Goal: Task Accomplishment & Management: Complete application form

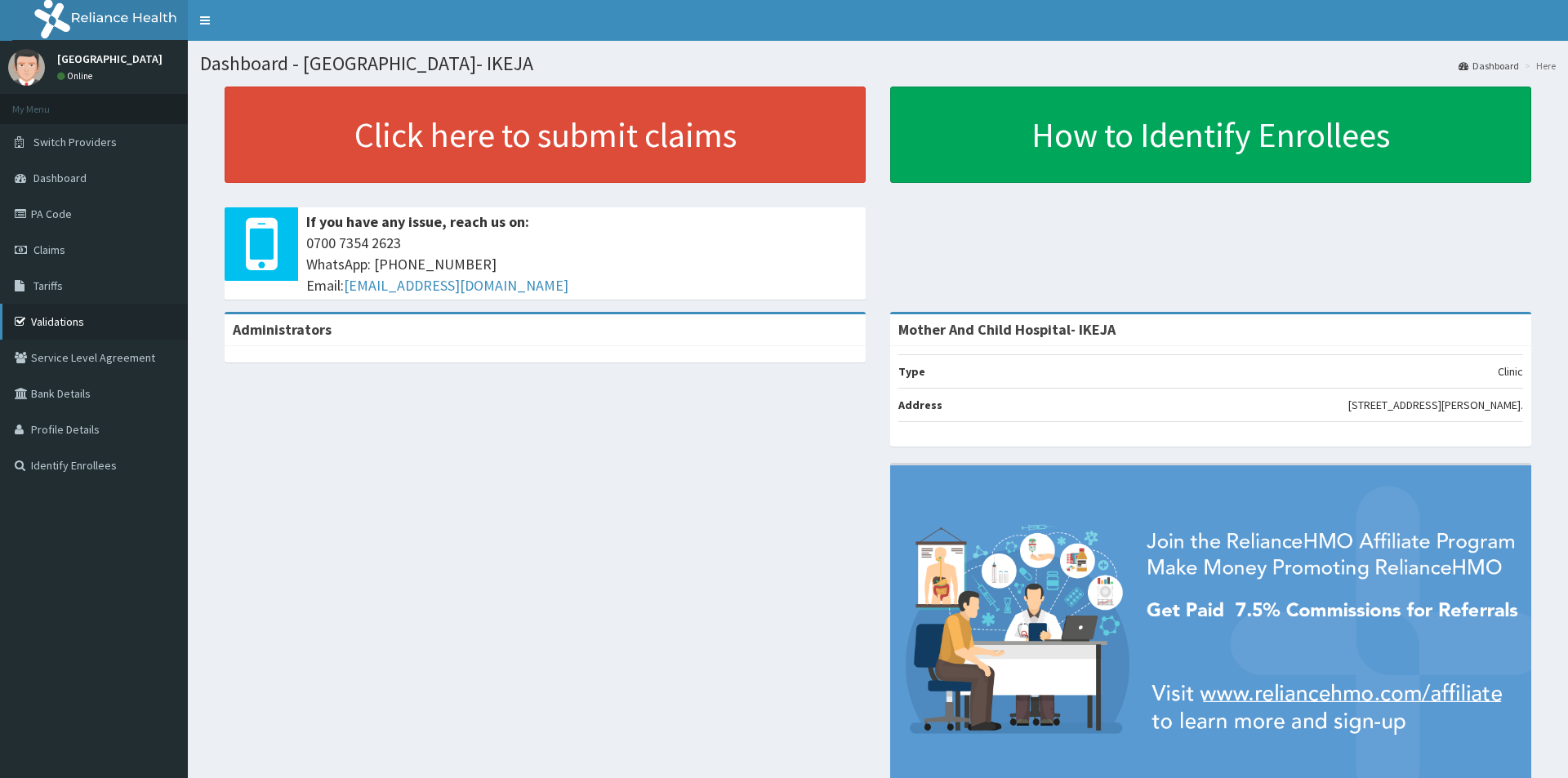
click at [56, 323] on link "Validations" at bounding box center [94, 321] width 188 height 36
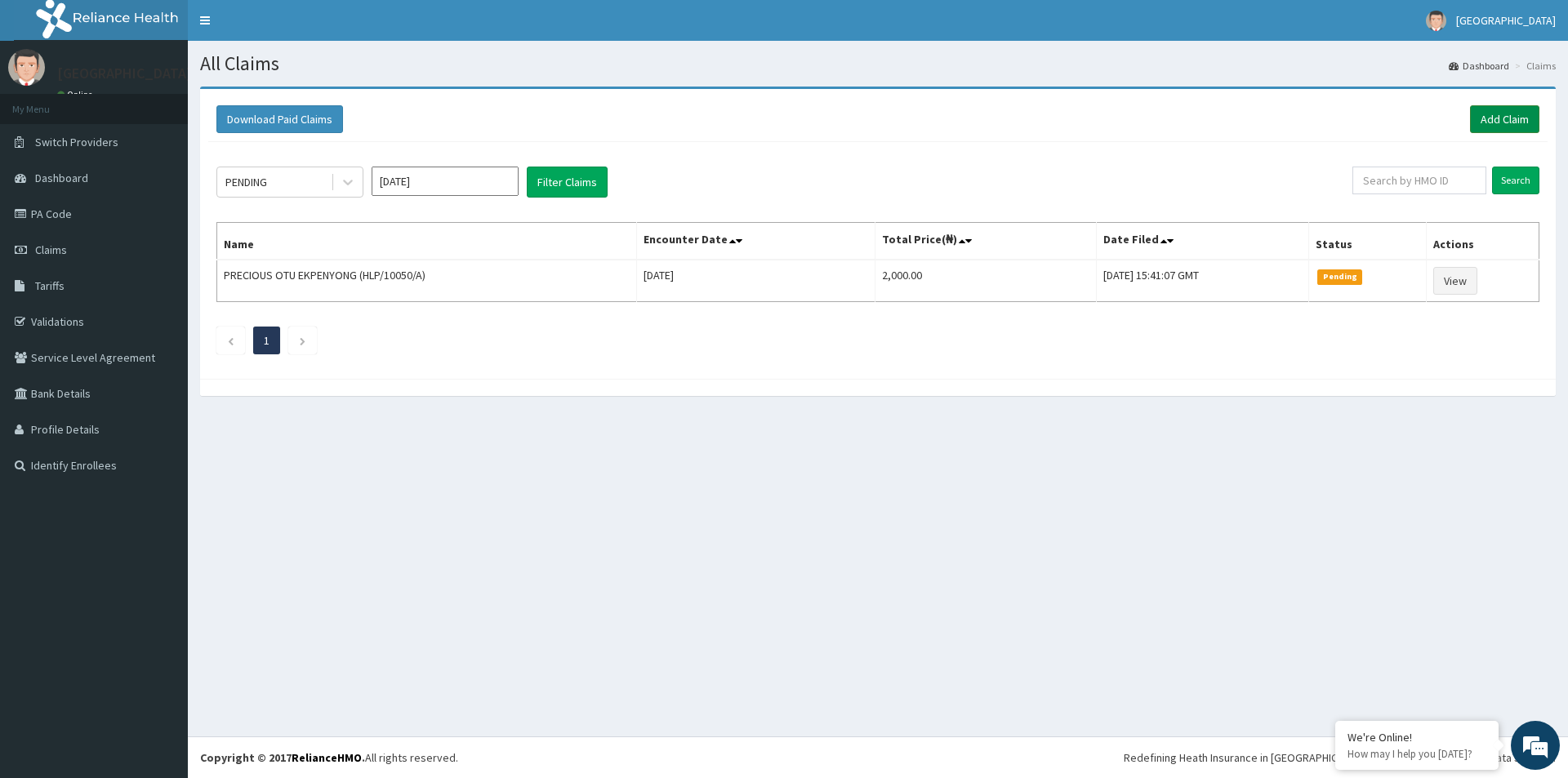
click at [1488, 116] on link "Add Claim" at bounding box center [1504, 118] width 70 height 27
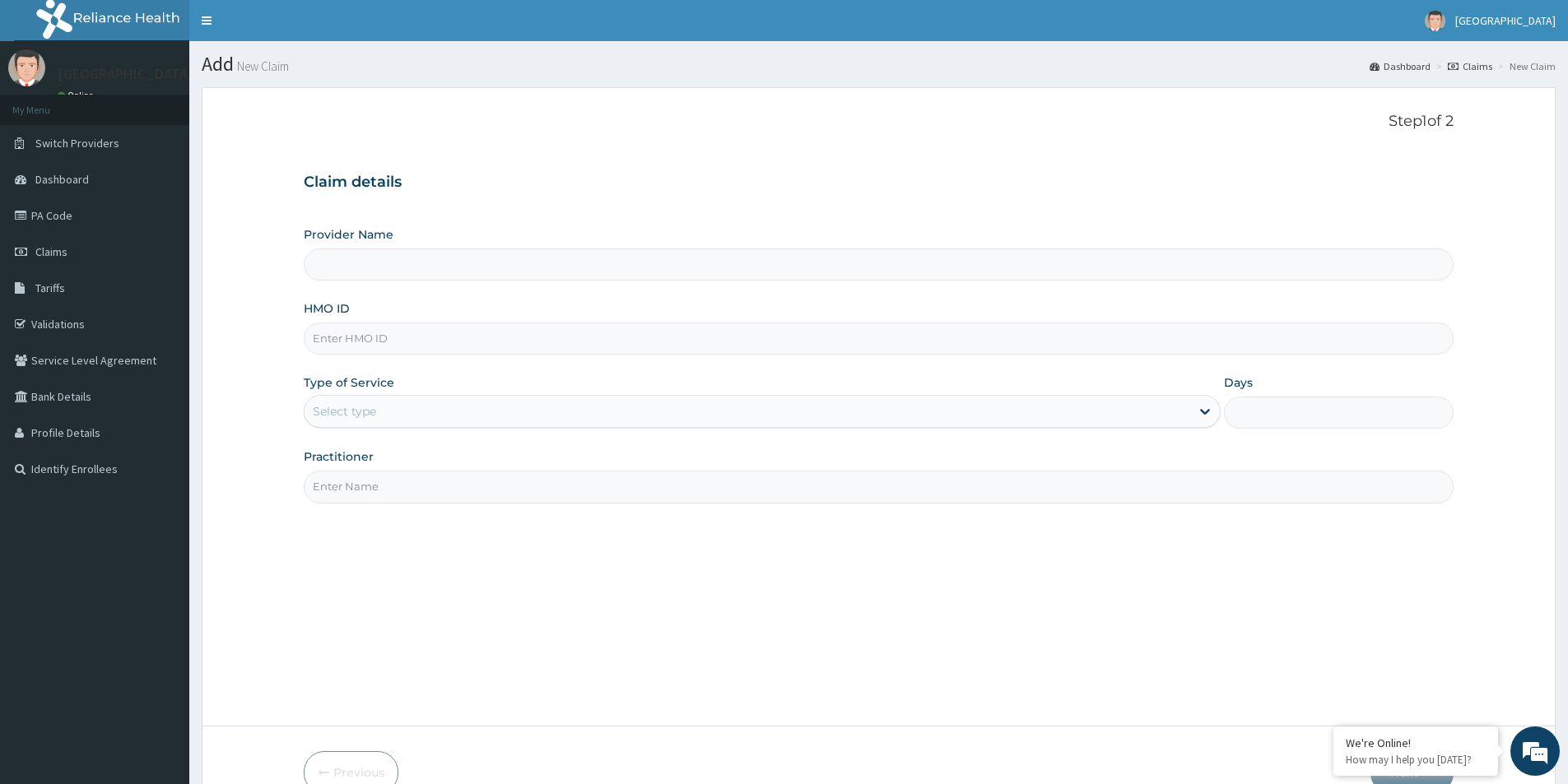
click at [489, 341] on input "HMO ID" at bounding box center [879, 339] width 1150 height 32
type input "Mother And Child Hospital- IKEJA"
type input "SER/10007/C"
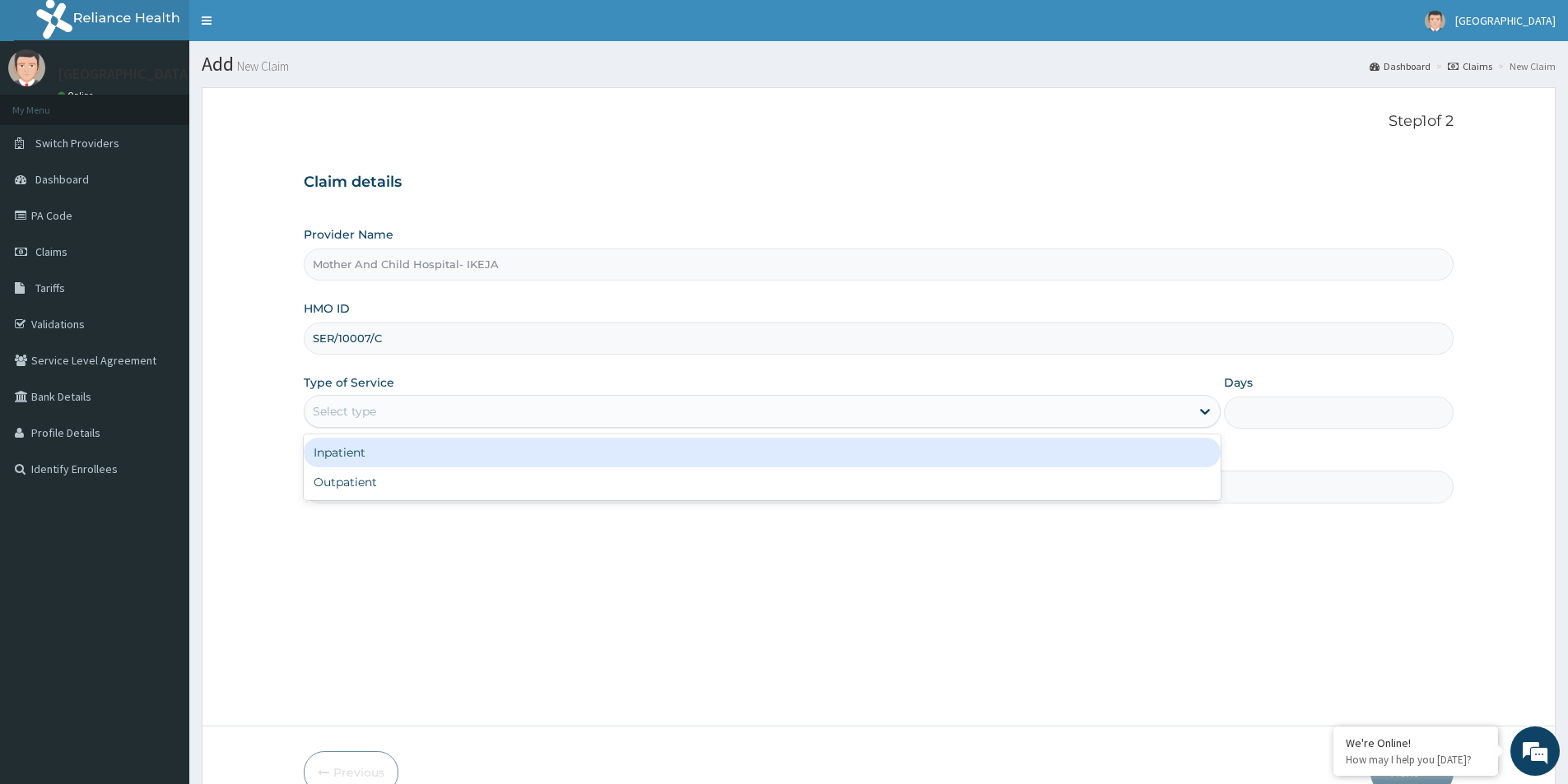
click at [371, 414] on div "Select type" at bounding box center [344, 412] width 63 height 17
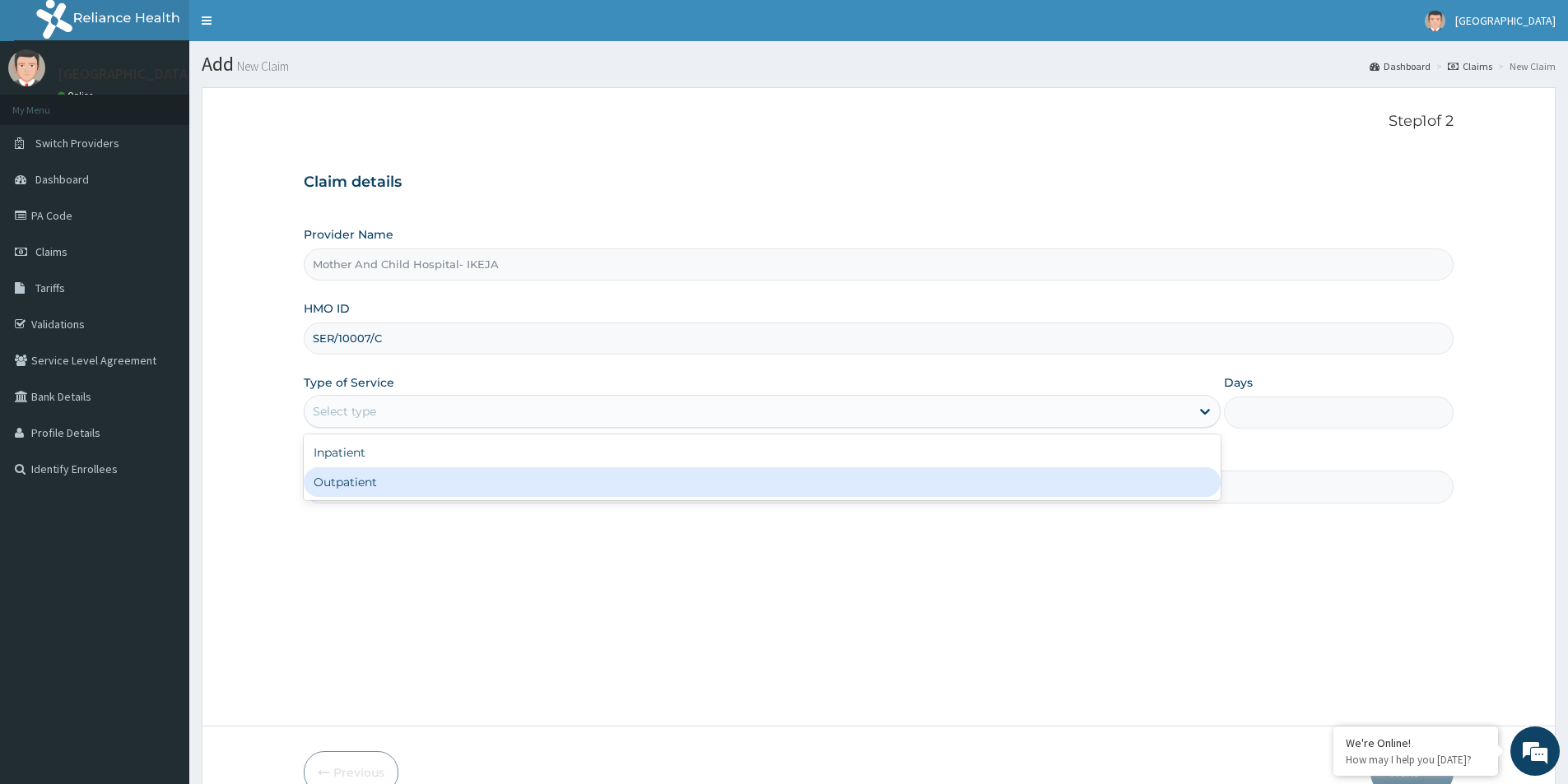
click at [393, 478] on div "Outpatient" at bounding box center [762, 482] width 917 height 29
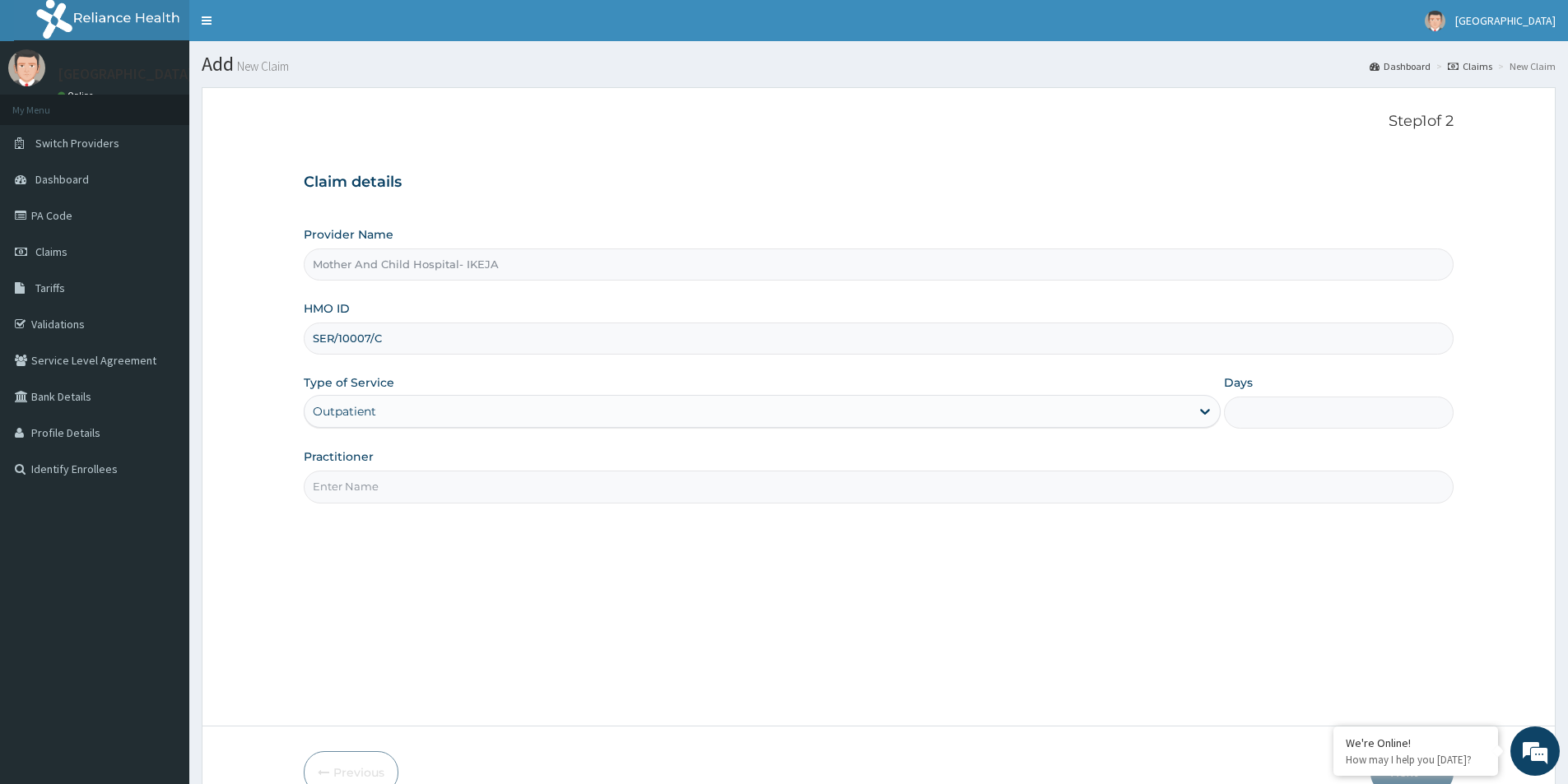
type input "1"
click at [370, 484] on input "Practitioner" at bounding box center [879, 486] width 1150 height 32
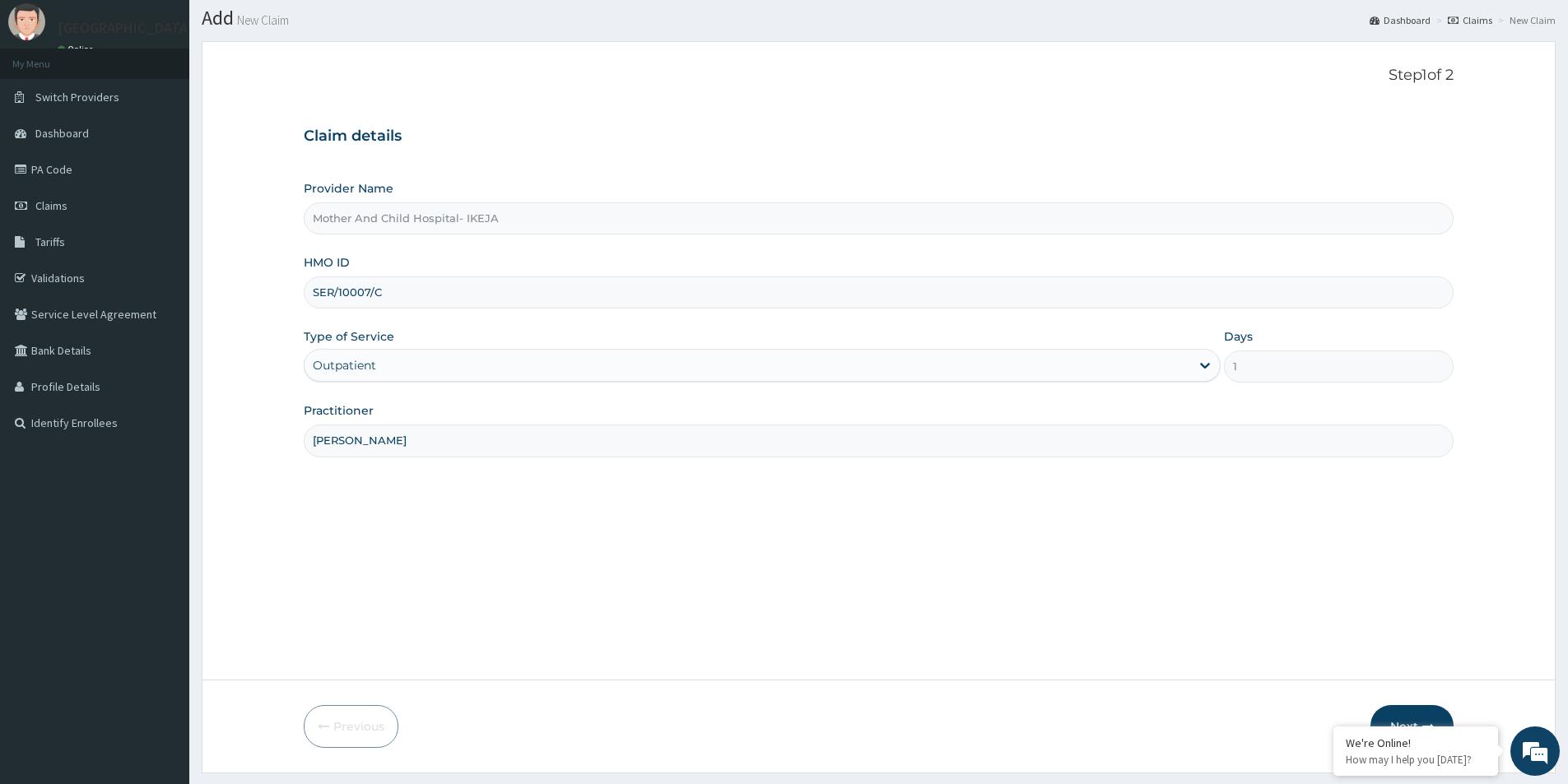
scroll to position [90, 0]
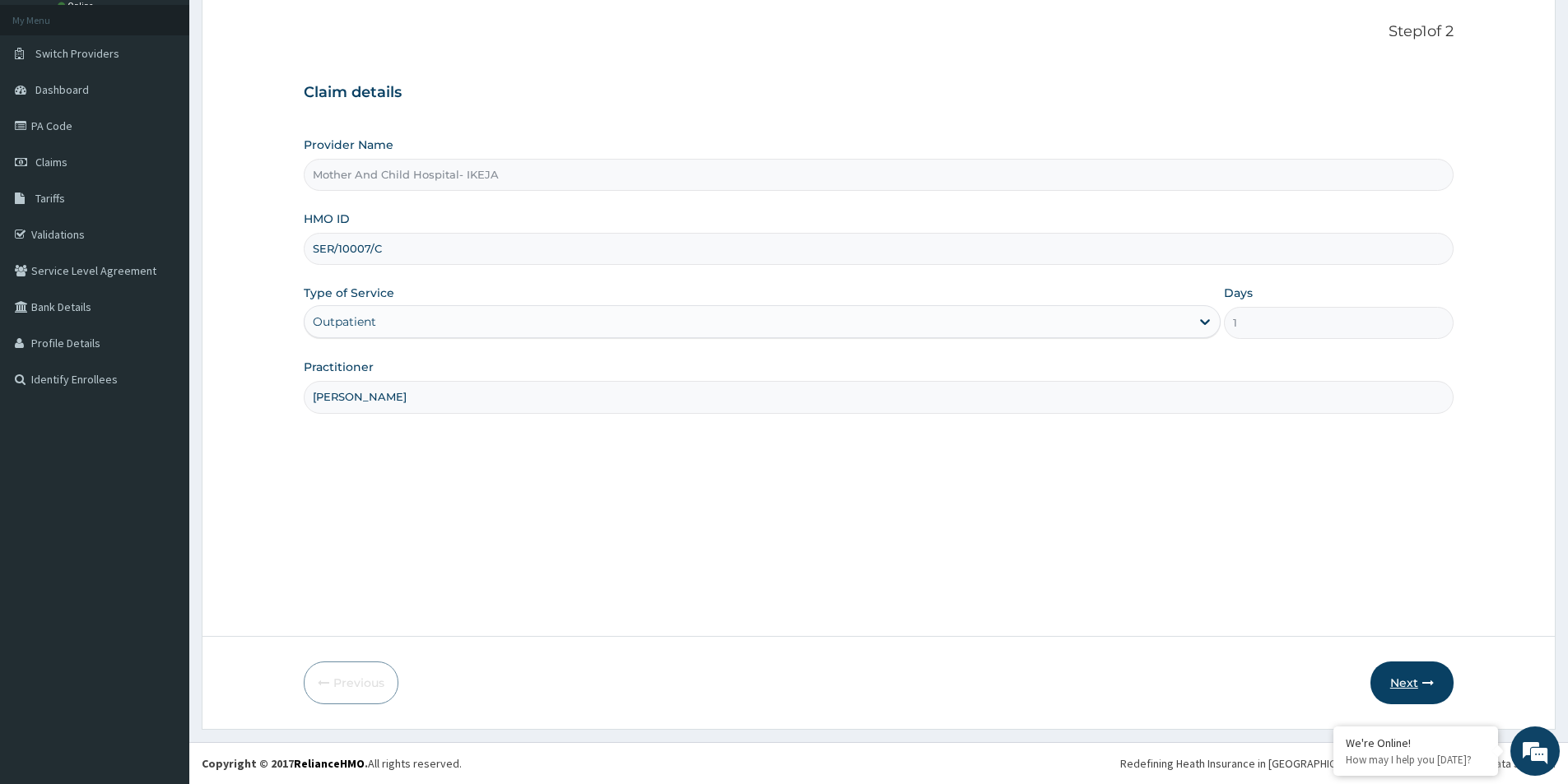
type input "DR HAMZAT"
click at [1429, 691] on button "Next" at bounding box center [1411, 683] width 83 height 43
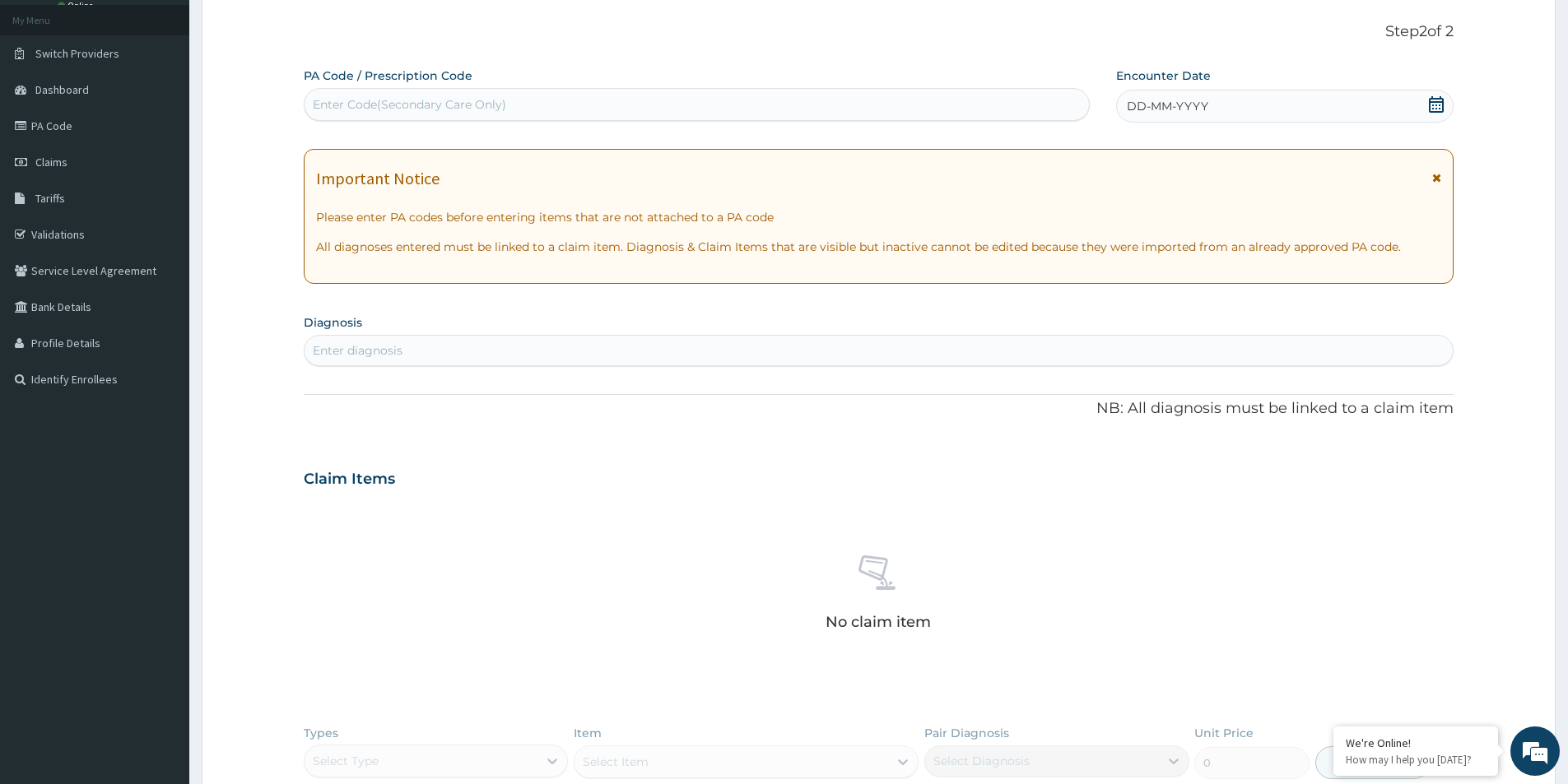
click at [1437, 103] on icon at bounding box center [1436, 104] width 17 height 17
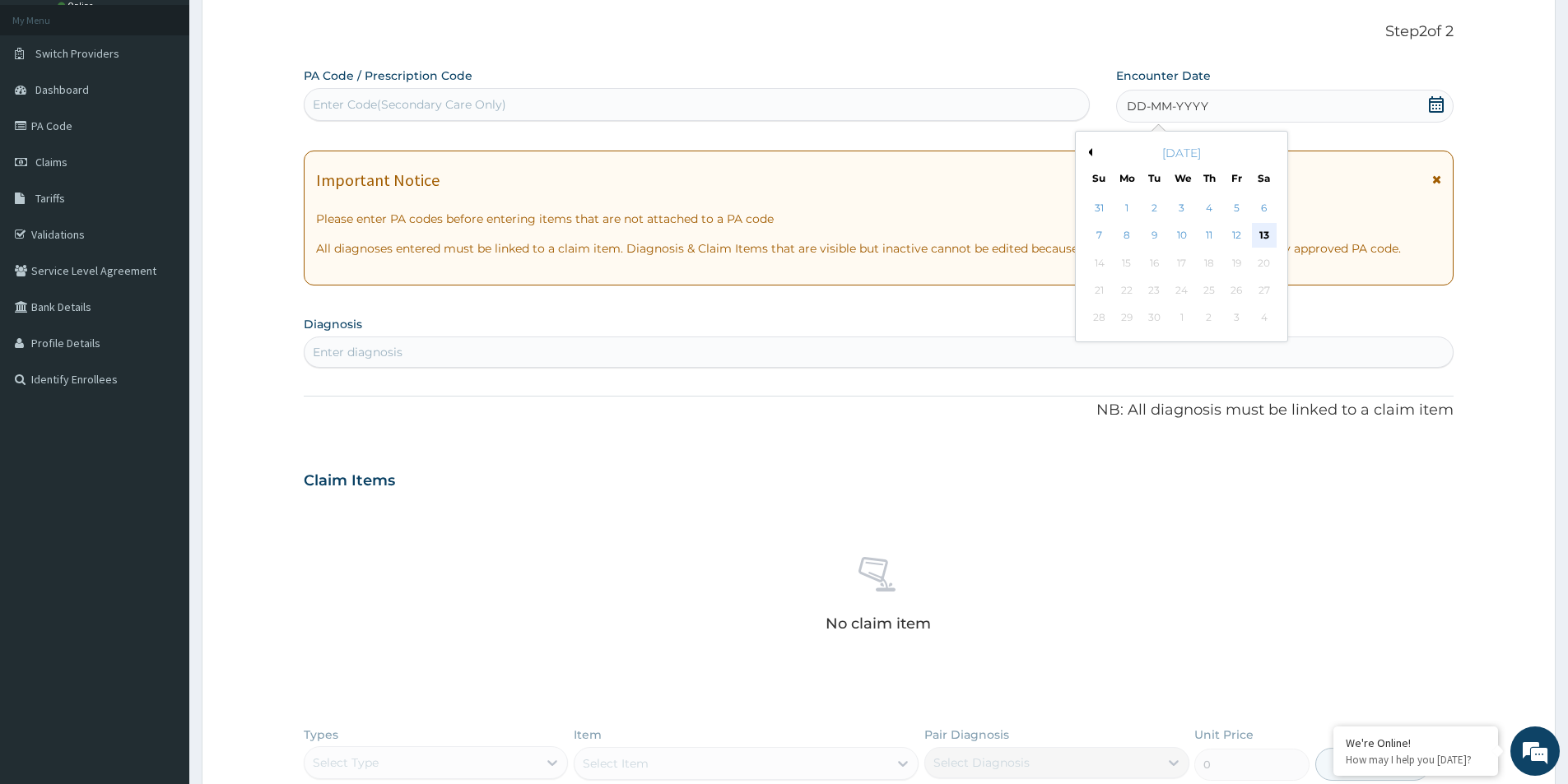
click at [1271, 227] on div "13" at bounding box center [1265, 236] width 25 height 25
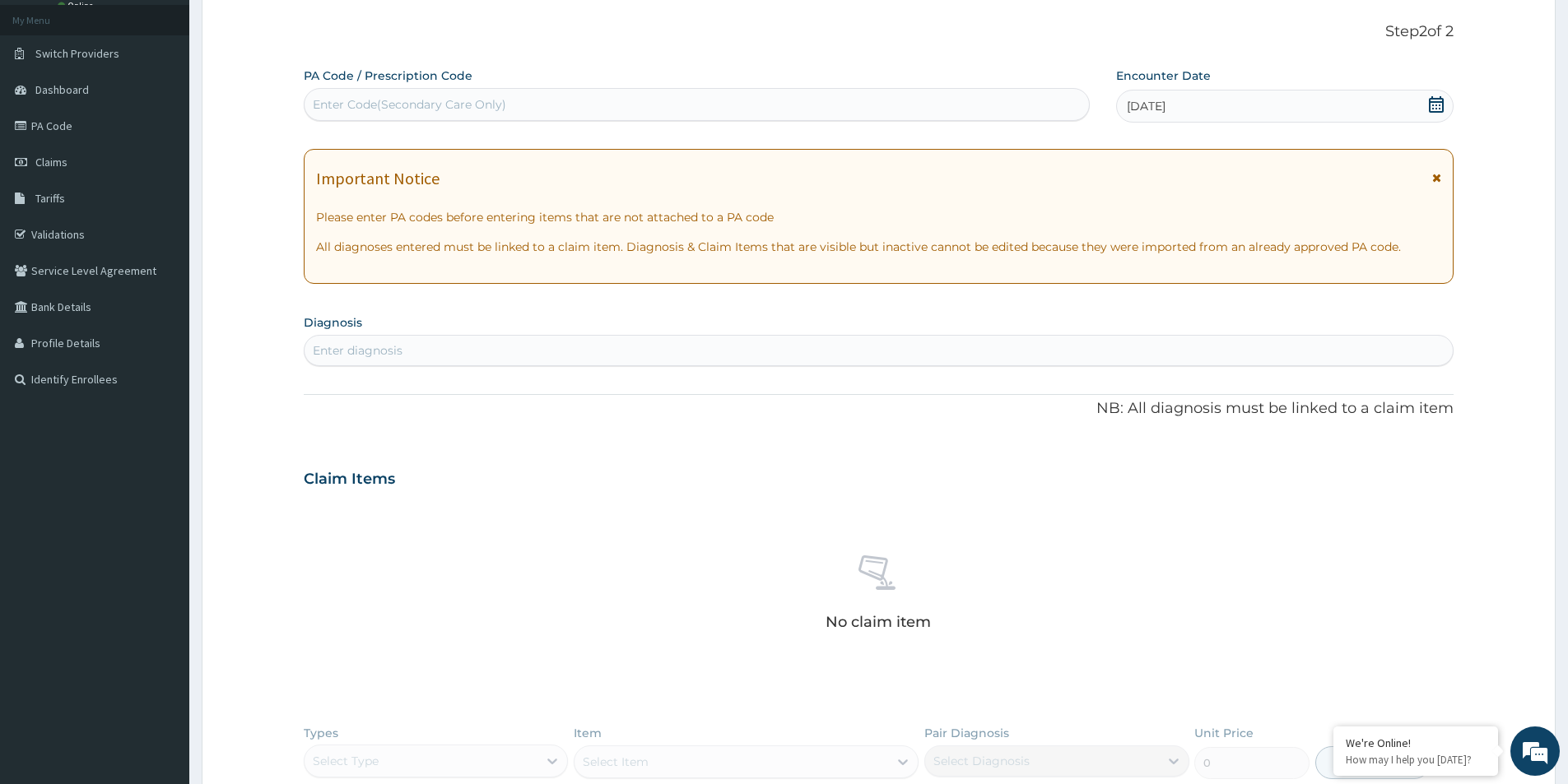
click at [690, 342] on div "Enter diagnosis" at bounding box center [878, 350] width 1148 height 27
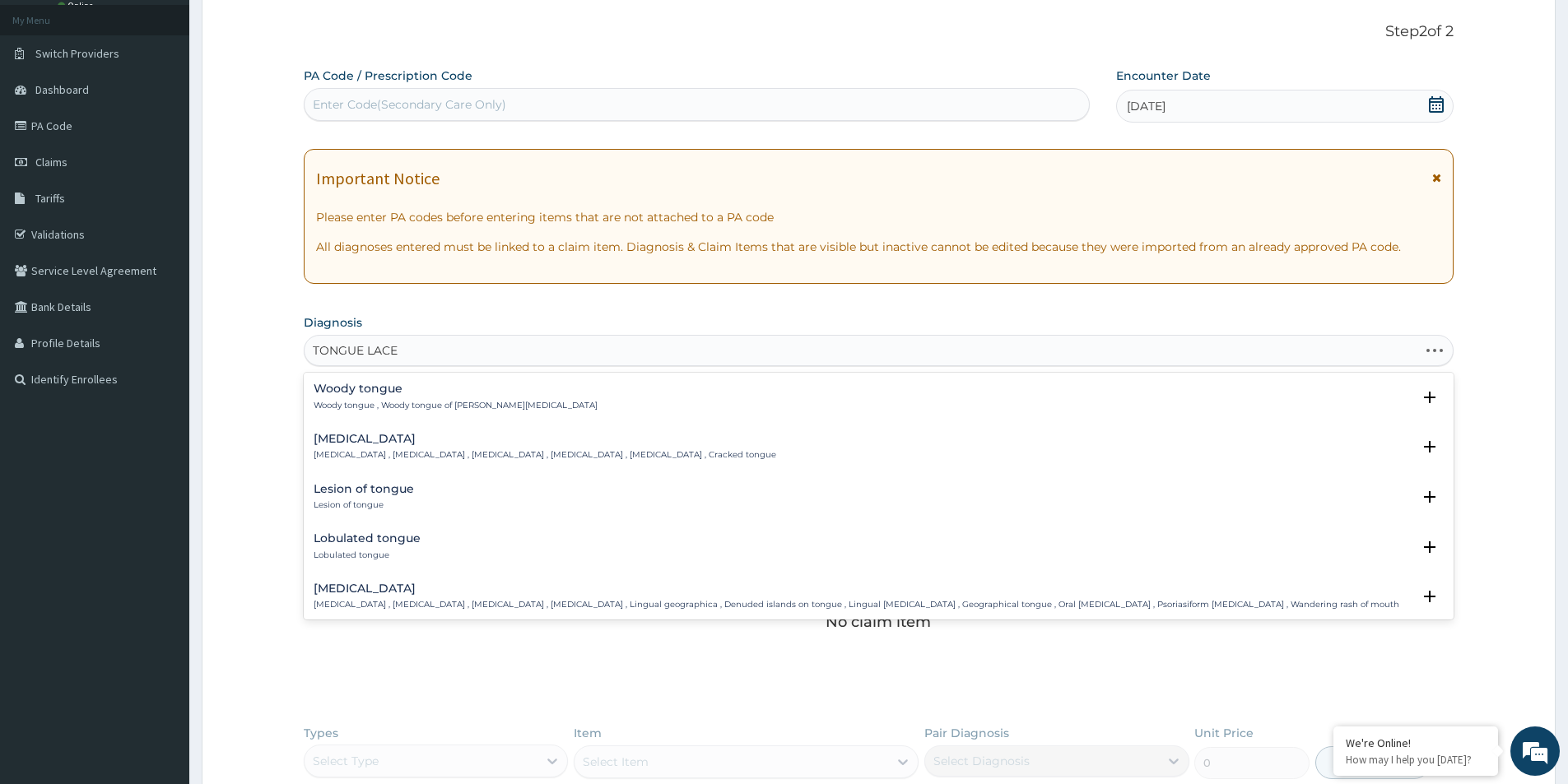
type input "TONGUE LACER"
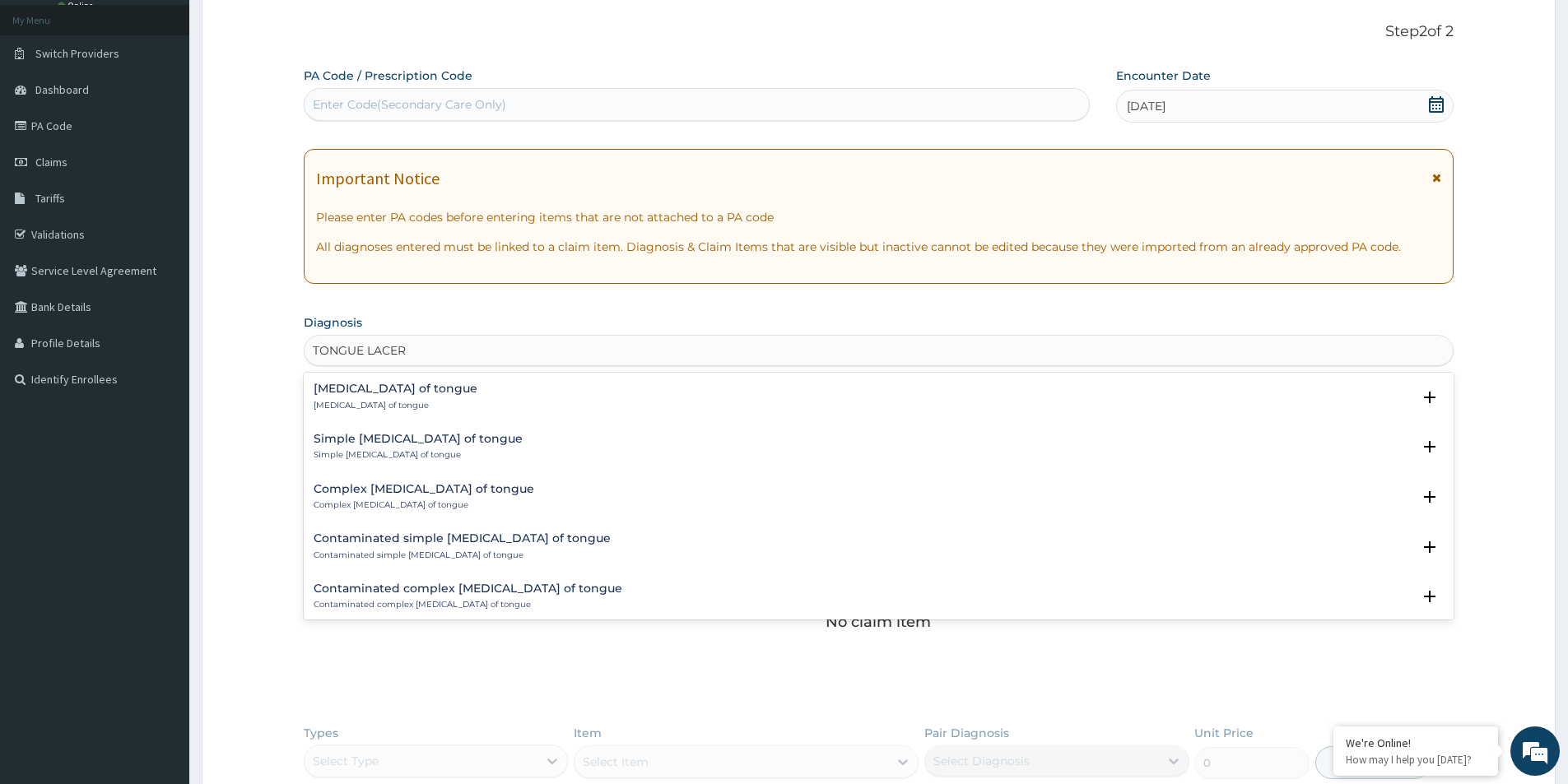
click at [349, 404] on p "Laceration of tongue" at bounding box center [396, 405] width 164 height 12
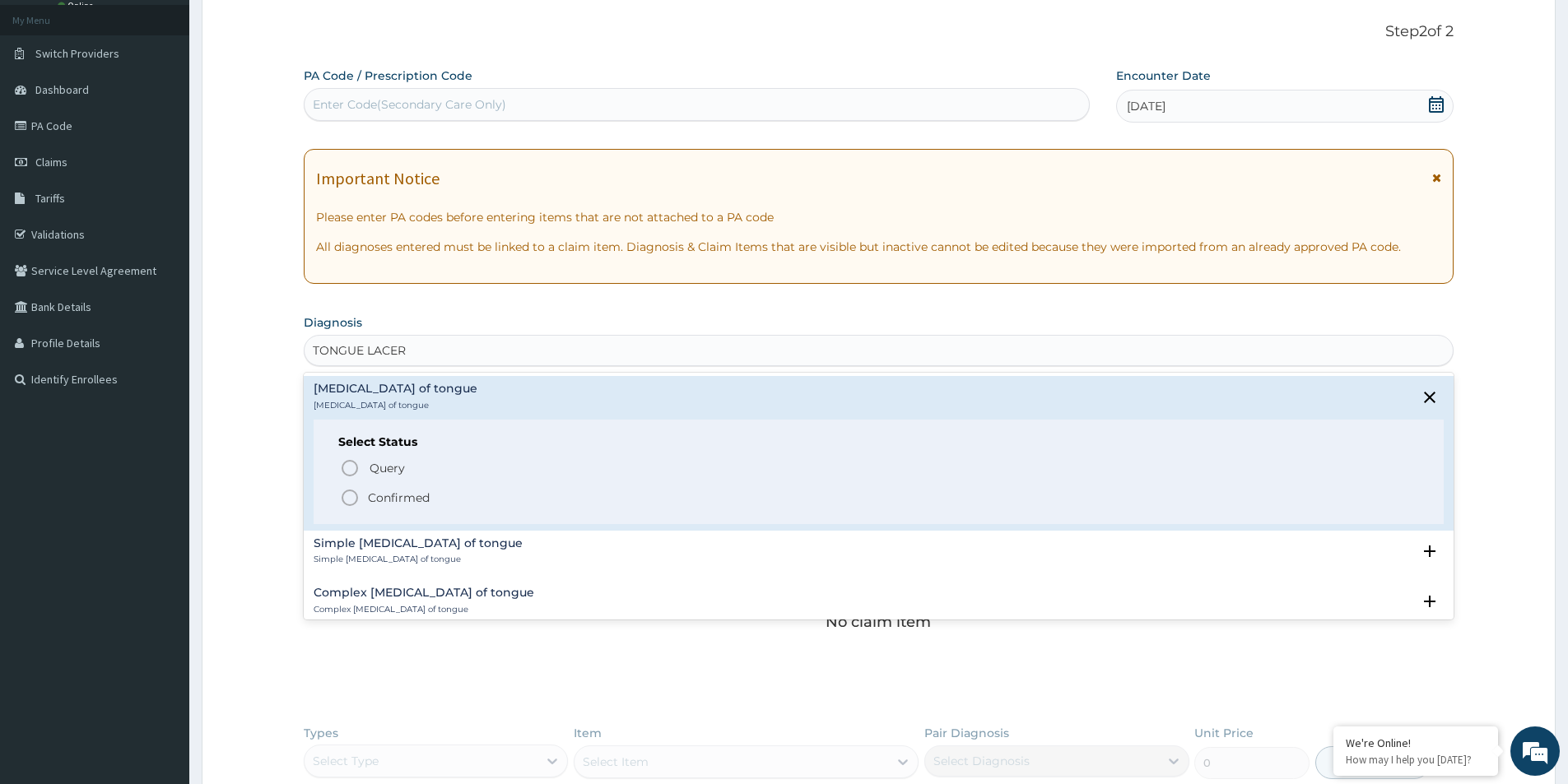
click at [347, 492] on icon "status option filled" at bounding box center [350, 498] width 20 height 20
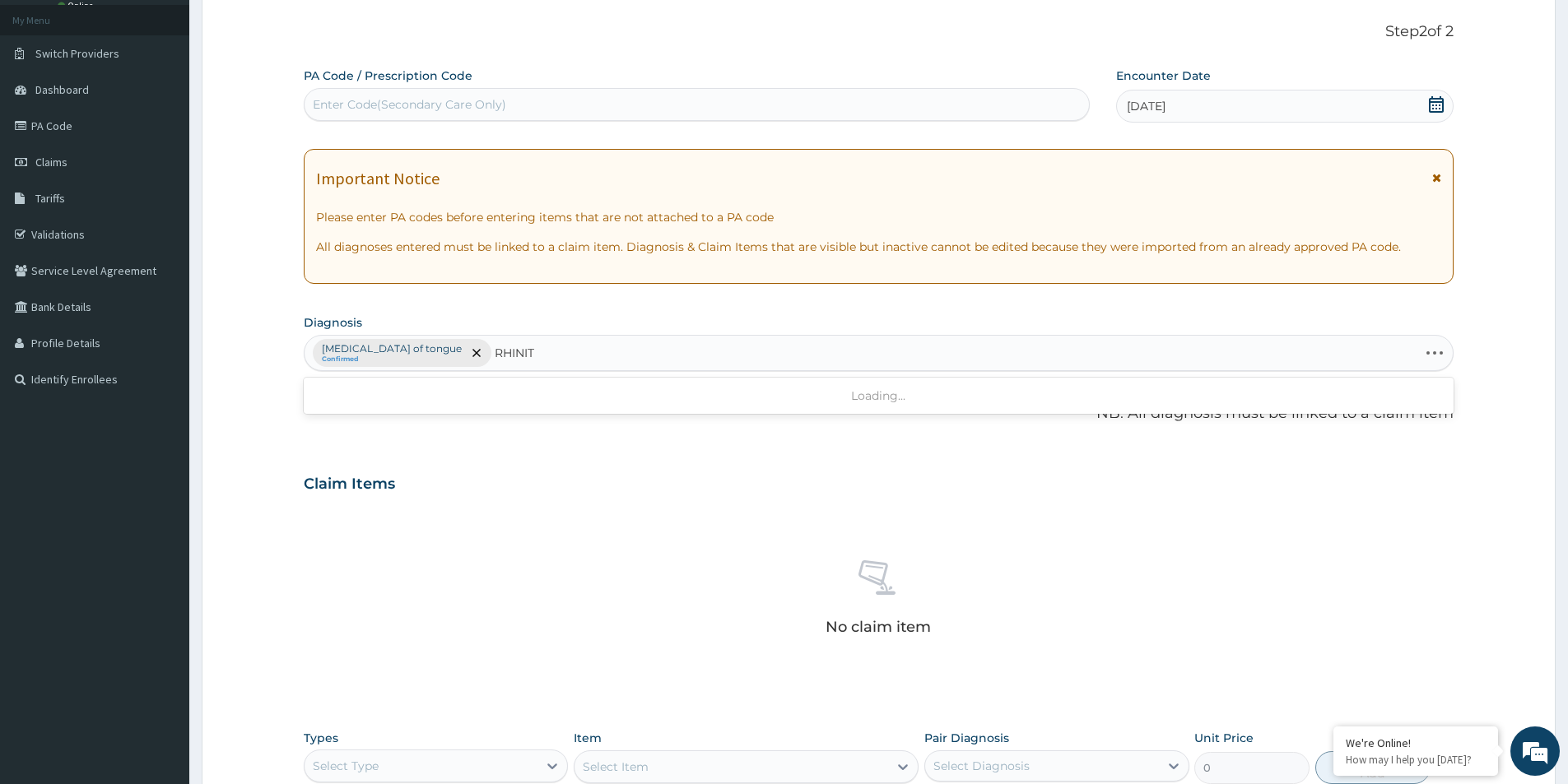
type input "RHINITI"
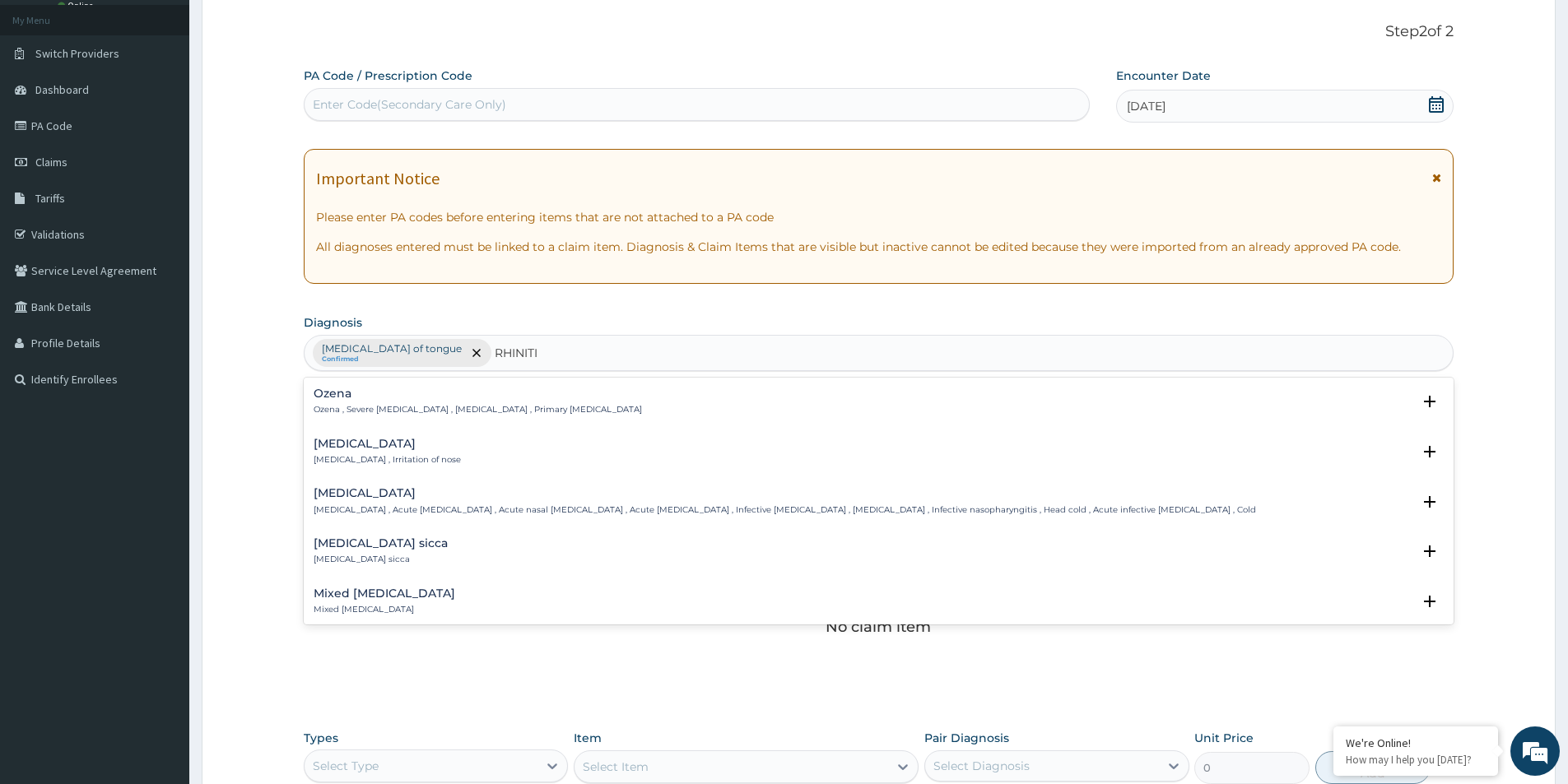
click at [349, 462] on p "Rhinitis , Irritation of nose" at bounding box center [388, 460] width 148 height 12
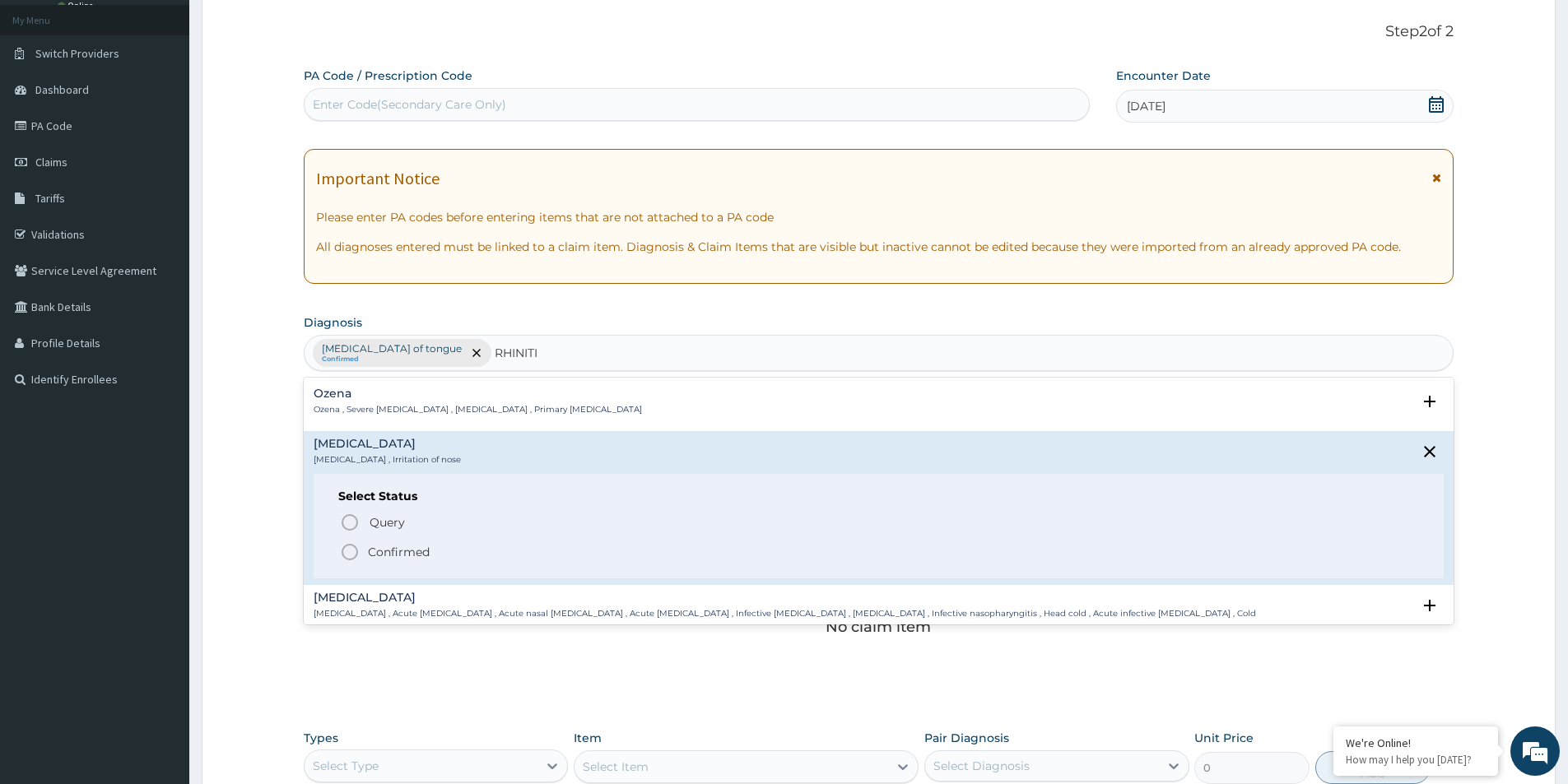
click at [344, 553] on icon "status option filled" at bounding box center [350, 552] width 20 height 20
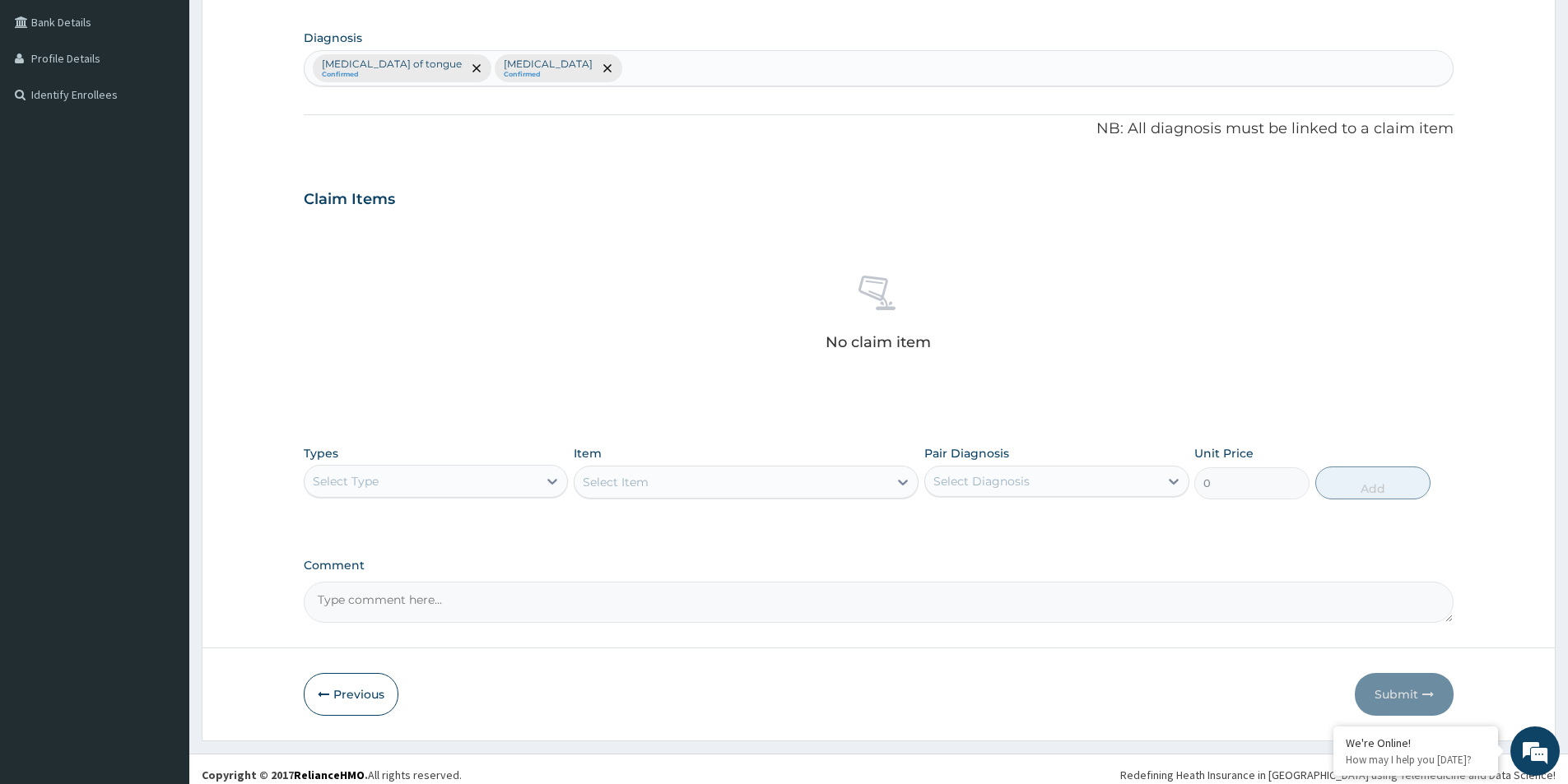
scroll to position [386, 0]
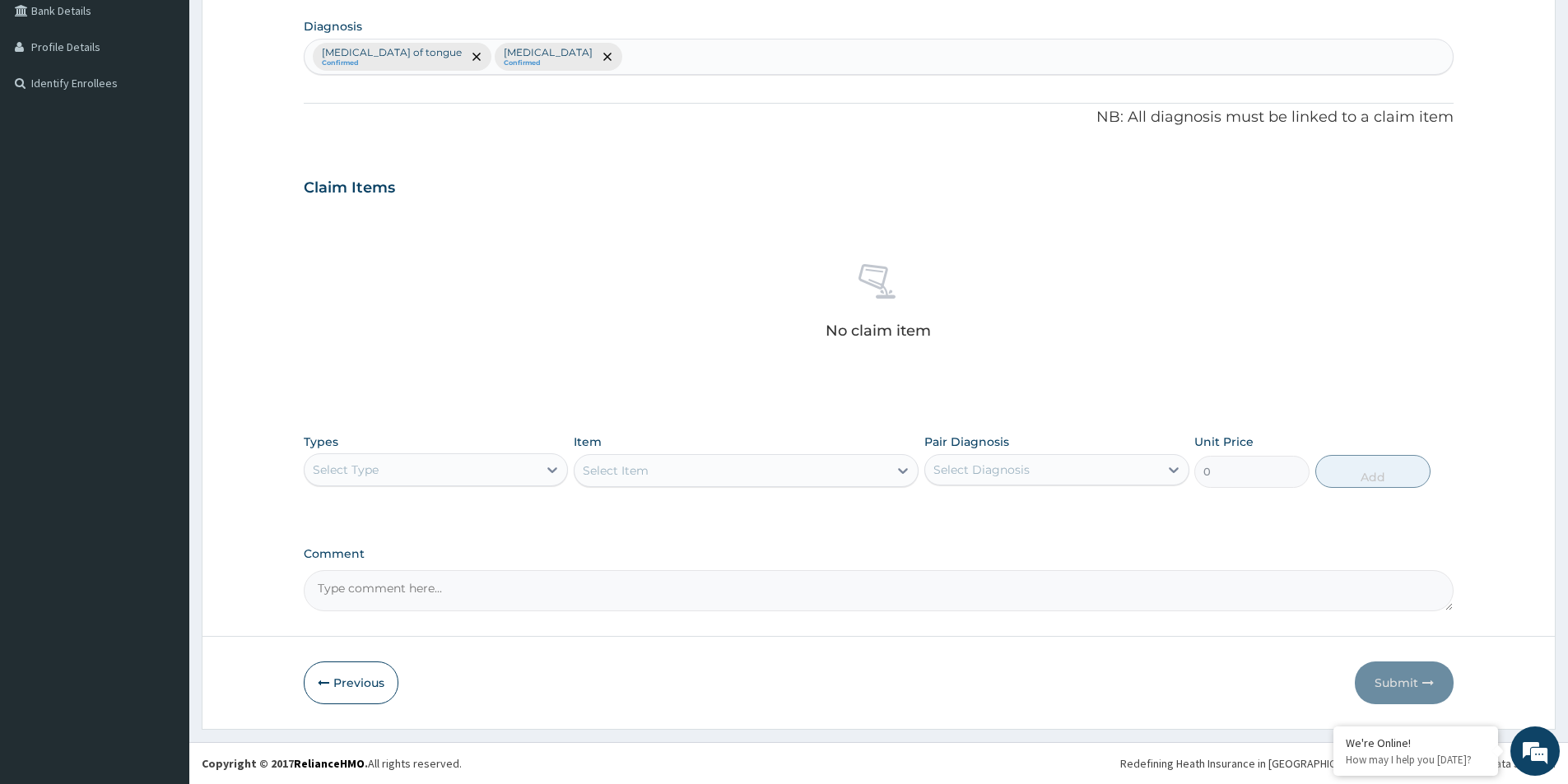
click at [374, 477] on div "Select Type" at bounding box center [346, 469] width 66 height 17
click at [400, 570] on div "Procedures" at bounding box center [436, 570] width 264 height 29
click at [711, 483] on div "Select Item" at bounding box center [746, 470] width 345 height 33
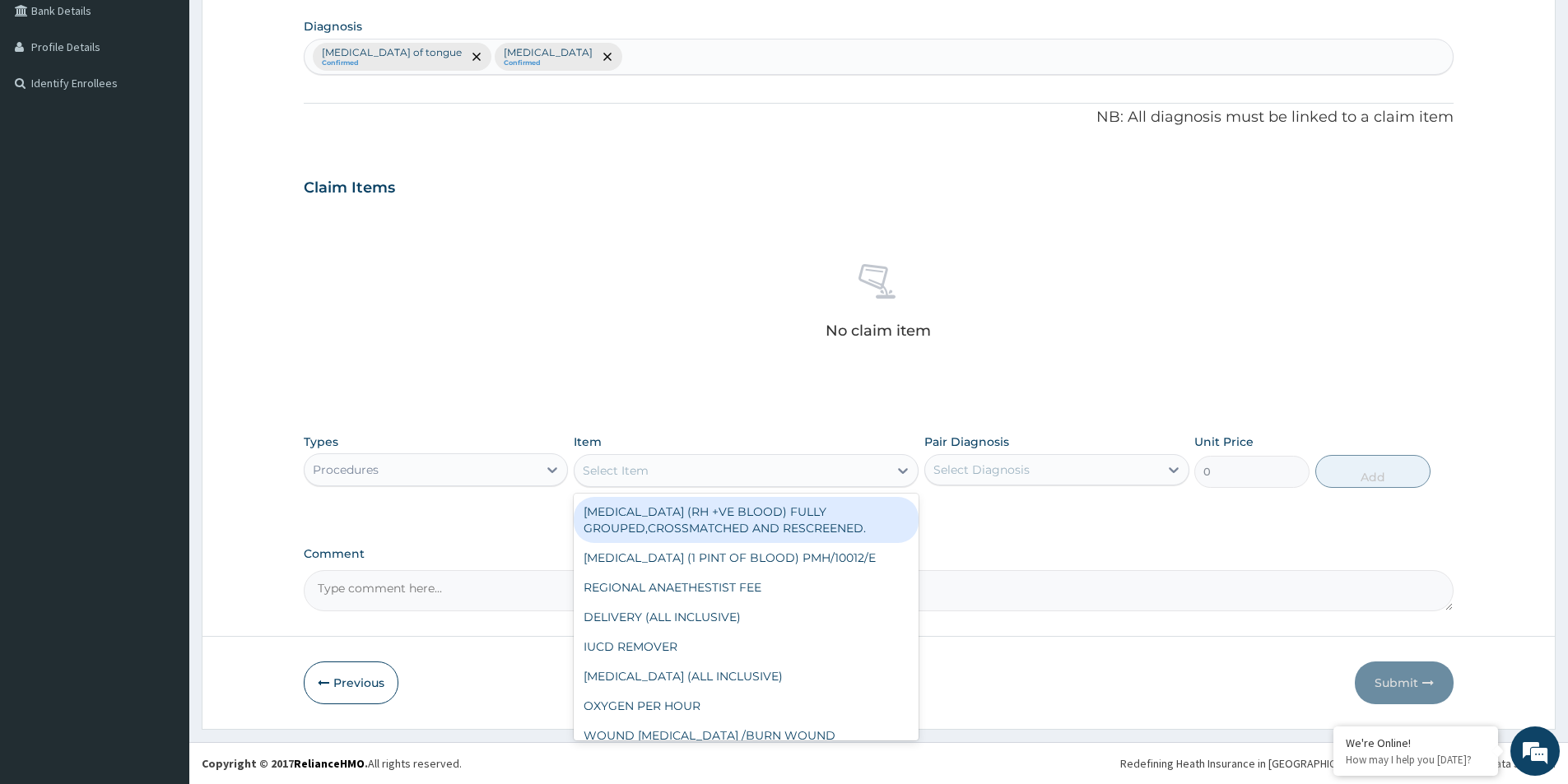
click at [713, 481] on div "Select Item" at bounding box center [731, 471] width 314 height 27
type input "GP"
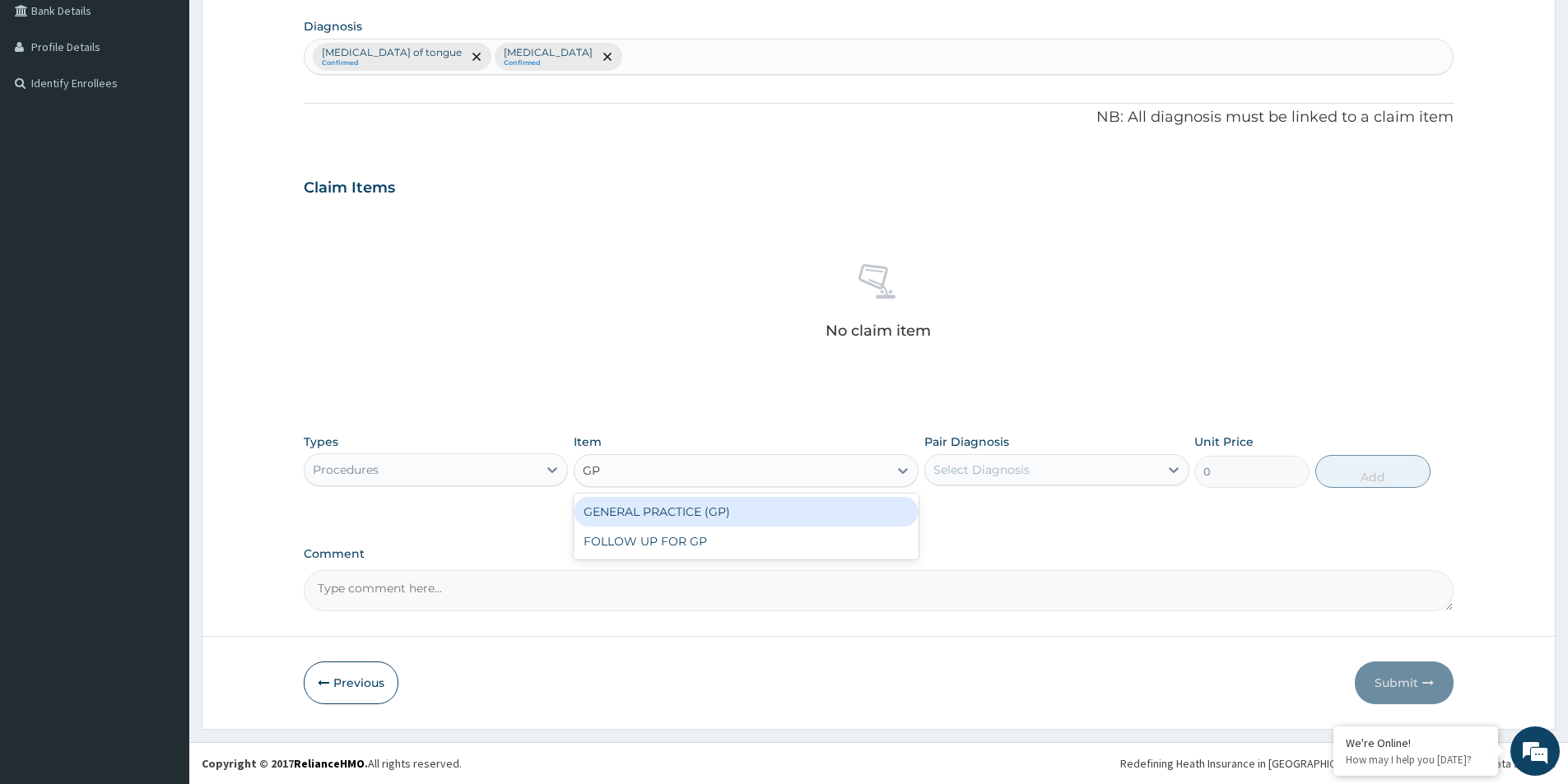
click at [690, 507] on div "GENERAL PRACTICE (GP)" at bounding box center [746, 511] width 345 height 29
type input "4000"
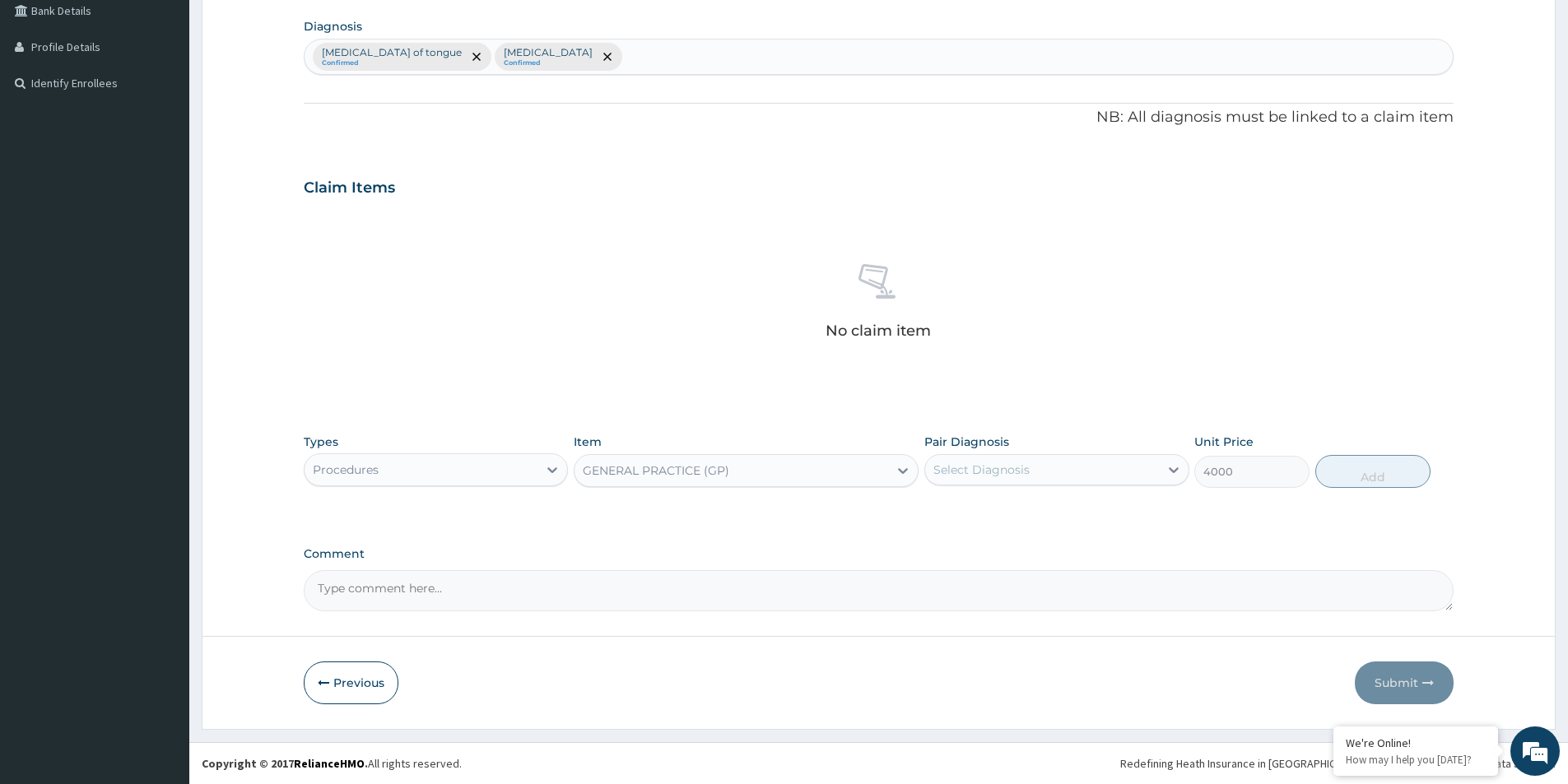
click at [969, 463] on div "Select Diagnosis" at bounding box center [982, 469] width 96 height 17
click at [1034, 508] on label "Laceration of tongue" at bounding box center [1033, 510] width 164 height 17
checkbox input "true"
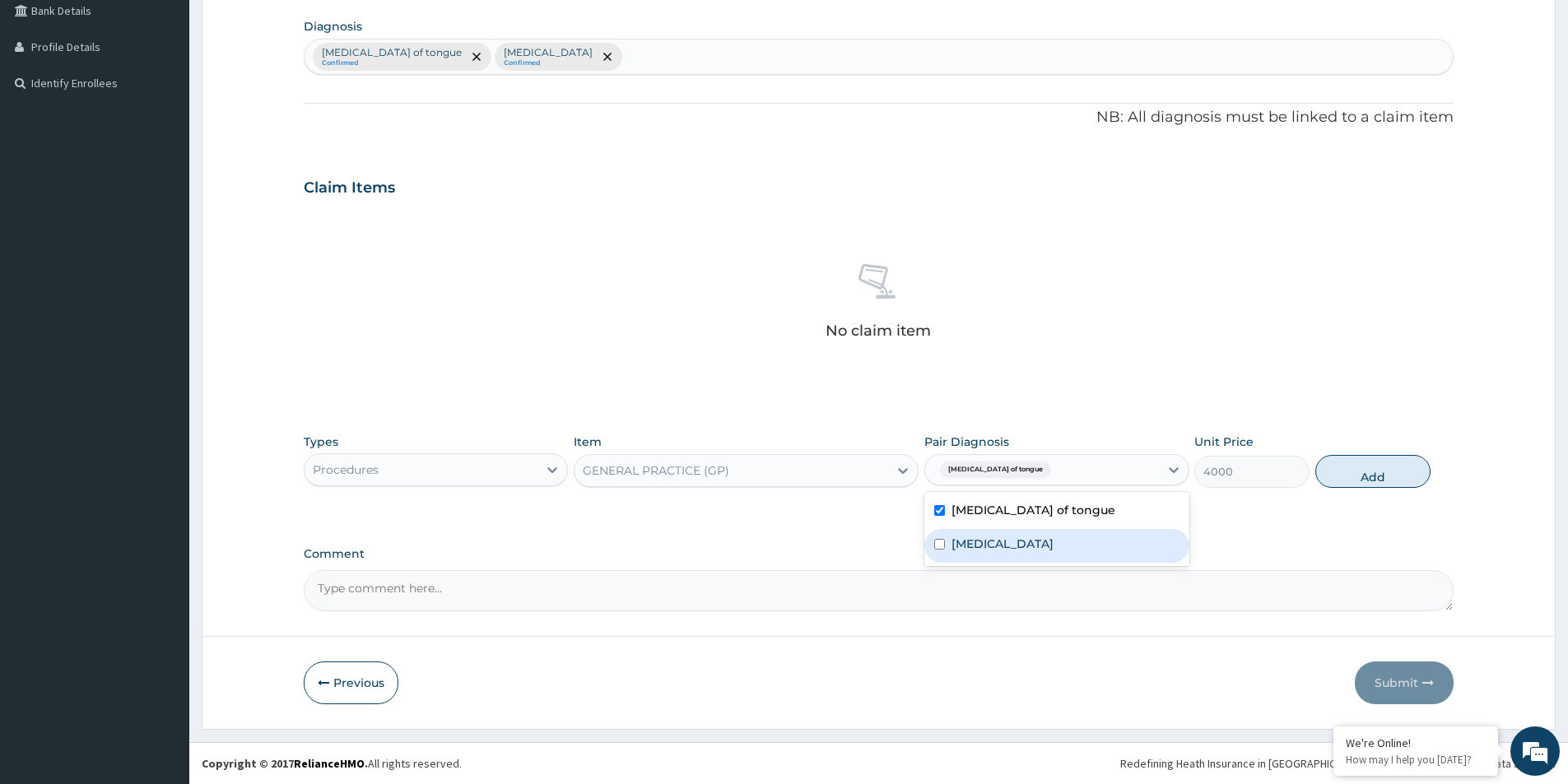
click at [1028, 537] on div "Rhinitis" at bounding box center [1056, 546] width 264 height 34
checkbox input "true"
click at [1369, 471] on button "Add" at bounding box center [1373, 471] width 116 height 33
type input "0"
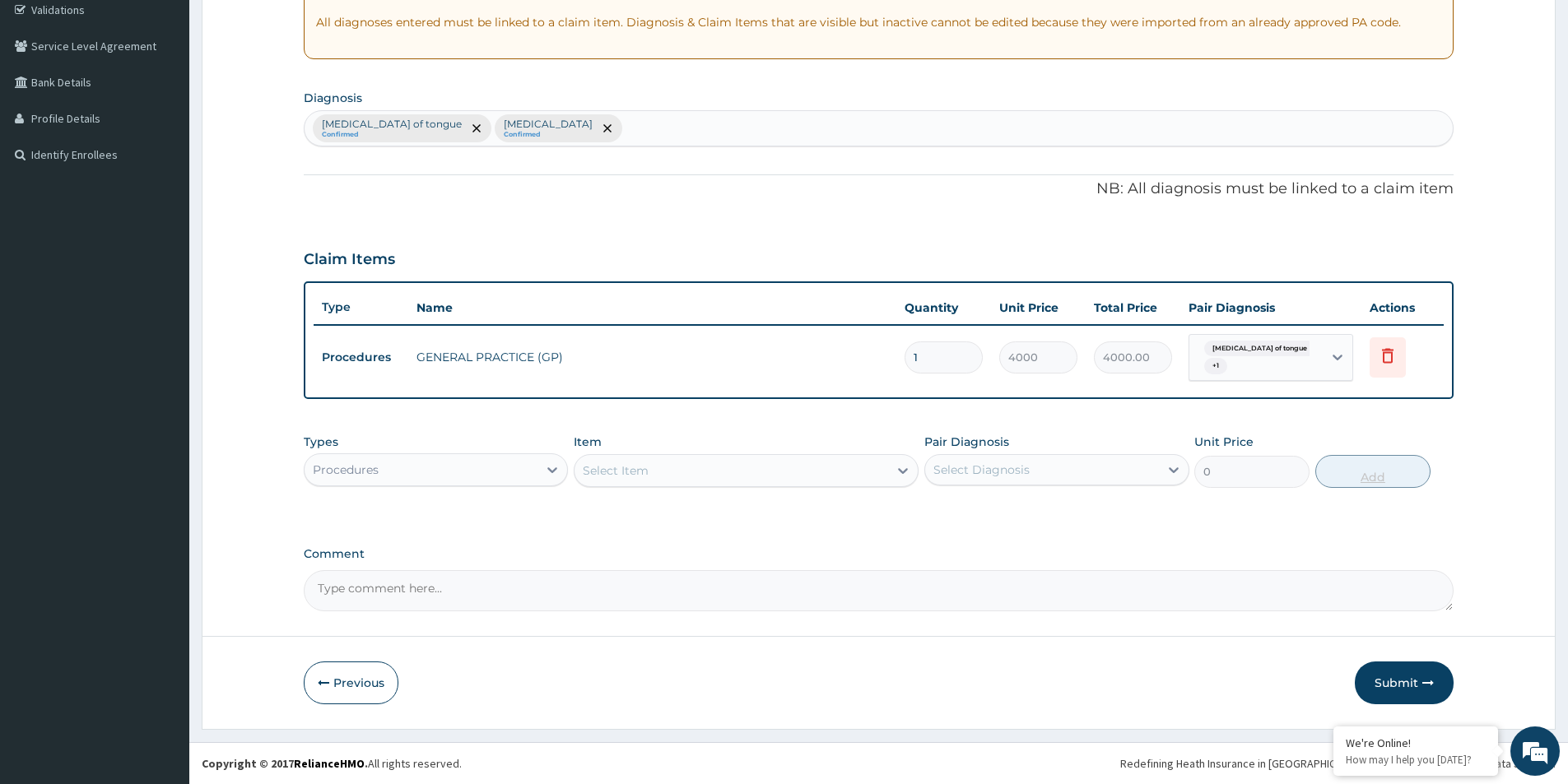
scroll to position [315, 0]
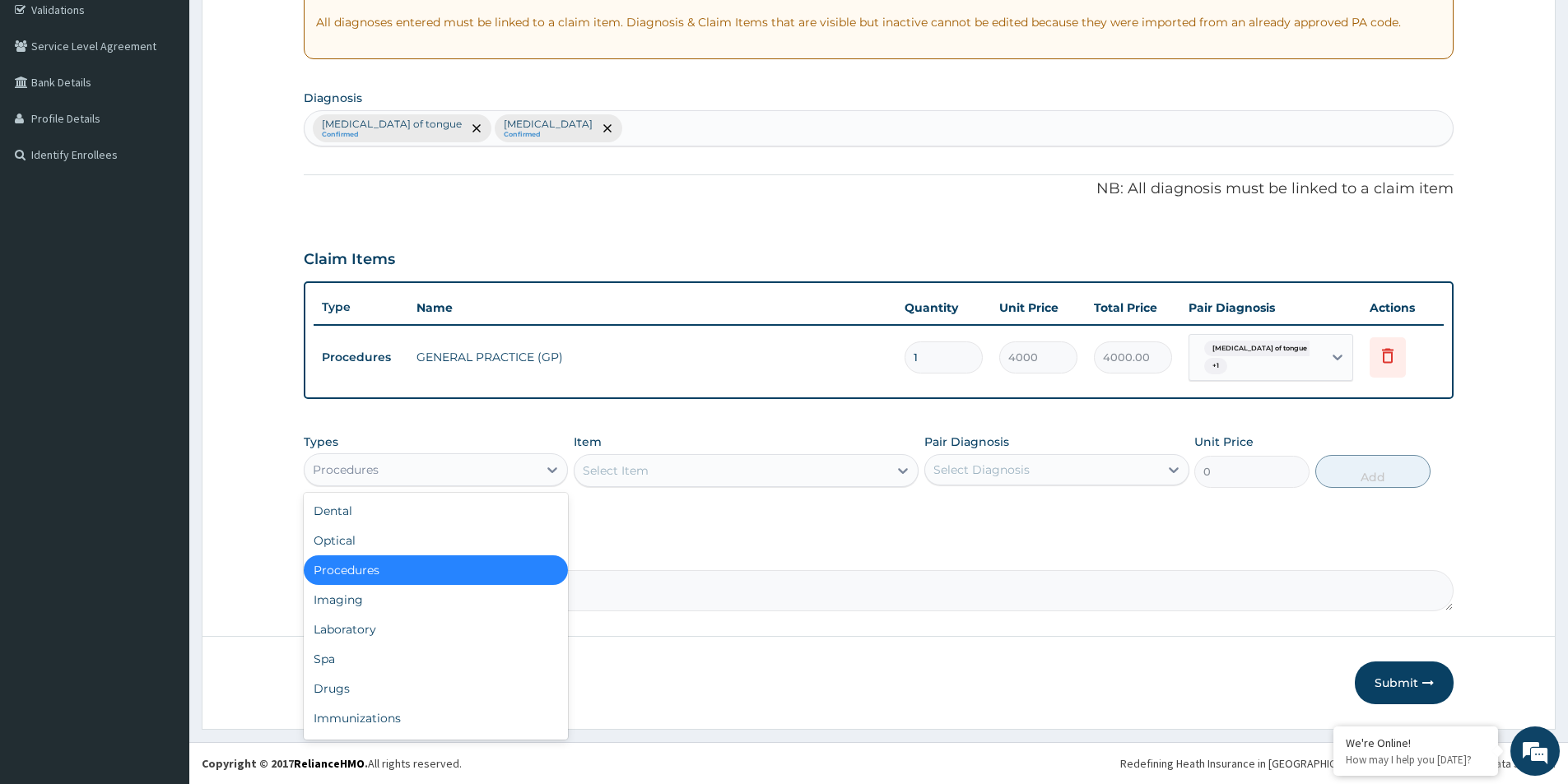
click at [511, 476] on div "Procedures" at bounding box center [421, 470] width 233 height 27
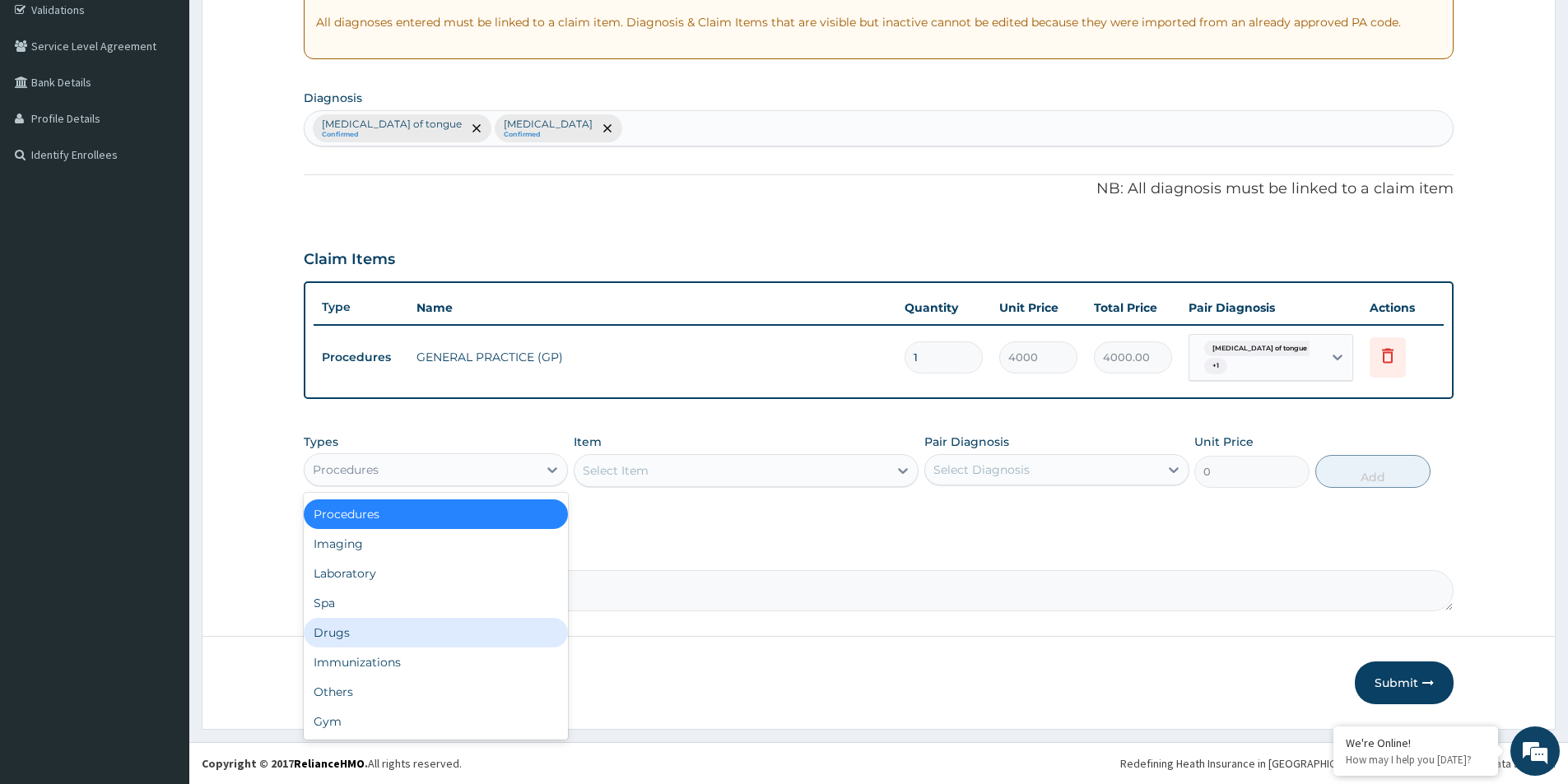
click at [398, 636] on div "Drugs" at bounding box center [436, 632] width 264 height 29
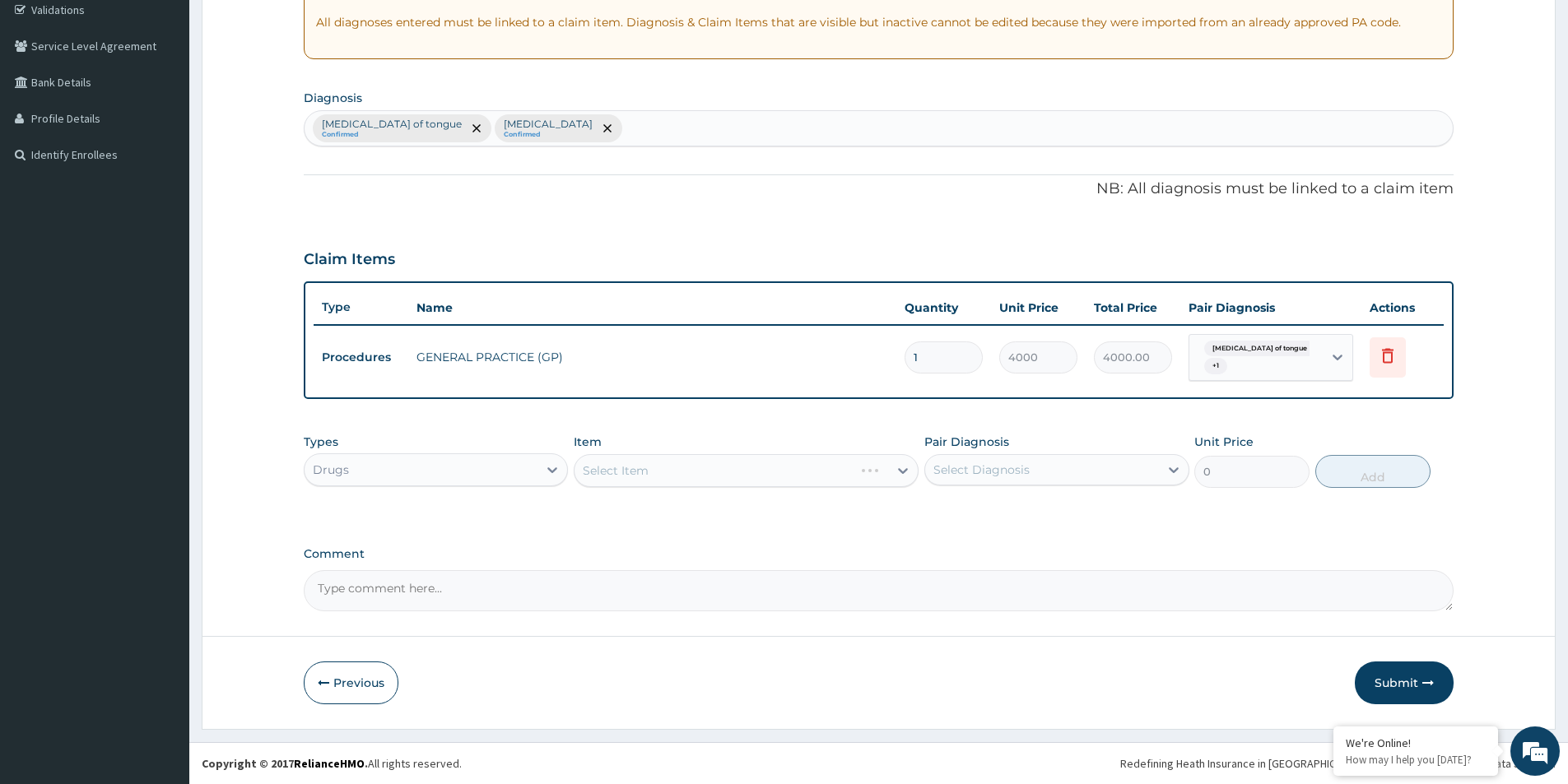
click at [608, 476] on div "Select Item" at bounding box center [746, 470] width 345 height 33
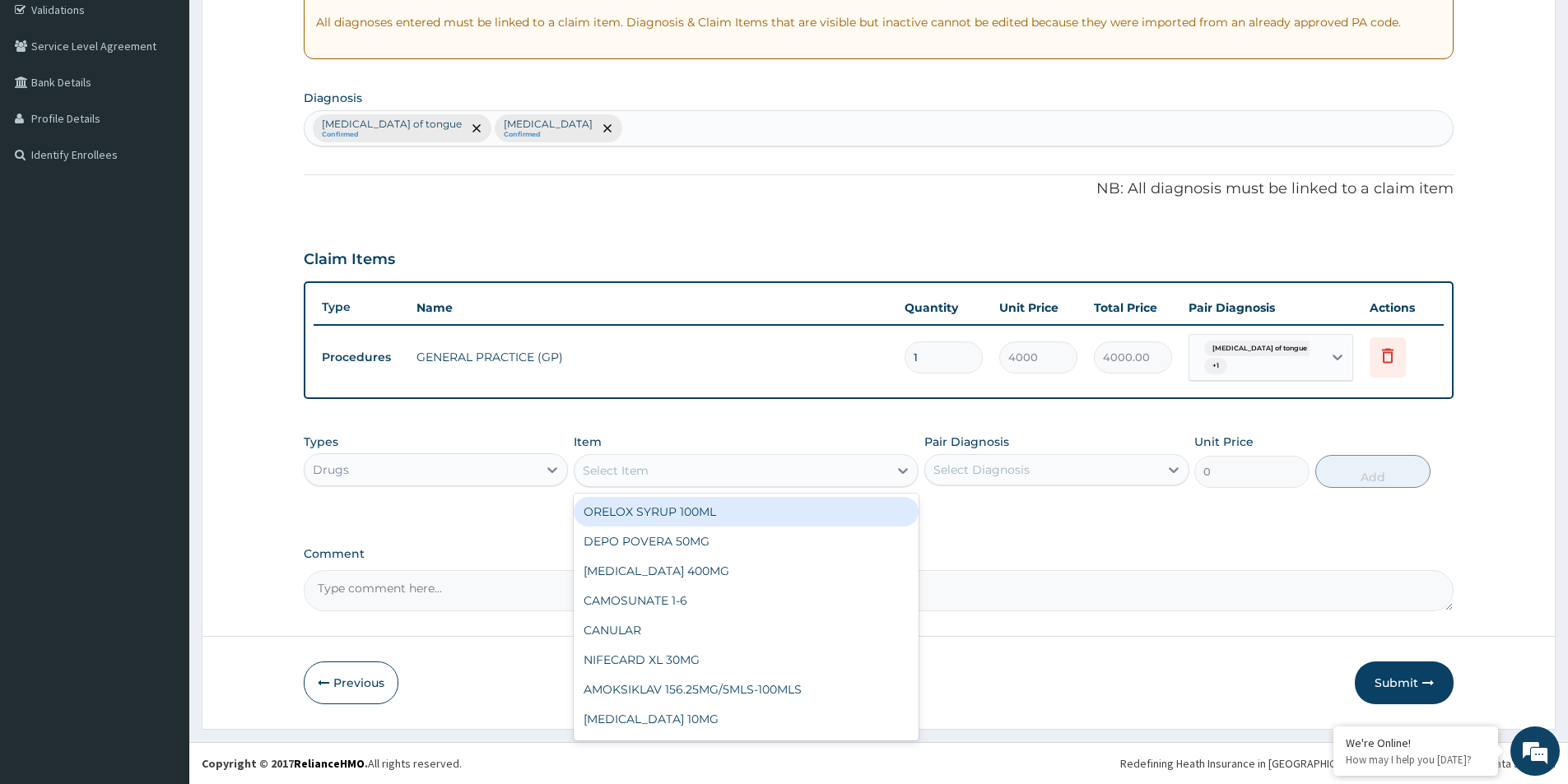
click at [655, 474] on div "Select Item" at bounding box center [731, 471] width 314 height 27
type input "PIRI"
click at [661, 510] on div "PIRITON SYRUP" at bounding box center [746, 511] width 345 height 29
type input "500"
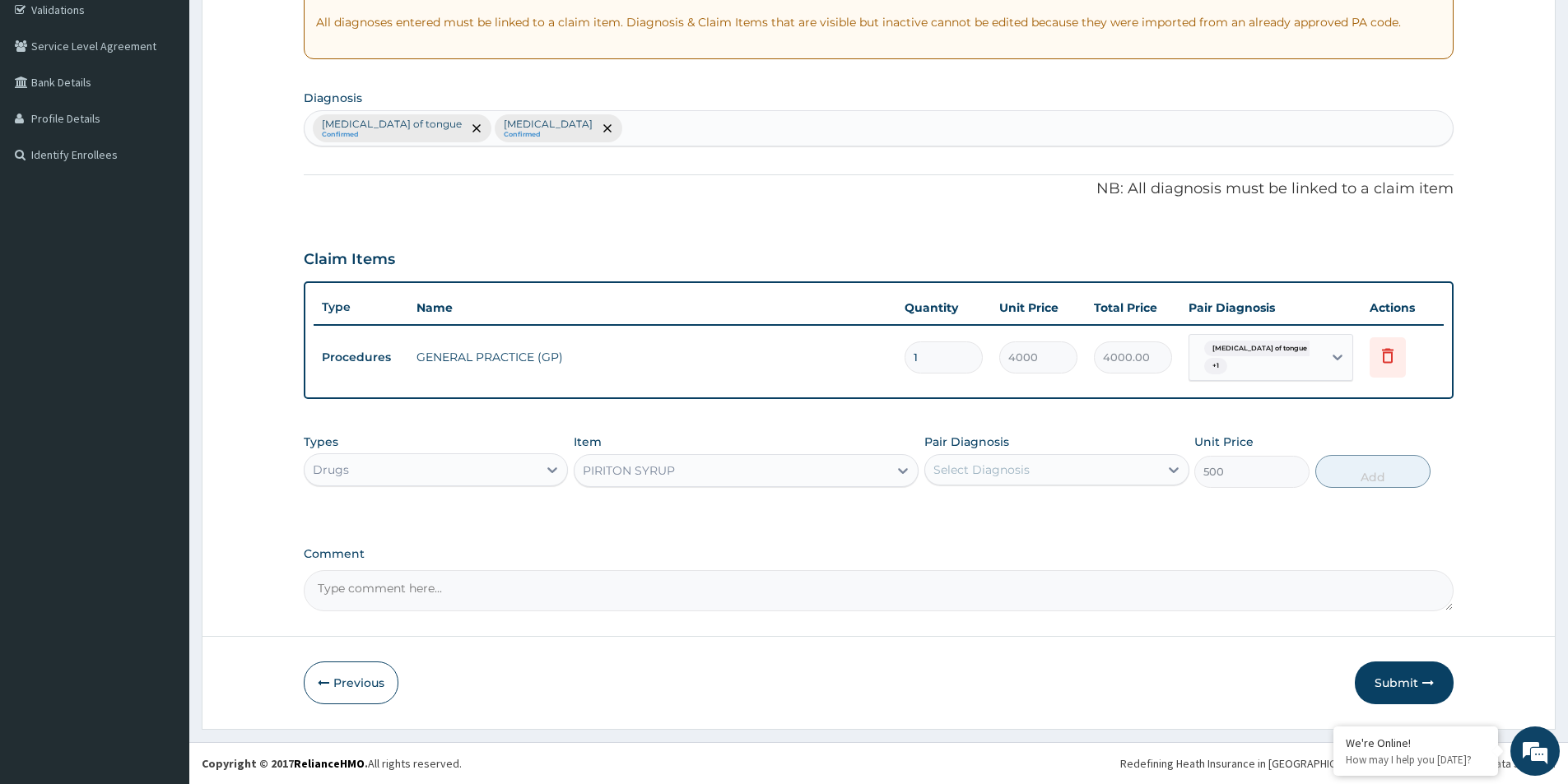
click at [1033, 476] on div "Select Diagnosis" at bounding box center [1041, 470] width 233 height 27
click at [1012, 545] on div "Rhinitis" at bounding box center [1056, 546] width 264 height 34
checkbox input "true"
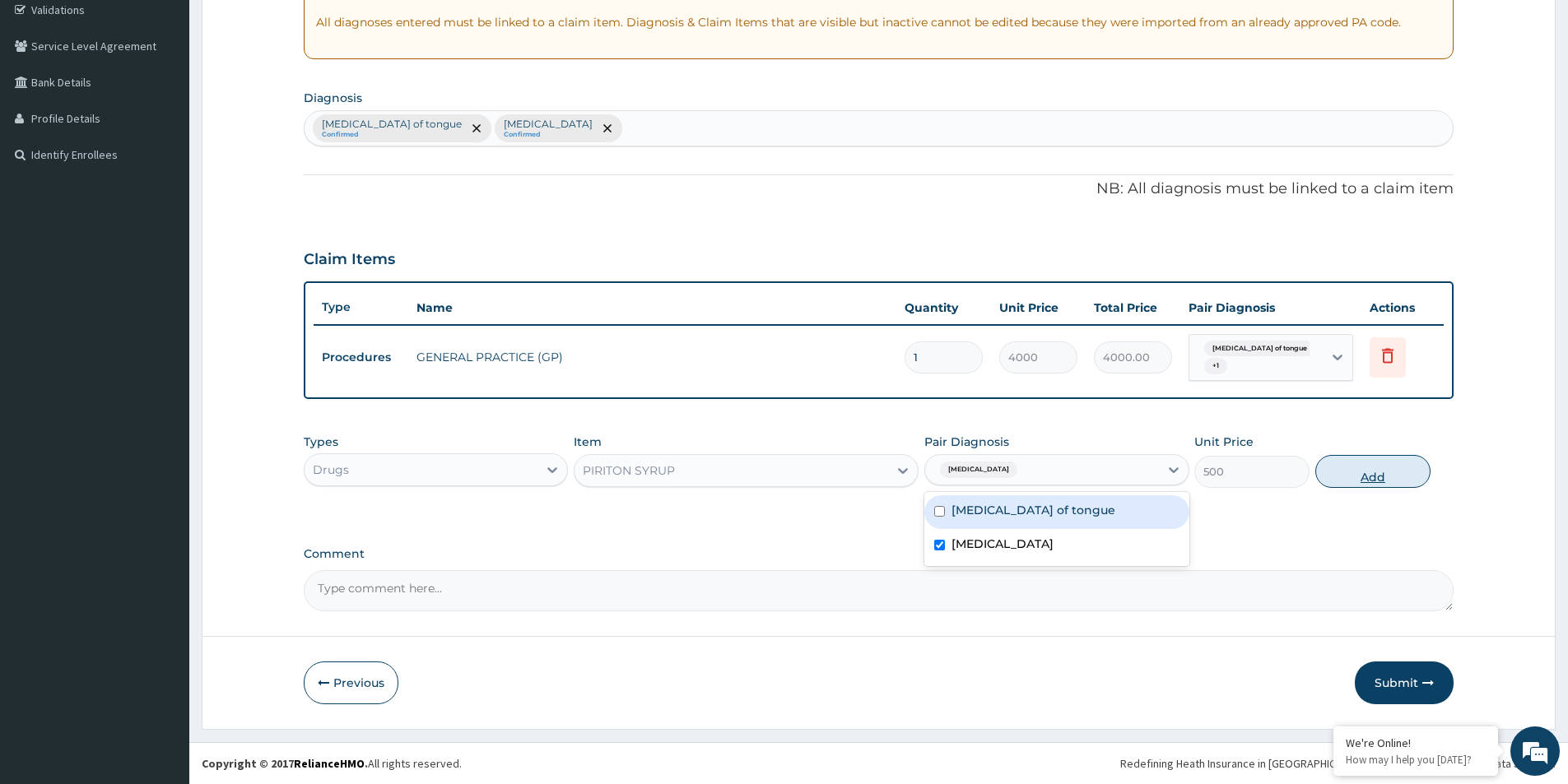
click at [1379, 475] on button "Add" at bounding box center [1373, 471] width 116 height 33
type input "0"
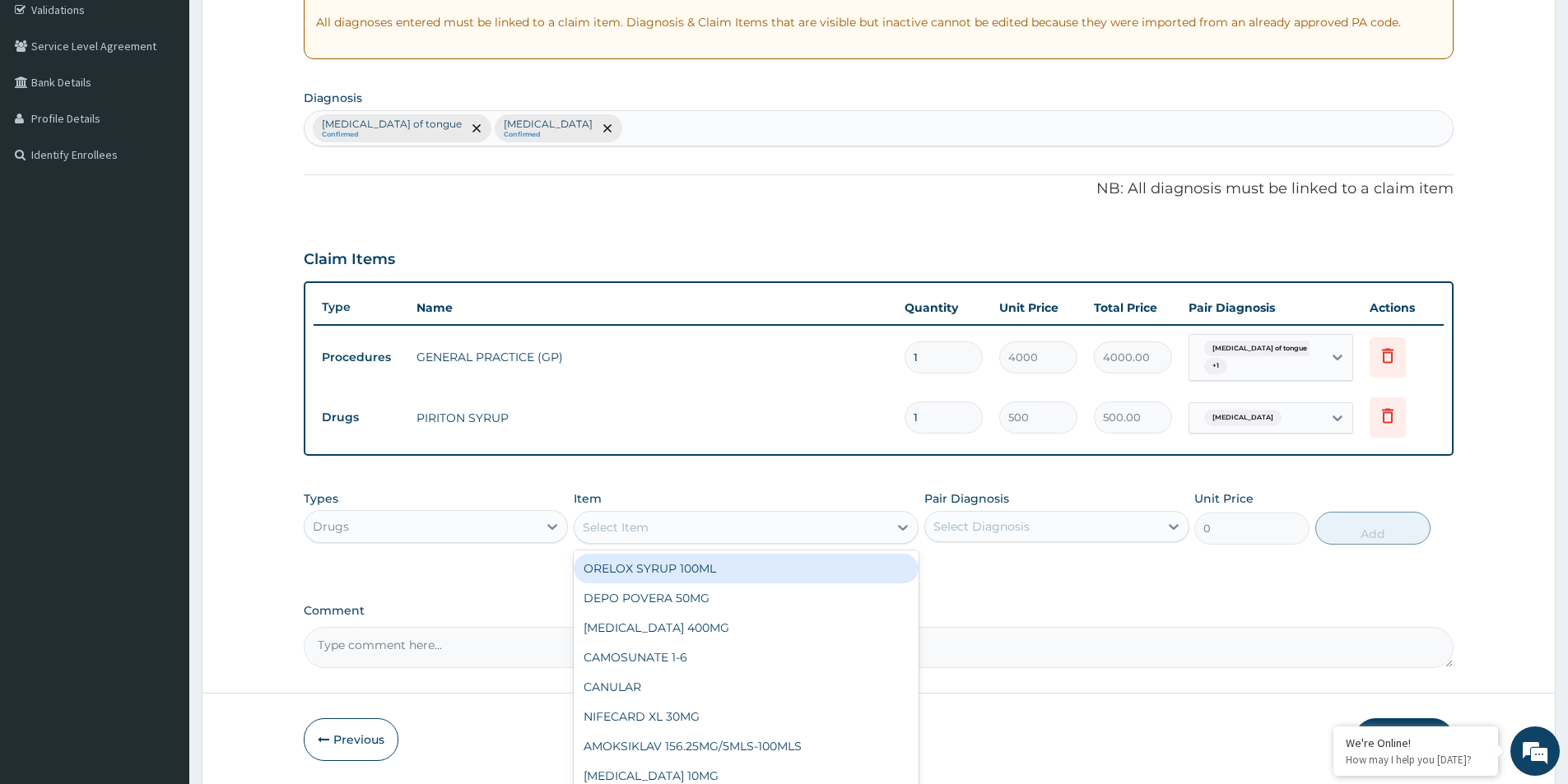
click at [696, 521] on div "Select Item" at bounding box center [731, 527] width 314 height 27
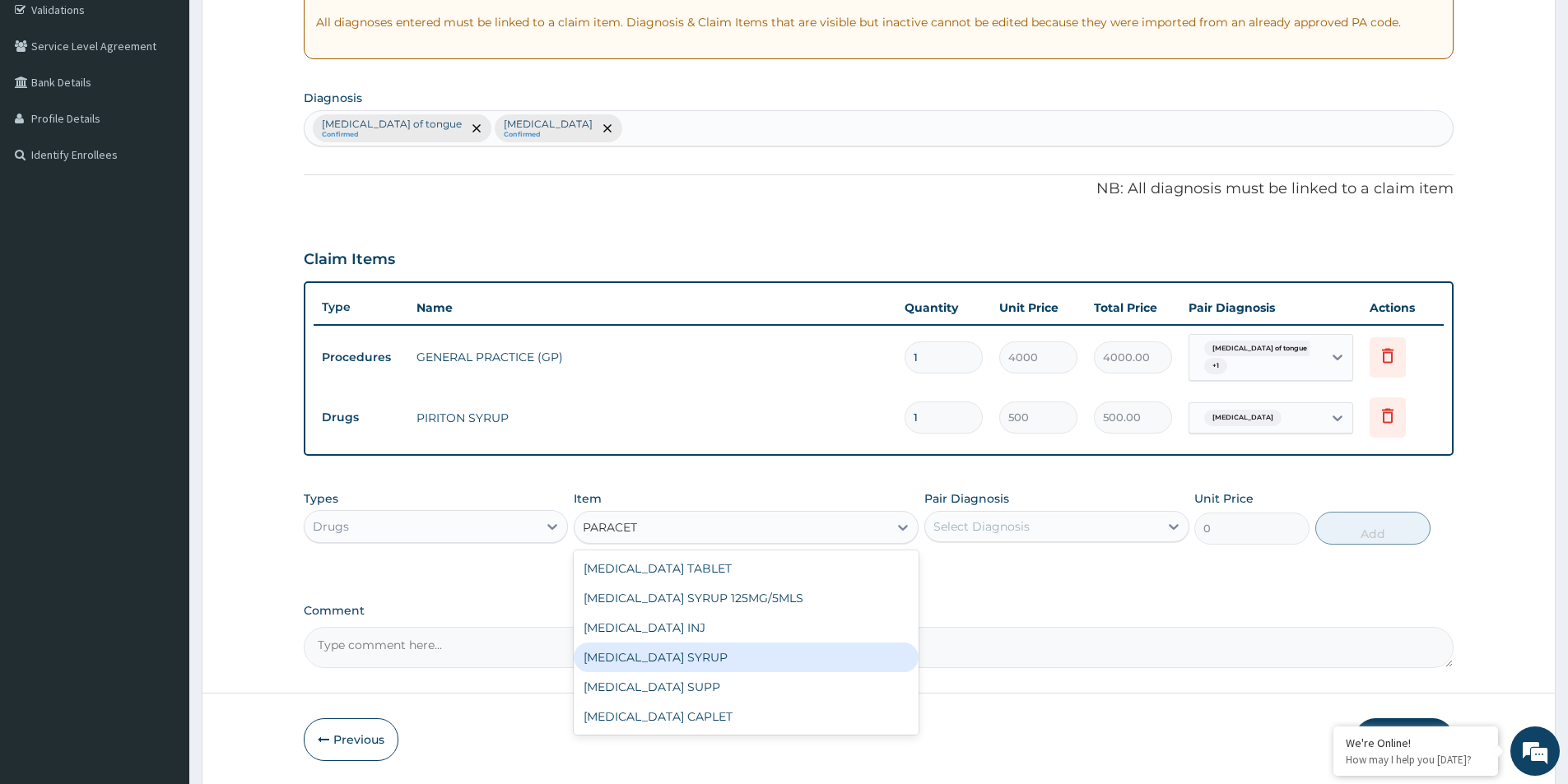
type input "PARACETA"
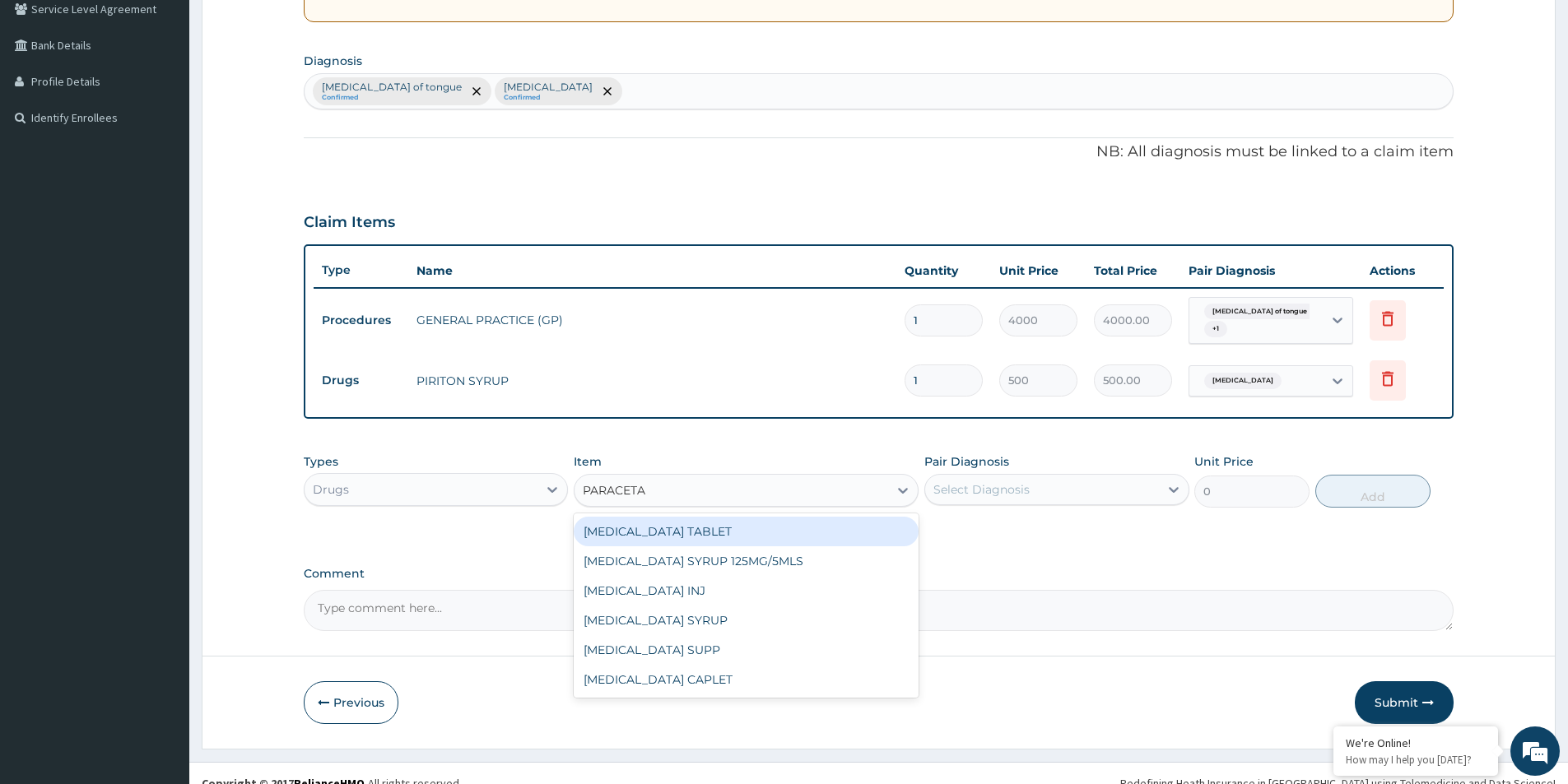
scroll to position [371, 0]
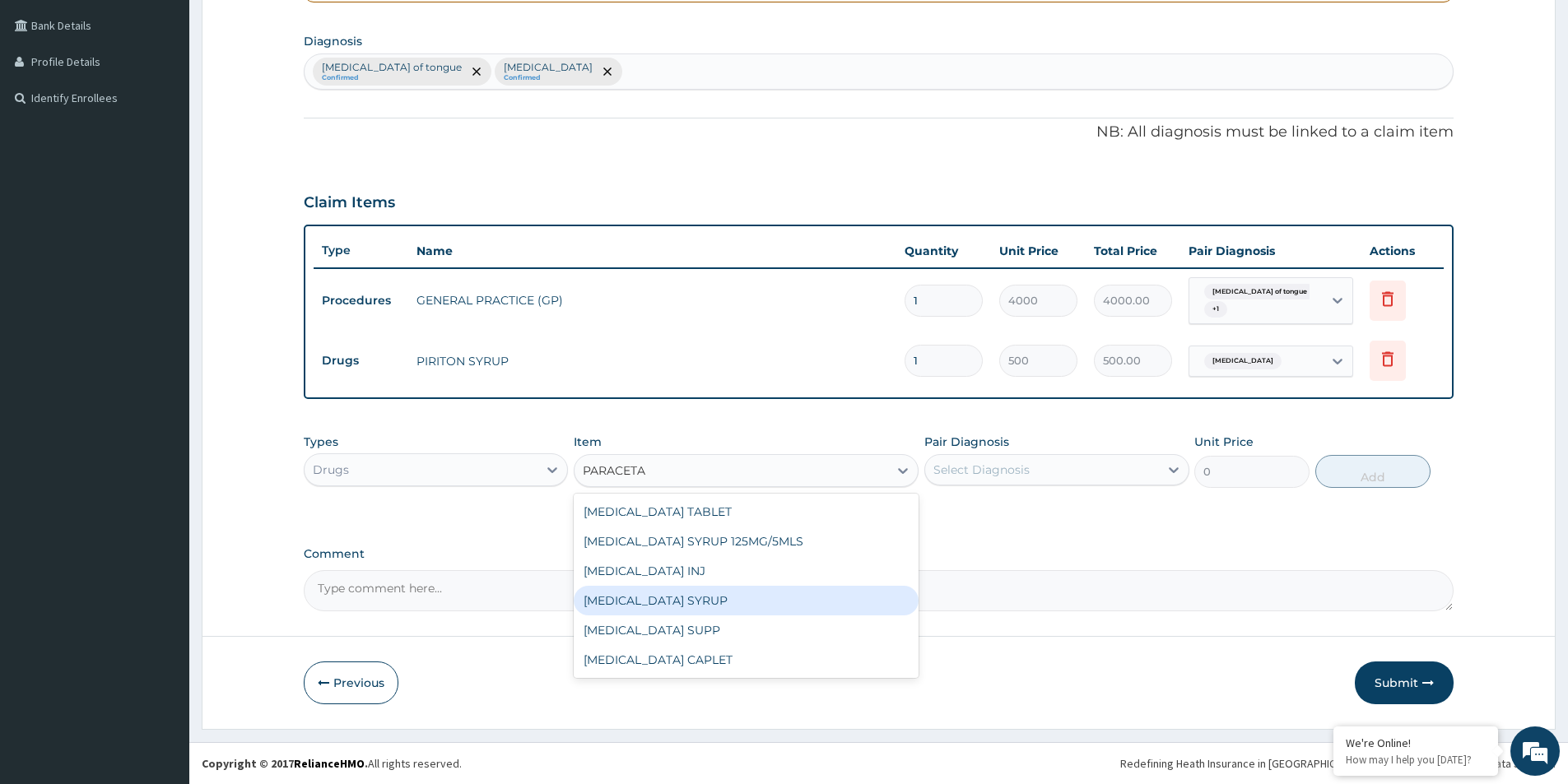
click at [737, 612] on div "PARACETAMOL SYRUP" at bounding box center [746, 600] width 345 height 29
type input "600"
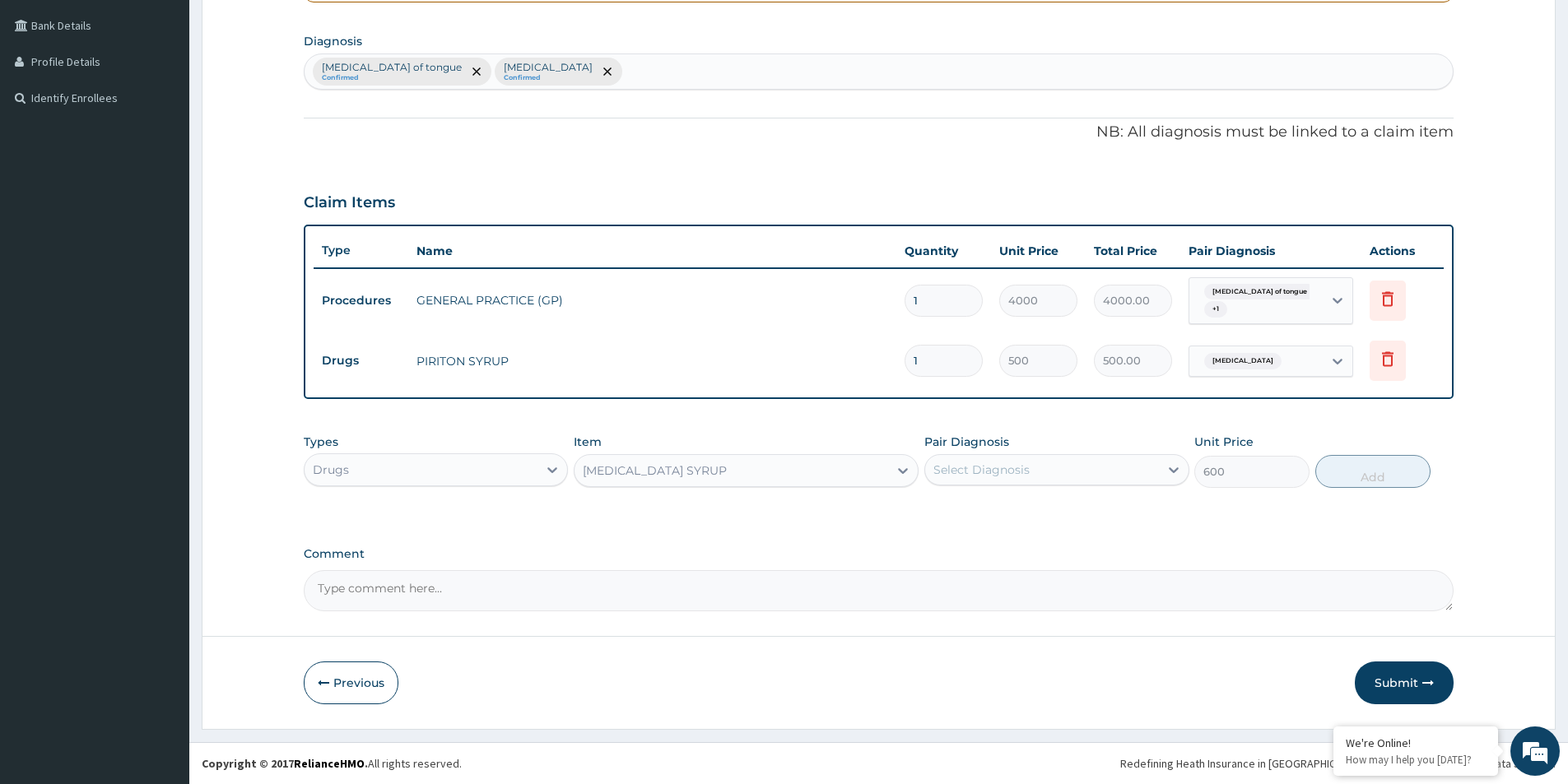
click at [991, 460] on div "Select Diagnosis" at bounding box center [1041, 470] width 233 height 27
click at [970, 504] on label "Laceration of tongue" at bounding box center [1033, 510] width 164 height 17
checkbox input "true"
click at [1370, 467] on button "Add" at bounding box center [1373, 471] width 116 height 33
type input "0"
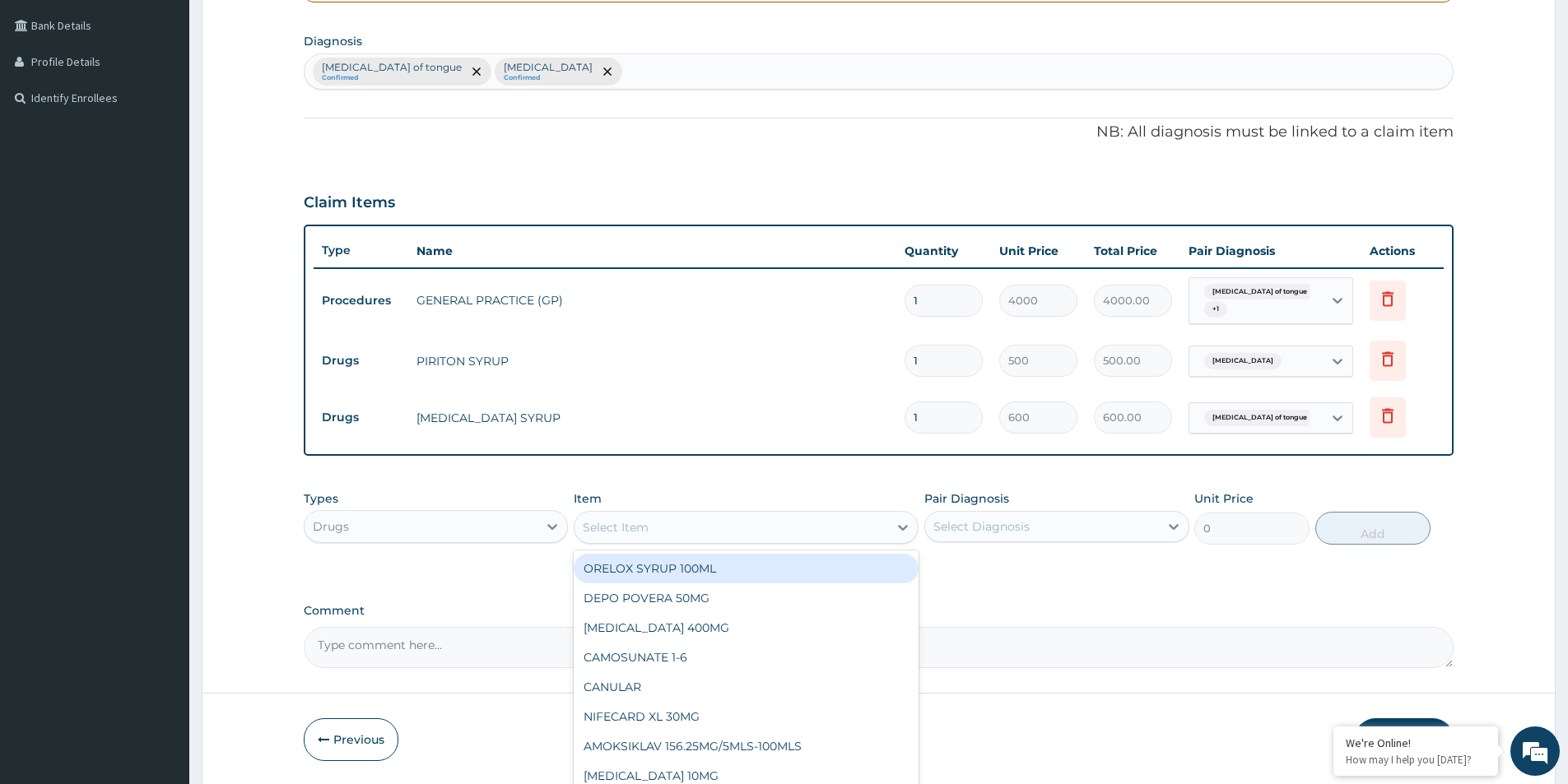
click at [627, 525] on div "Select Item" at bounding box center [615, 527] width 66 height 17
type input "AMOXI"
click at [733, 577] on div "AMOXIL SYRUP" at bounding box center [746, 568] width 345 height 29
type input "1400"
click at [752, 521] on div "AMOXIL SYRUP" at bounding box center [731, 527] width 314 height 27
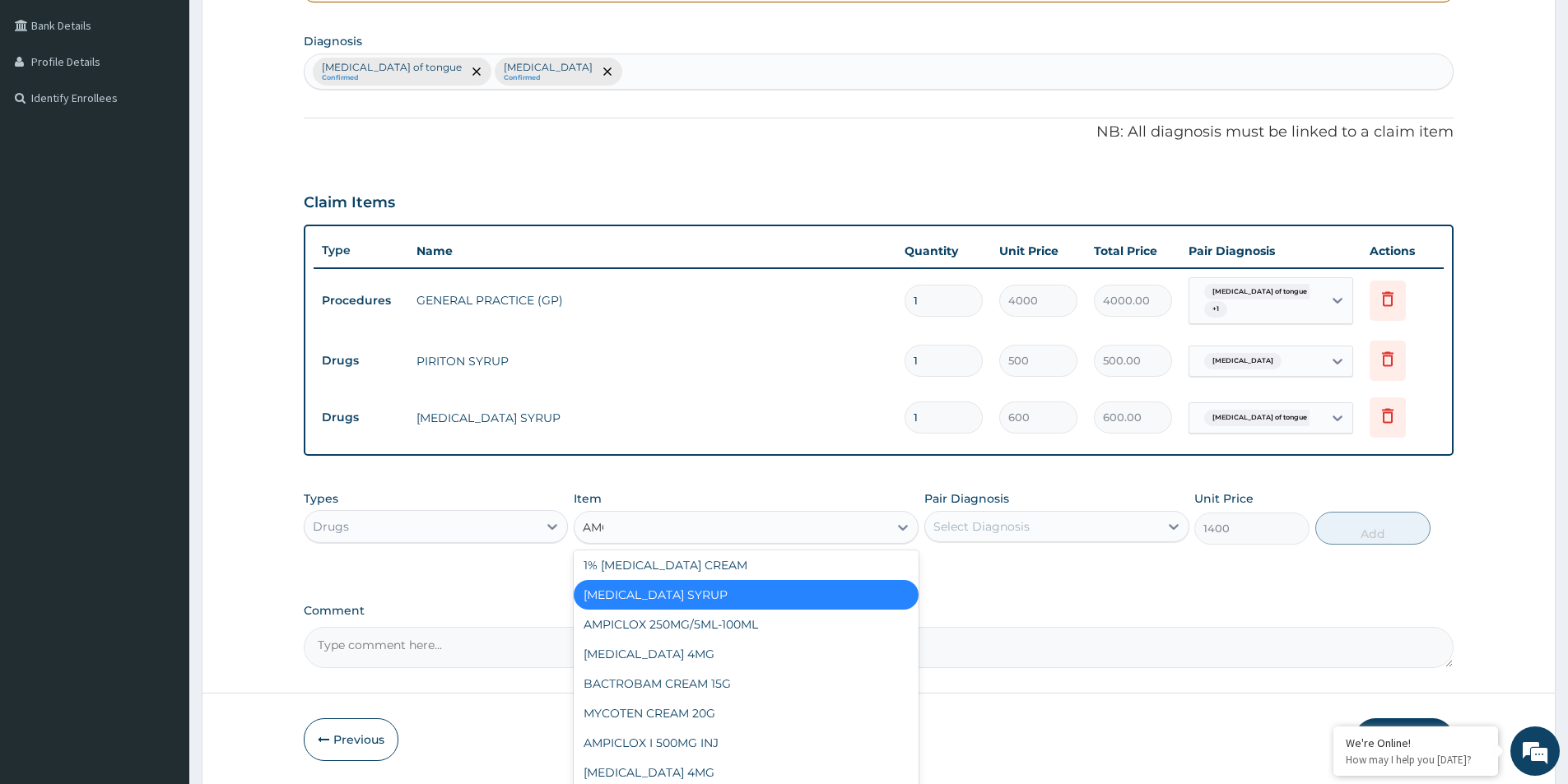
scroll to position [300, 0]
type input "AMOX"
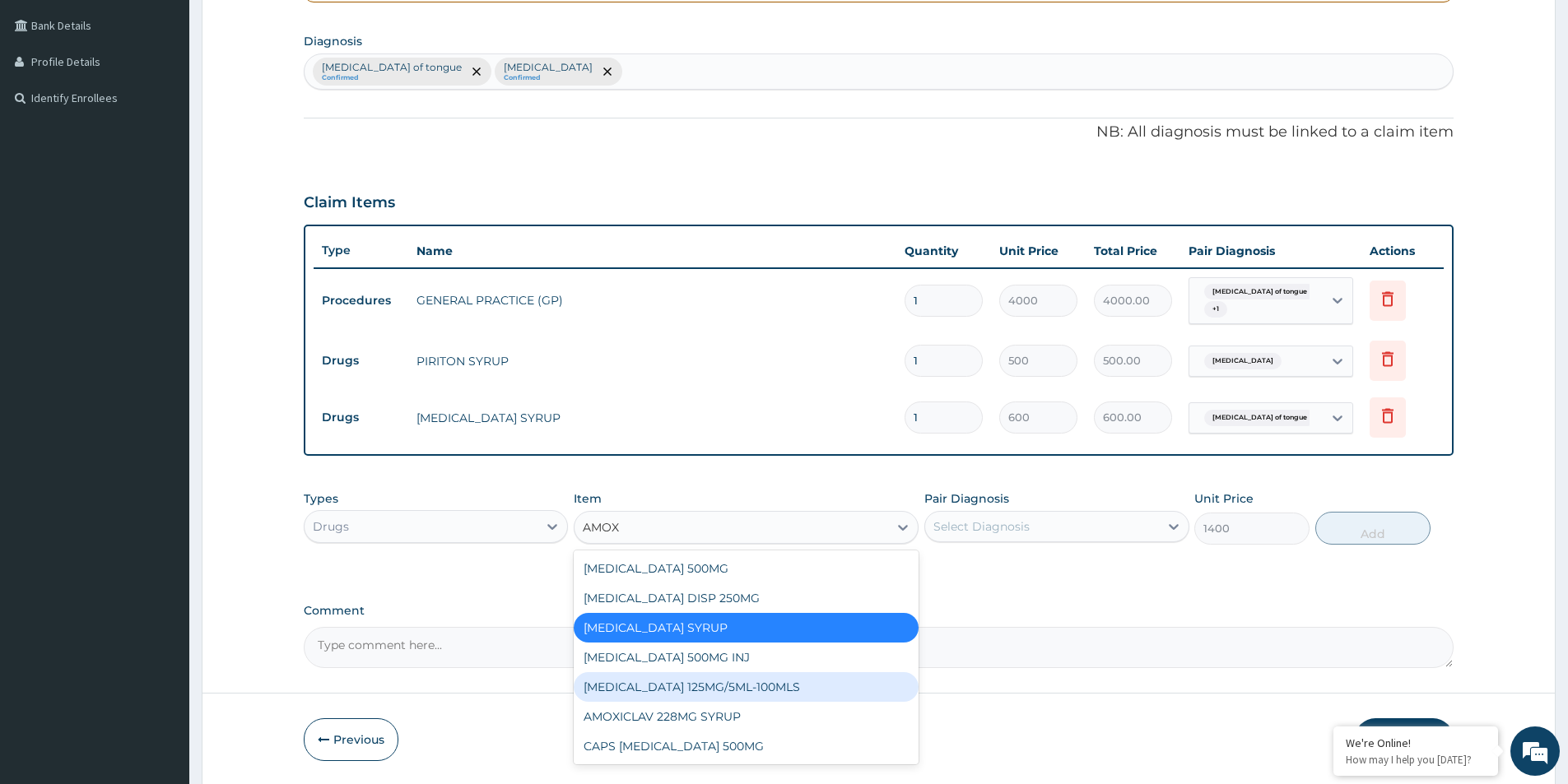
click at [760, 691] on div "AMOXYCILLIN 125MG/5ML-100MLS" at bounding box center [746, 686] width 345 height 29
type input "800"
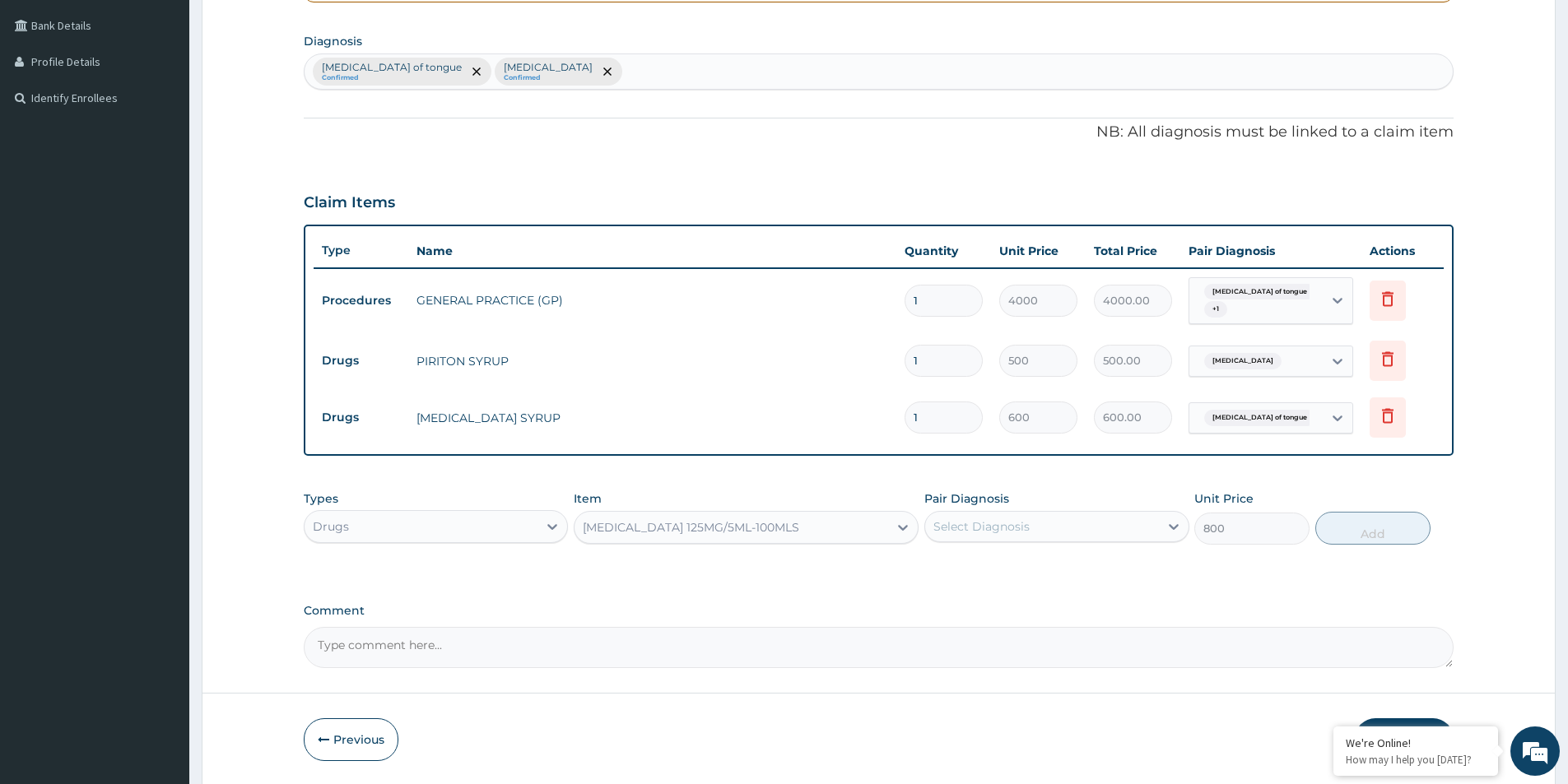
click at [1073, 531] on div "Select Diagnosis" at bounding box center [1041, 527] width 233 height 27
click at [1026, 566] on label "Laceration of tongue" at bounding box center [1033, 566] width 164 height 17
checkbox input "true"
click at [1389, 526] on button "Add" at bounding box center [1373, 528] width 116 height 33
type input "0"
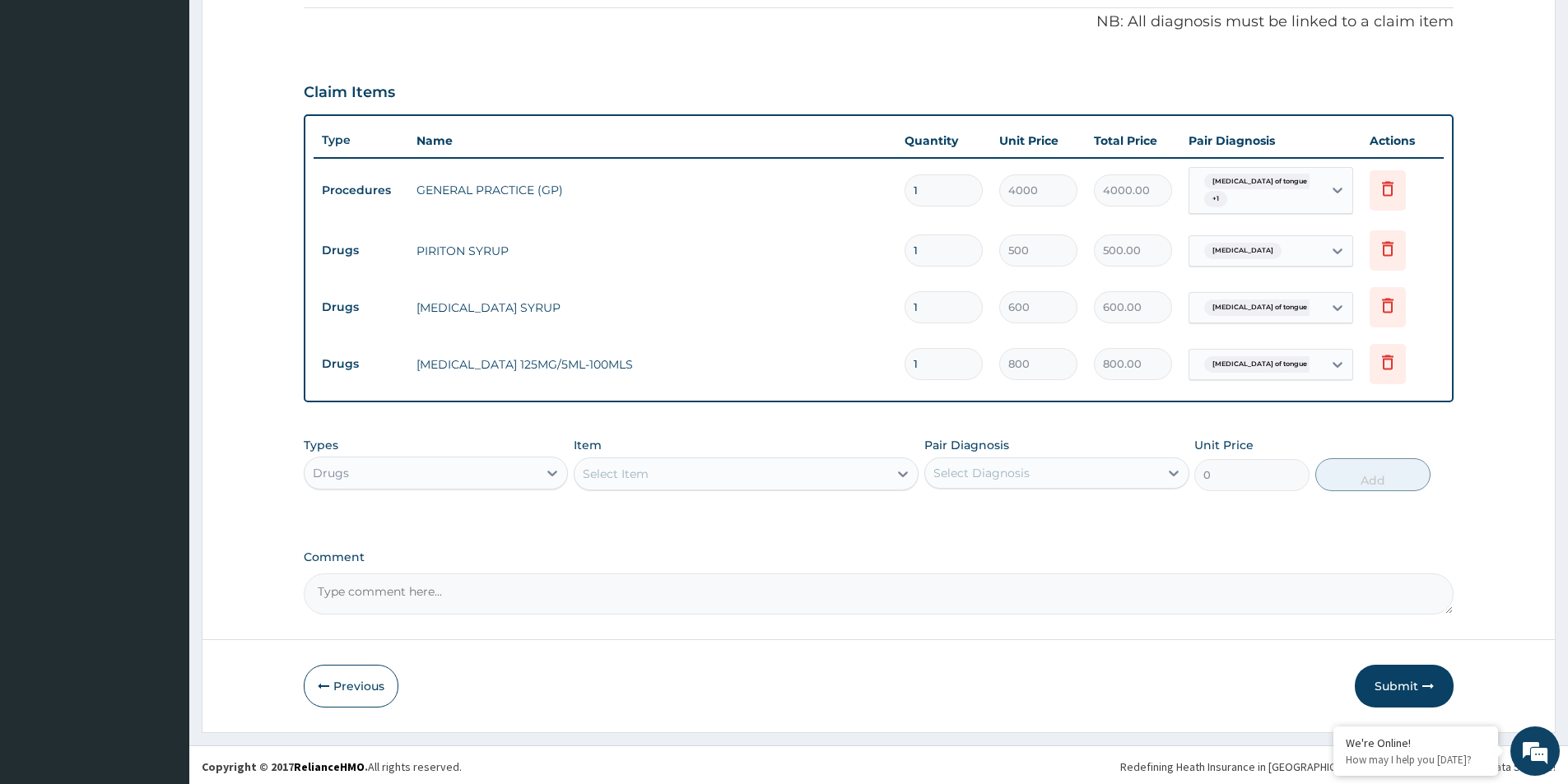
scroll to position [484, 0]
click at [1403, 672] on button "Submit" at bounding box center [1404, 683] width 99 height 43
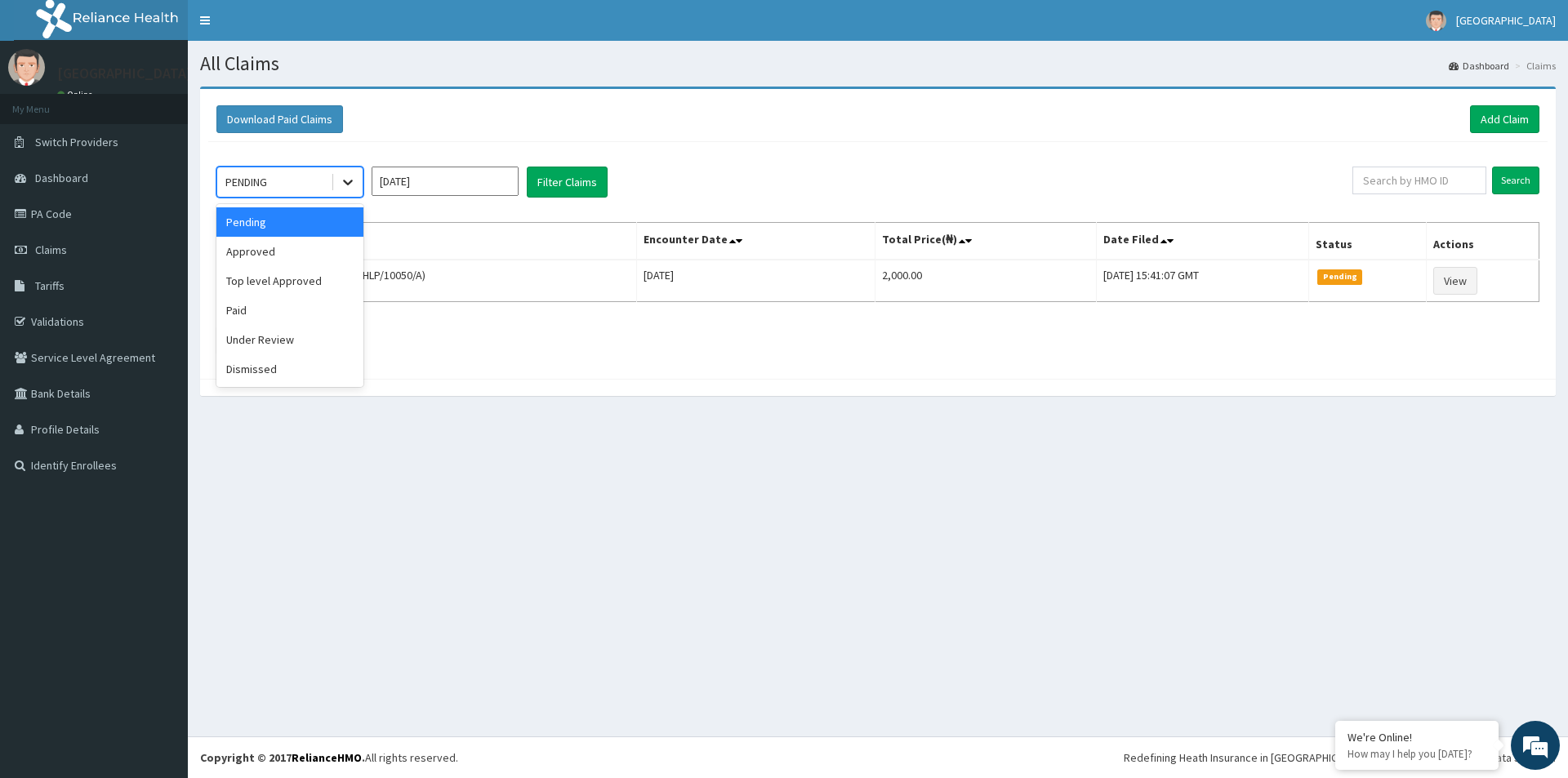
click at [338, 183] on div at bounding box center [348, 182] width 29 height 29
click at [295, 251] on div "Approved" at bounding box center [289, 251] width 147 height 29
click at [588, 175] on button "Filter Claims" at bounding box center [567, 182] width 81 height 31
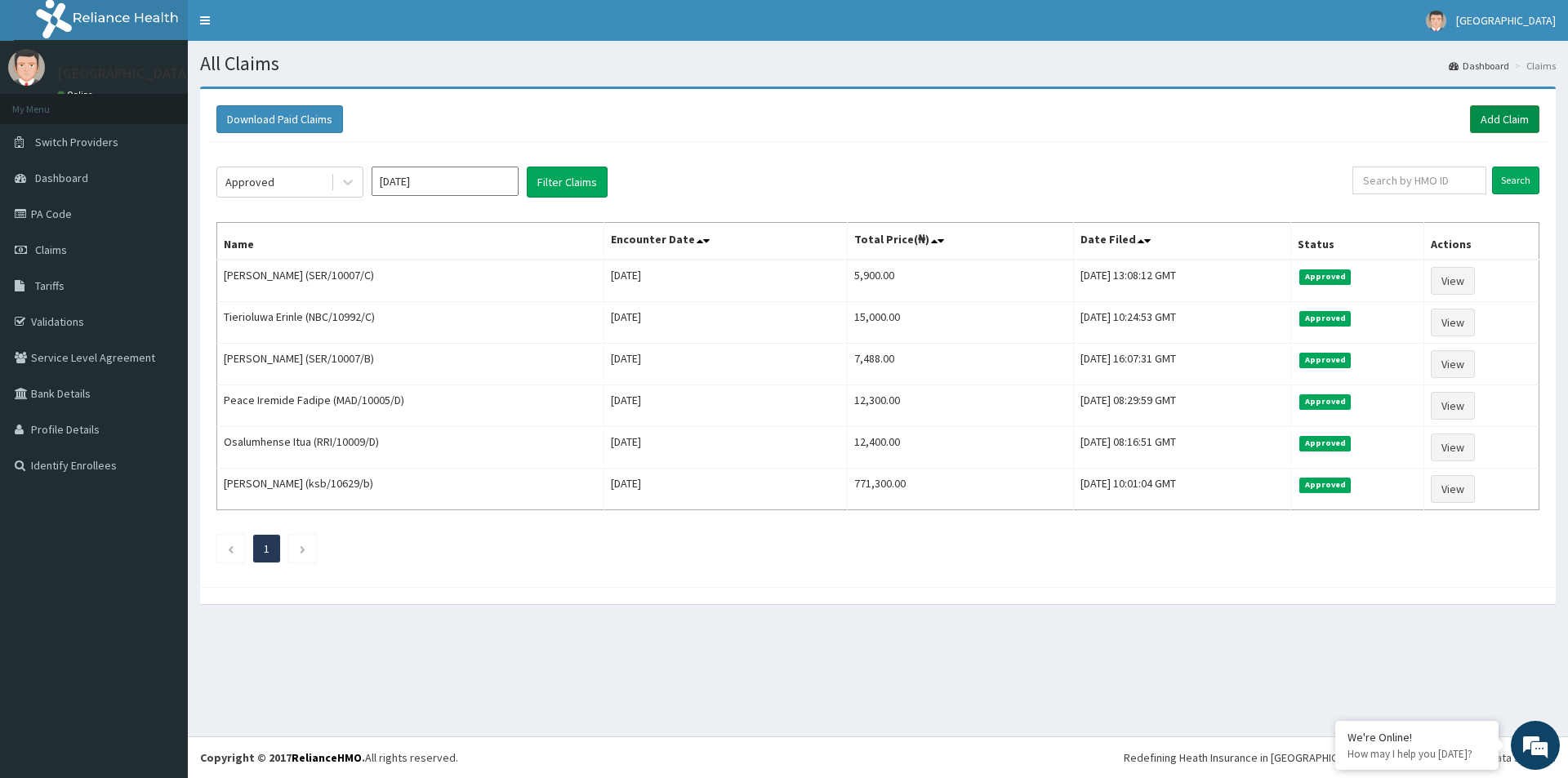
click at [1498, 114] on link "Add Claim" at bounding box center [1504, 118] width 70 height 27
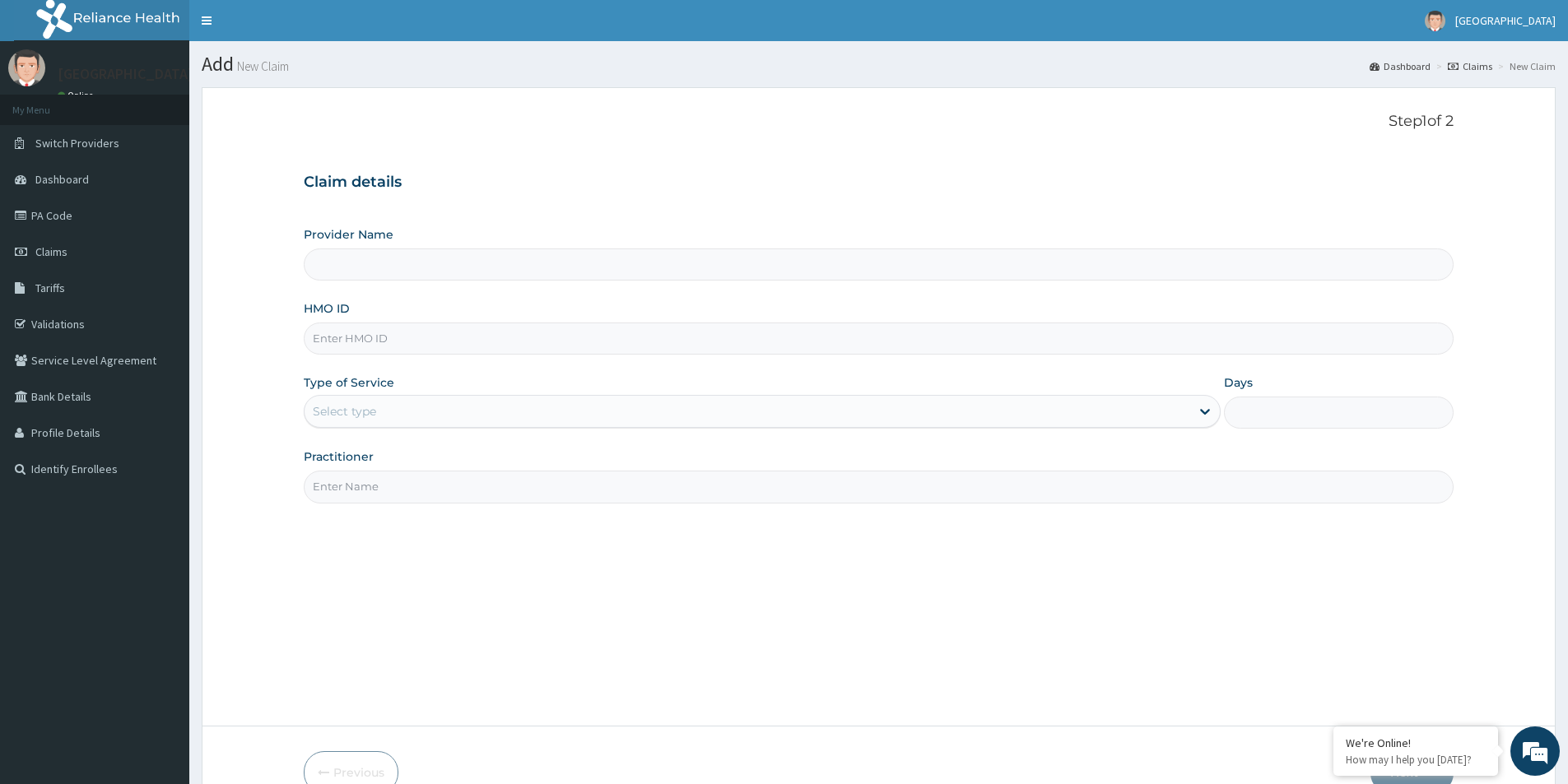
type input "P"
type input "Mother And Child Hospital- IKEJA"
type input "PWC/10258/A"
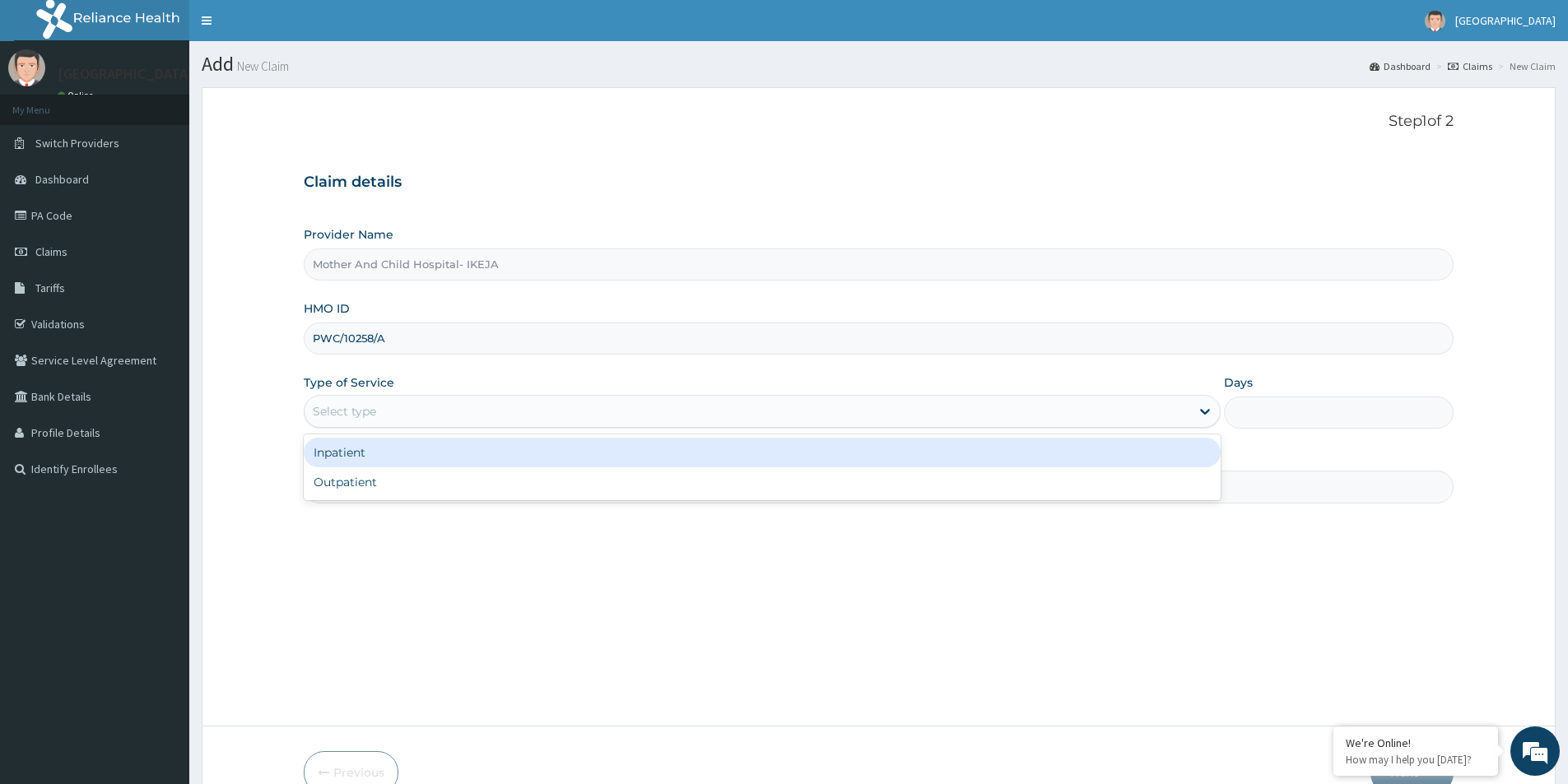
click at [431, 418] on div "Select type" at bounding box center [747, 412] width 886 height 27
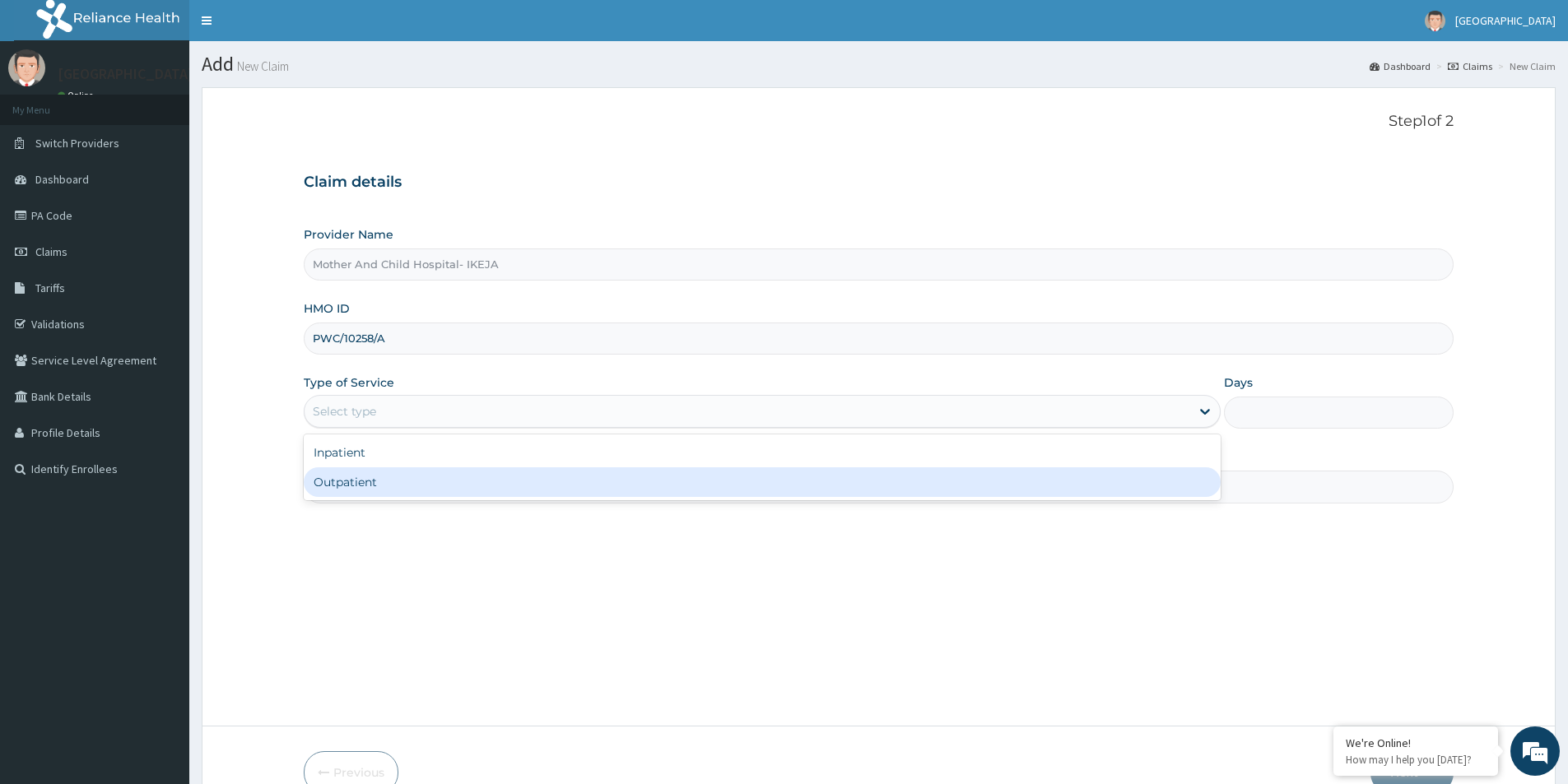
click at [432, 484] on div "Outpatient" at bounding box center [762, 482] width 917 height 29
type input "1"
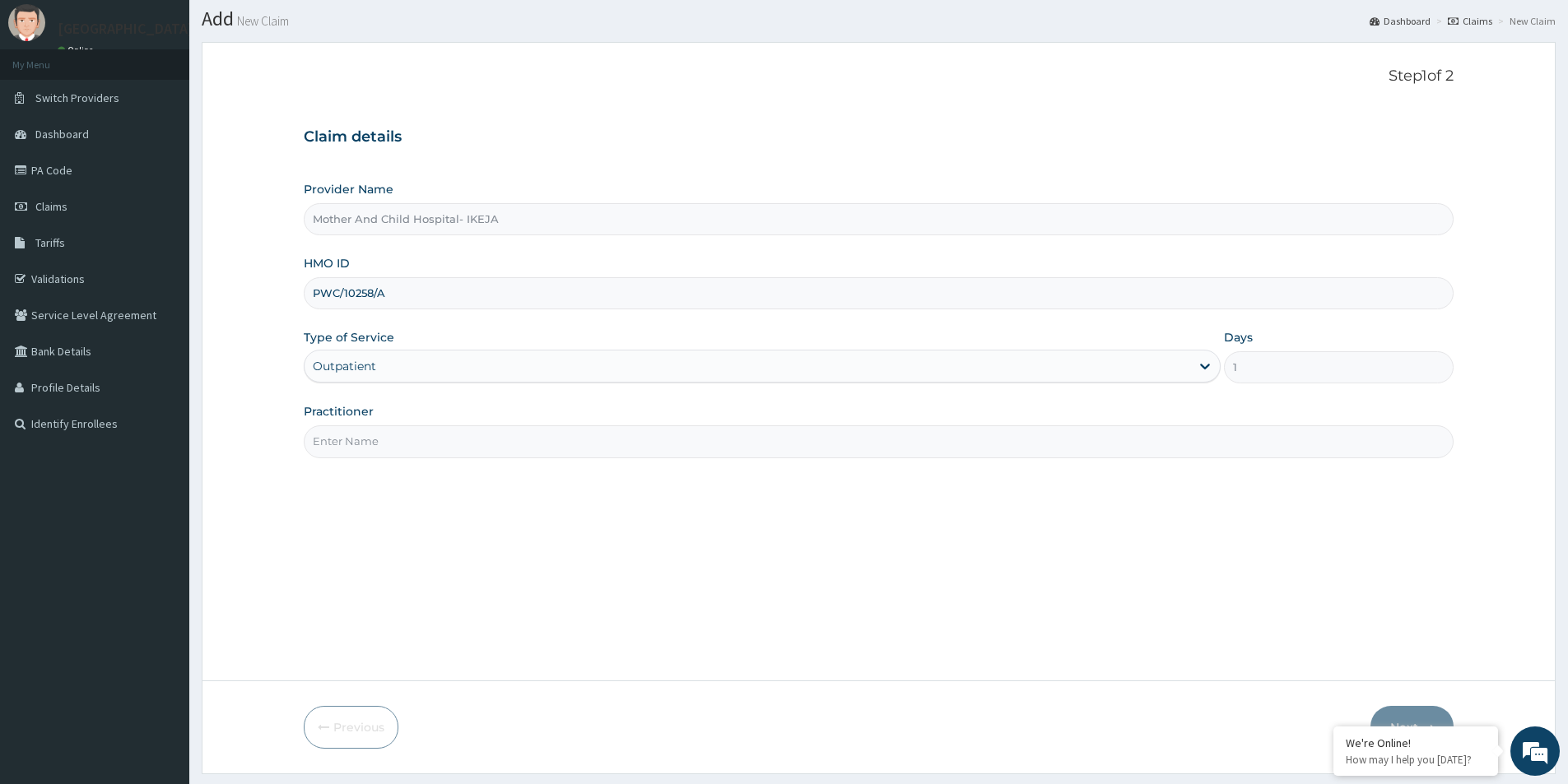
scroll to position [90, 0]
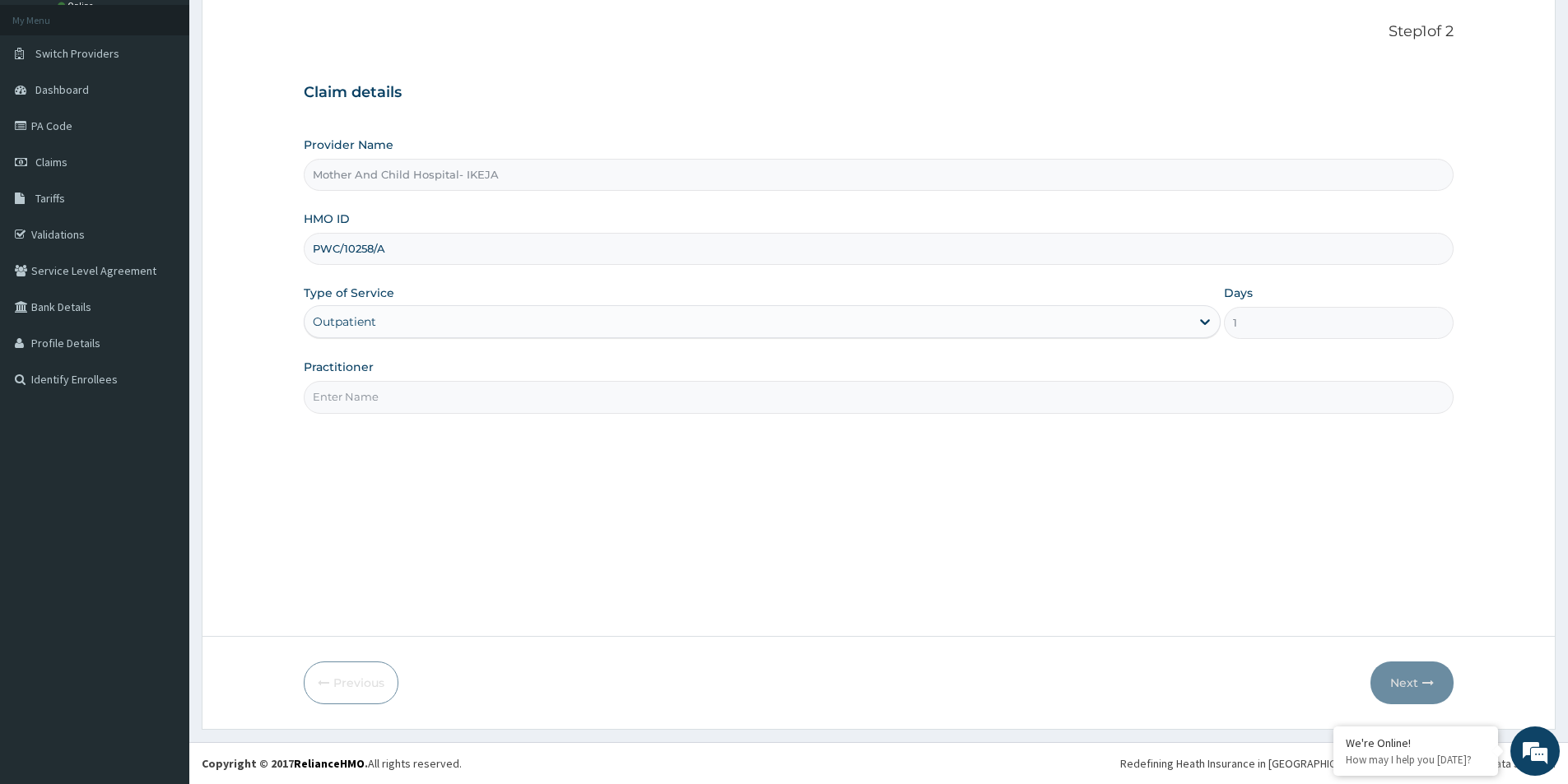
click at [620, 412] on input "Practitioner" at bounding box center [879, 397] width 1150 height 32
type input "DR HAMZAT"
click at [1383, 679] on button "Next" at bounding box center [1411, 683] width 83 height 43
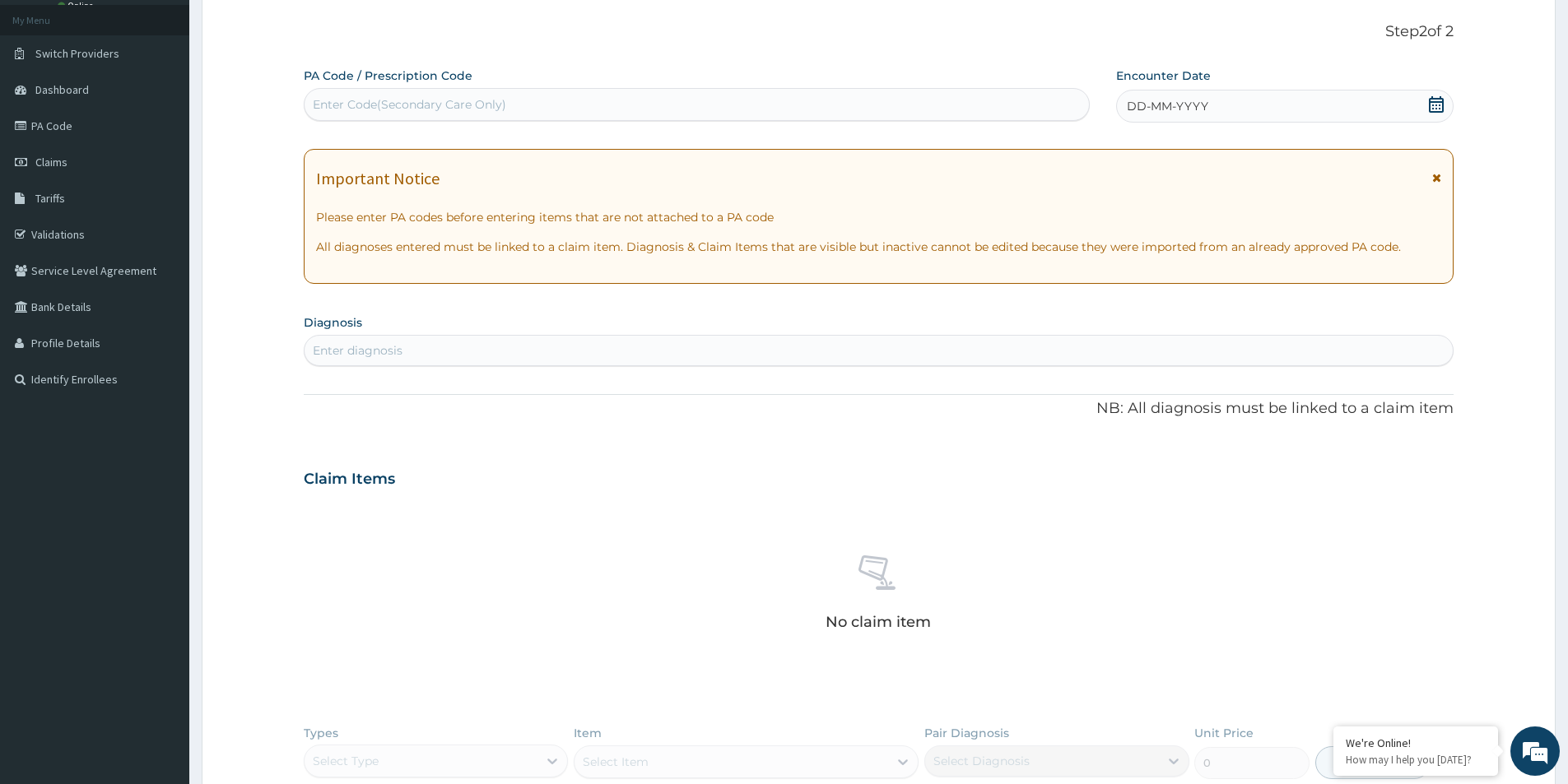
click at [1438, 108] on icon at bounding box center [1436, 104] width 17 height 17
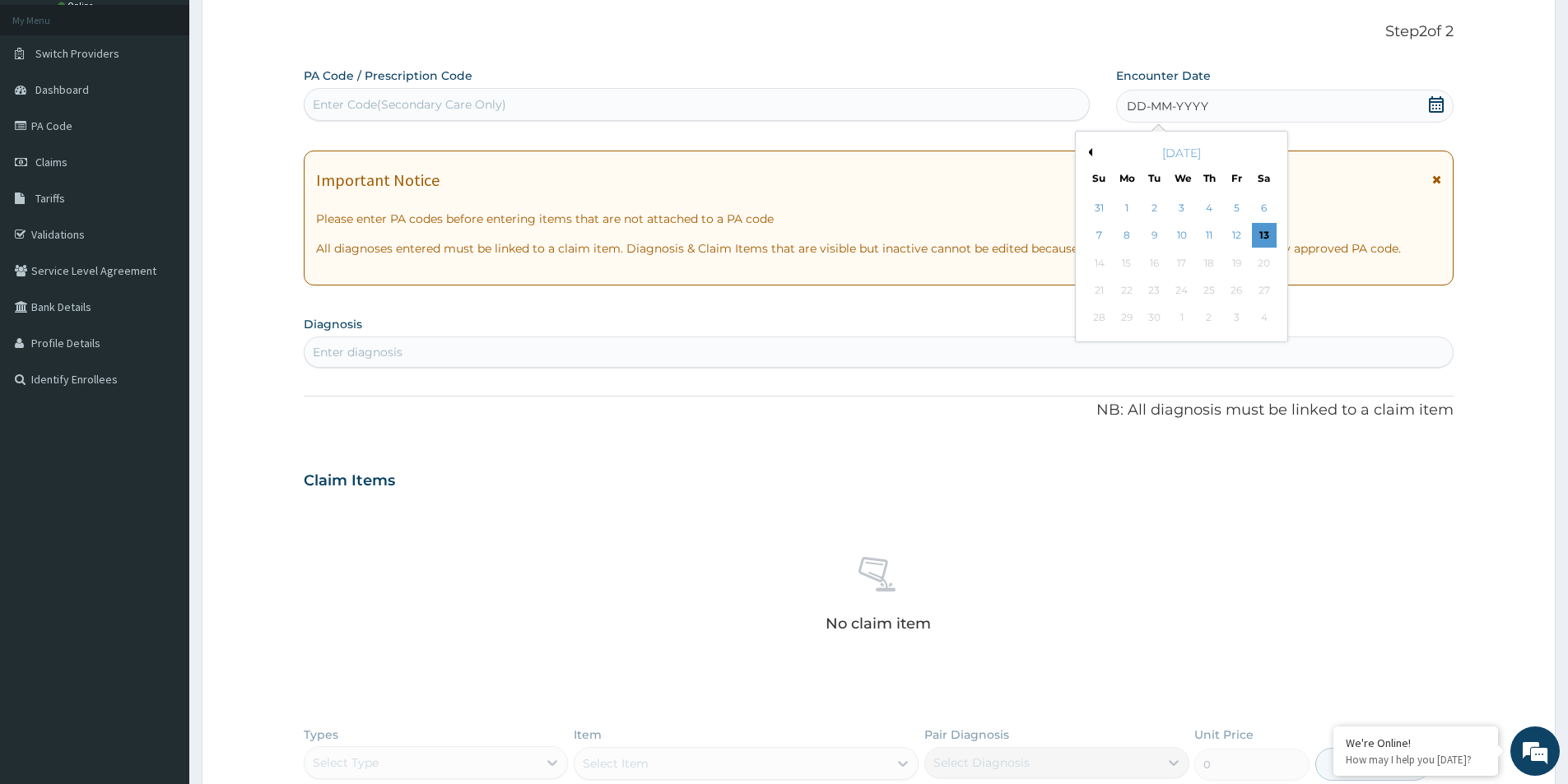
click at [1254, 236] on div "13" at bounding box center [1265, 236] width 25 height 25
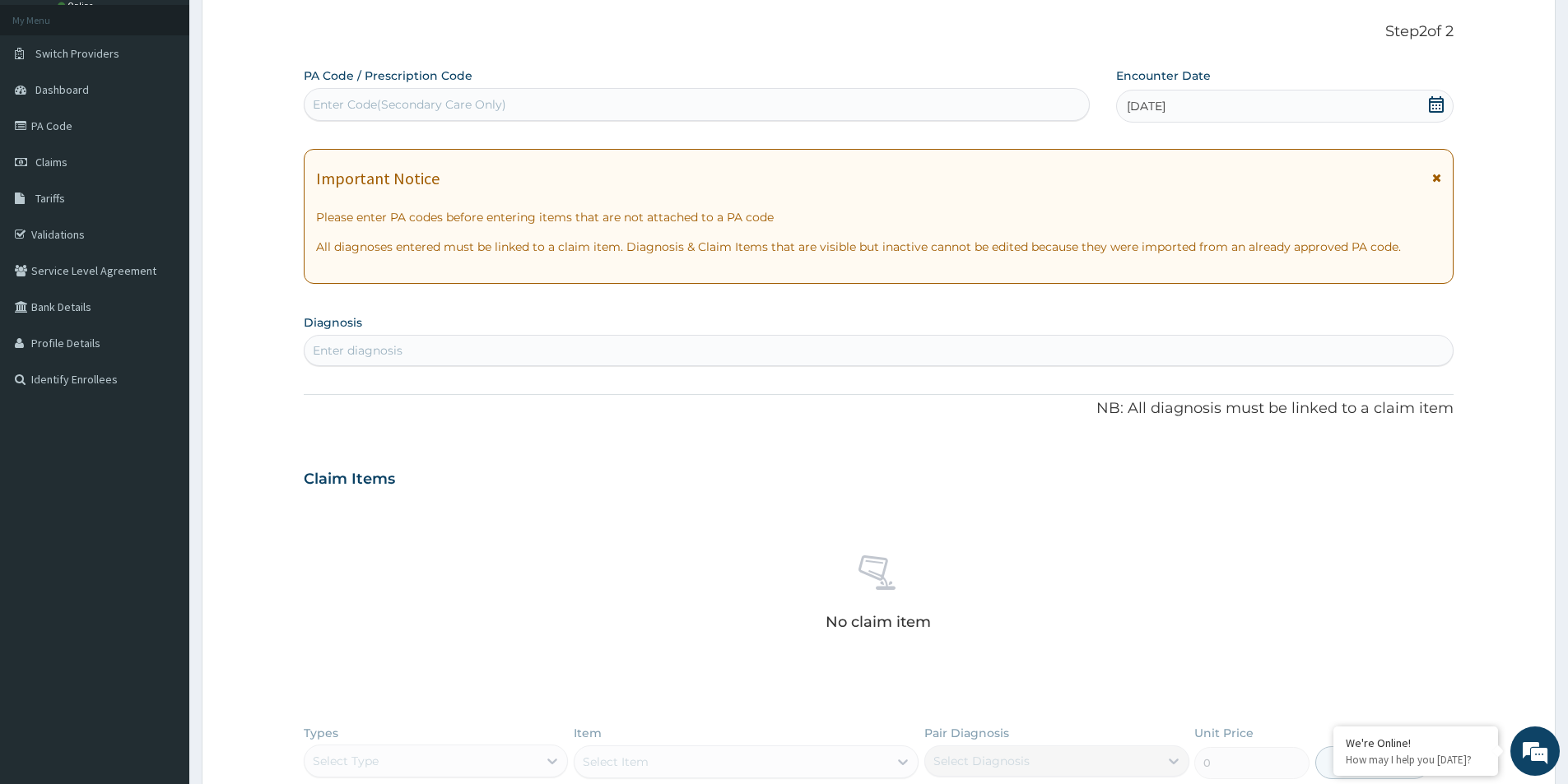
click at [1154, 340] on div "Enter diagnosis" at bounding box center [878, 350] width 1148 height 27
type input "RHINITI"
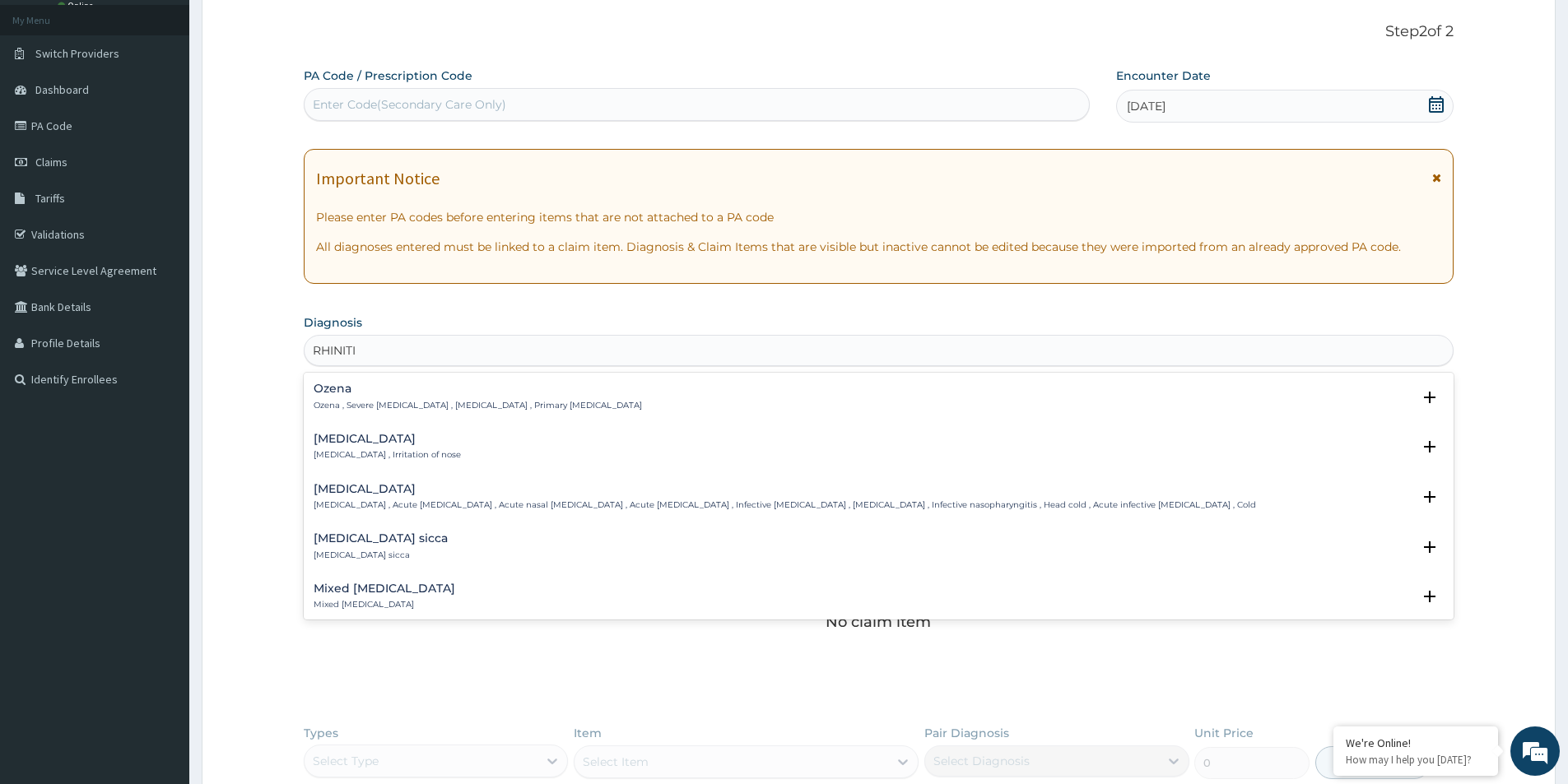
click at [367, 446] on div "Rhinitis Rhinitis , Irritation of nose" at bounding box center [388, 447] width 148 height 28
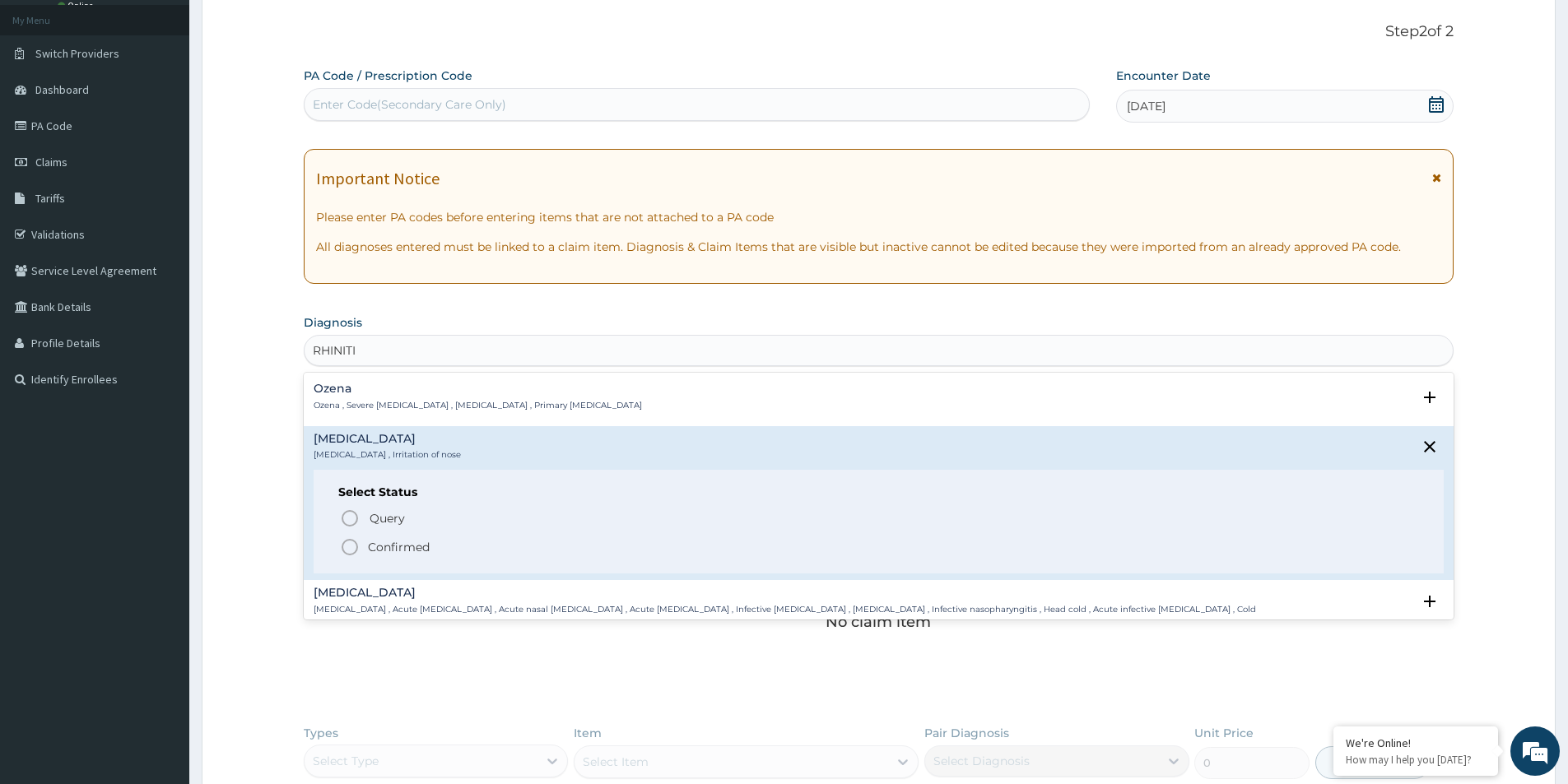
click at [357, 549] on icon "status option filled" at bounding box center [350, 547] width 20 height 20
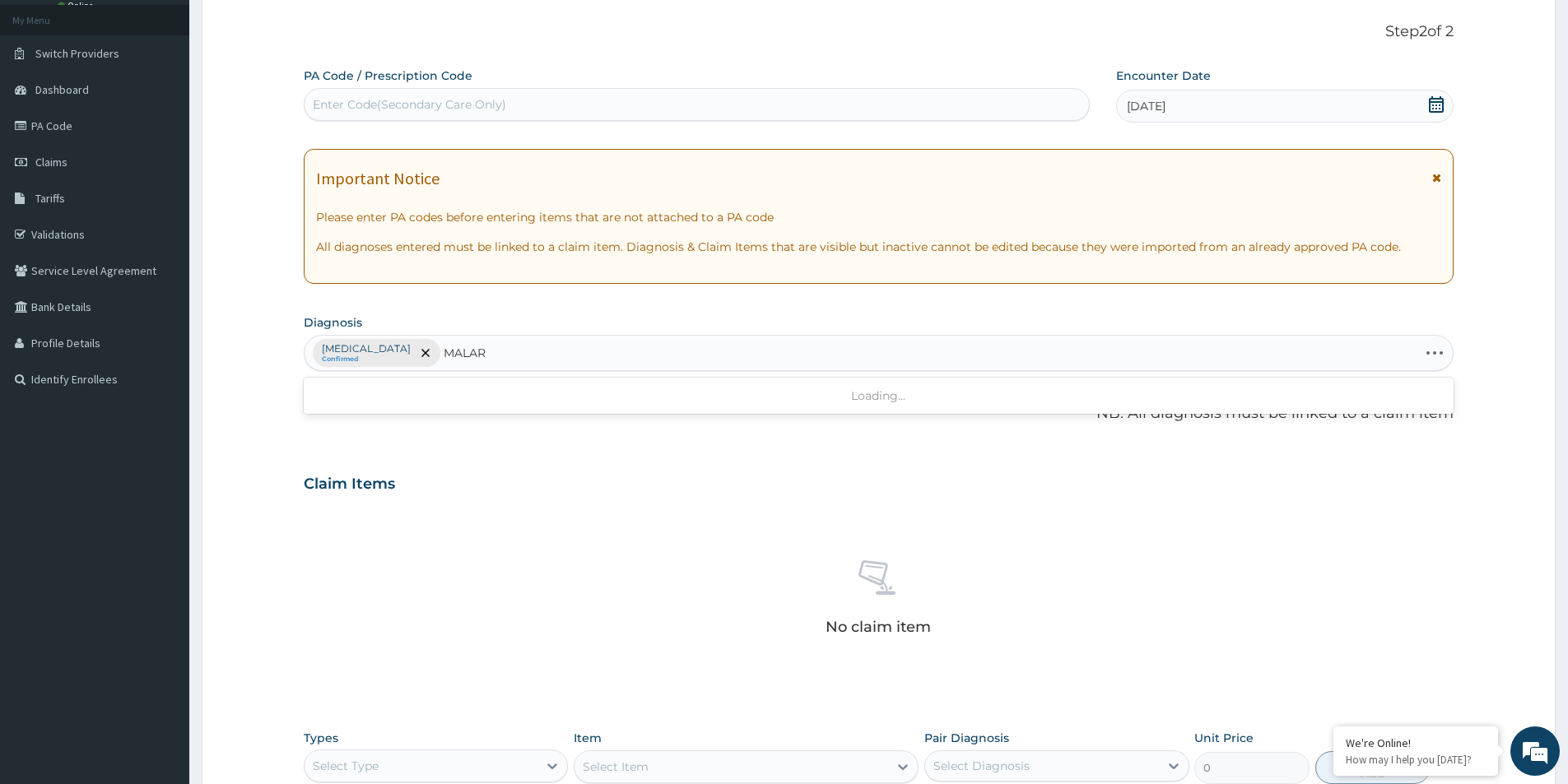
type input "MALARI"
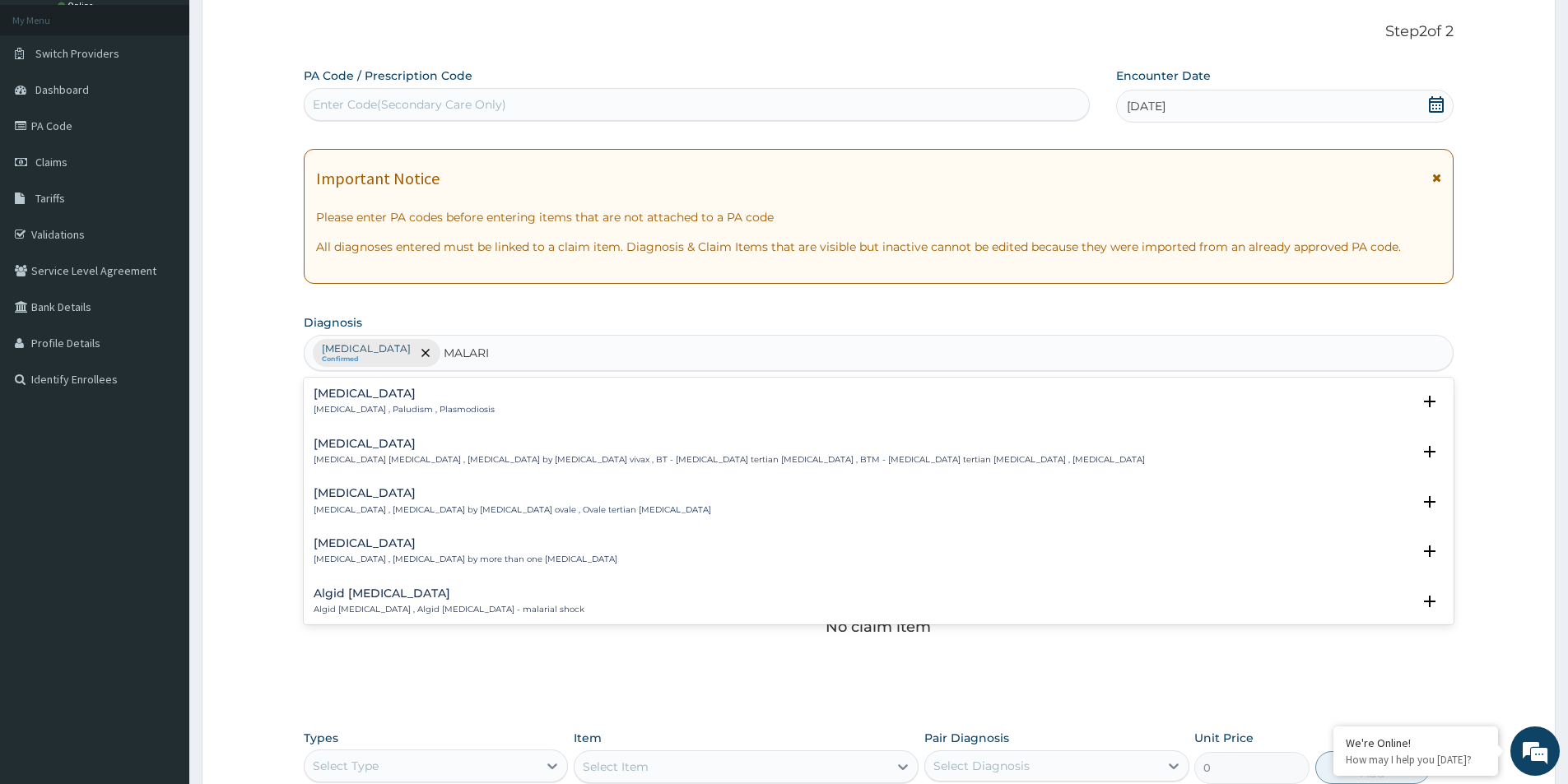
drag, startPoint x: 326, startPoint y: 397, endPoint x: 323, endPoint y: 407, distance: 10.4
click at [323, 407] on div "Malaria Malaria , Paludism , Plasmodiosis" at bounding box center [405, 402] width 181 height 28
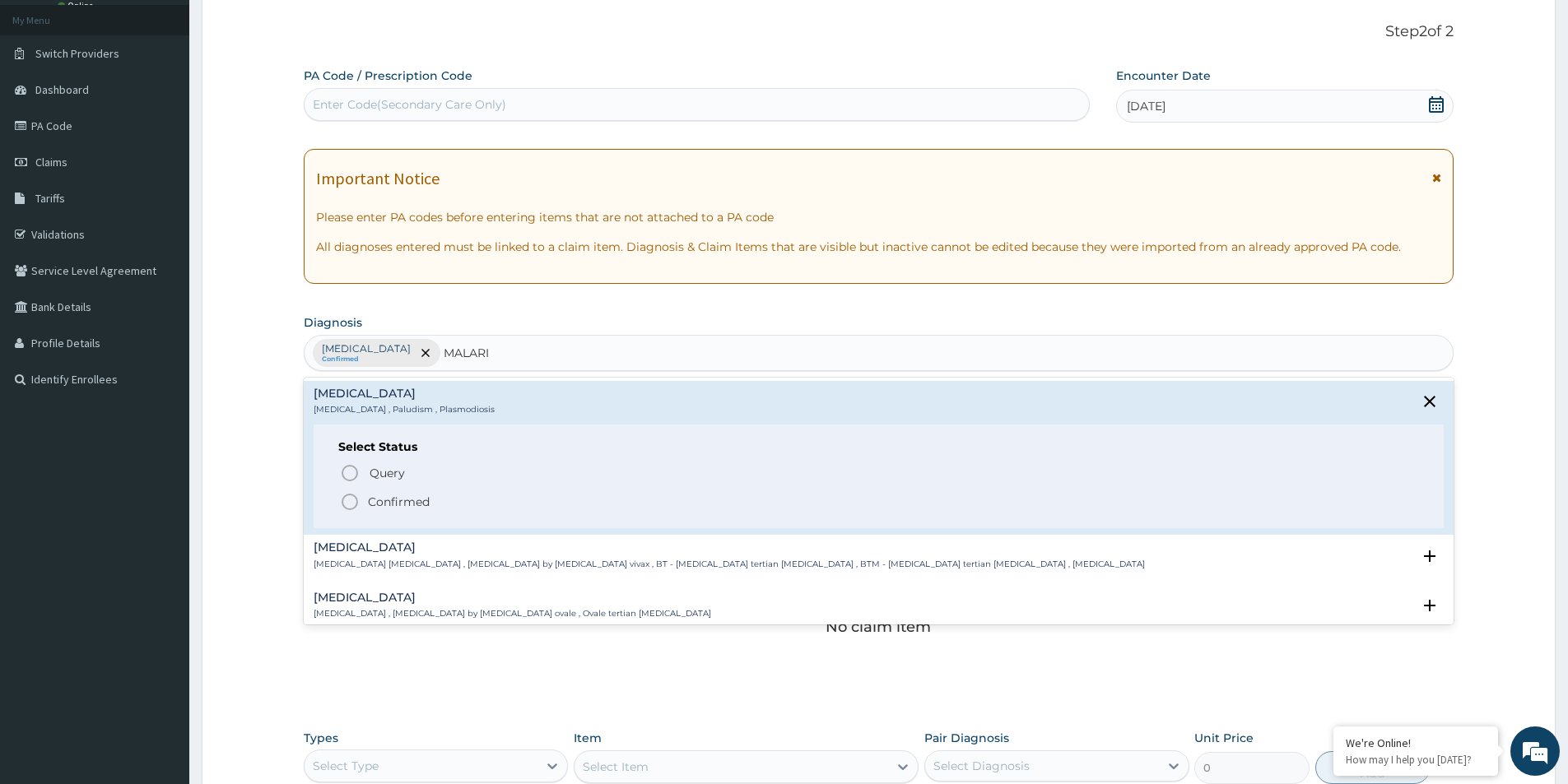
click at [351, 503] on icon "status option filled" at bounding box center [350, 502] width 20 height 20
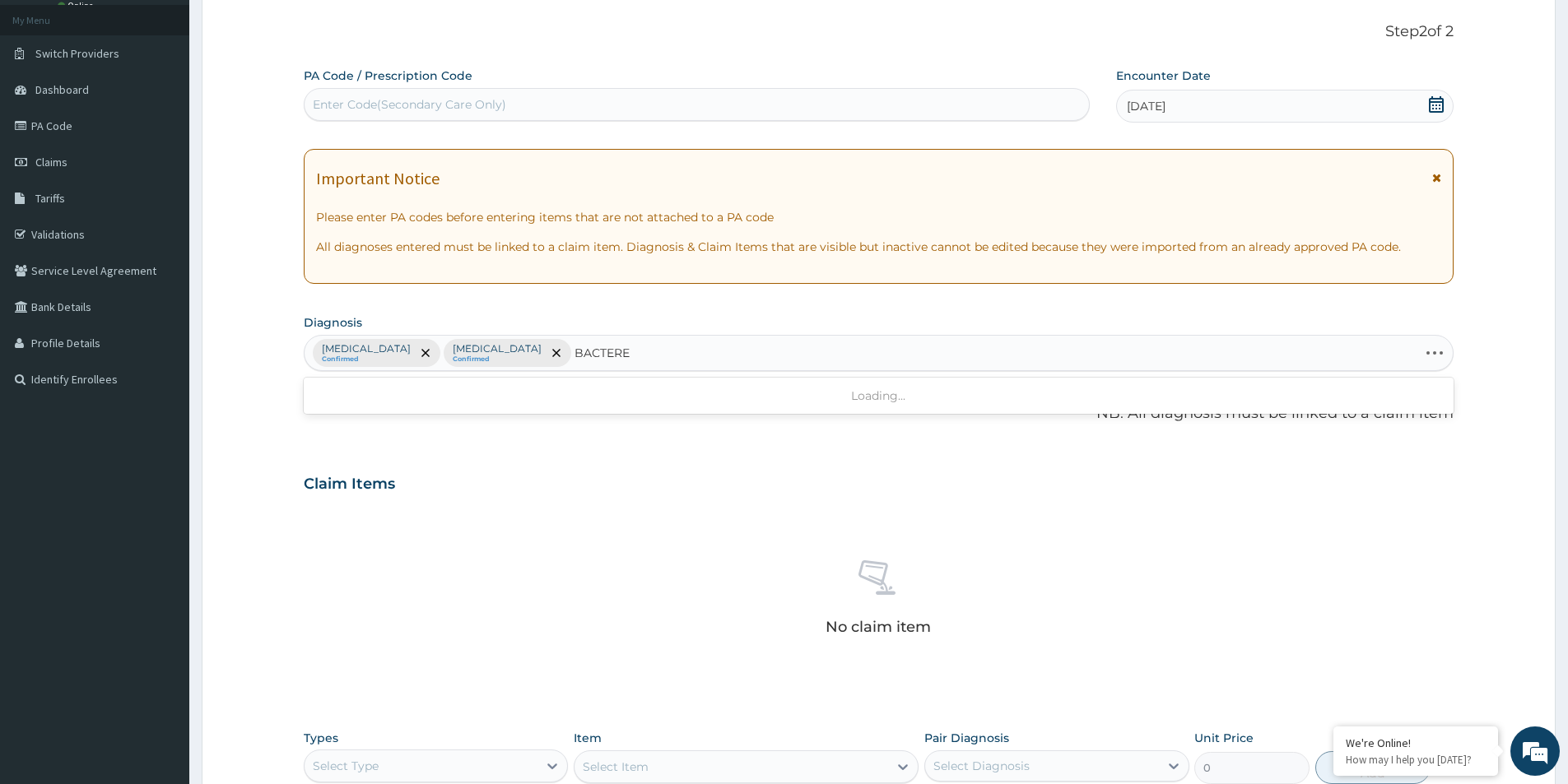
type input "BACTEREM"
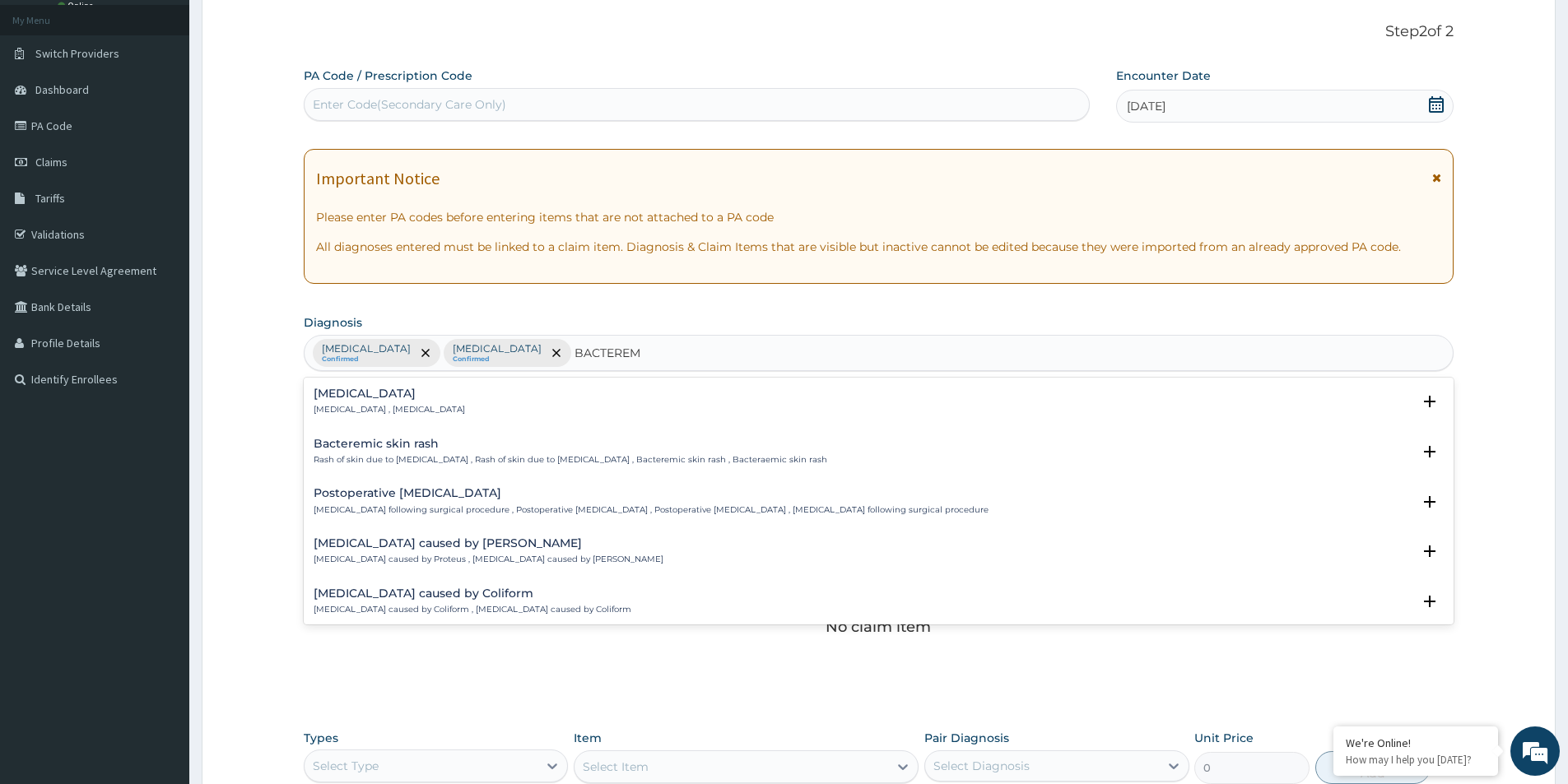
click at [332, 406] on p "Bacteremia , Bacteraemia" at bounding box center [390, 409] width 151 height 12
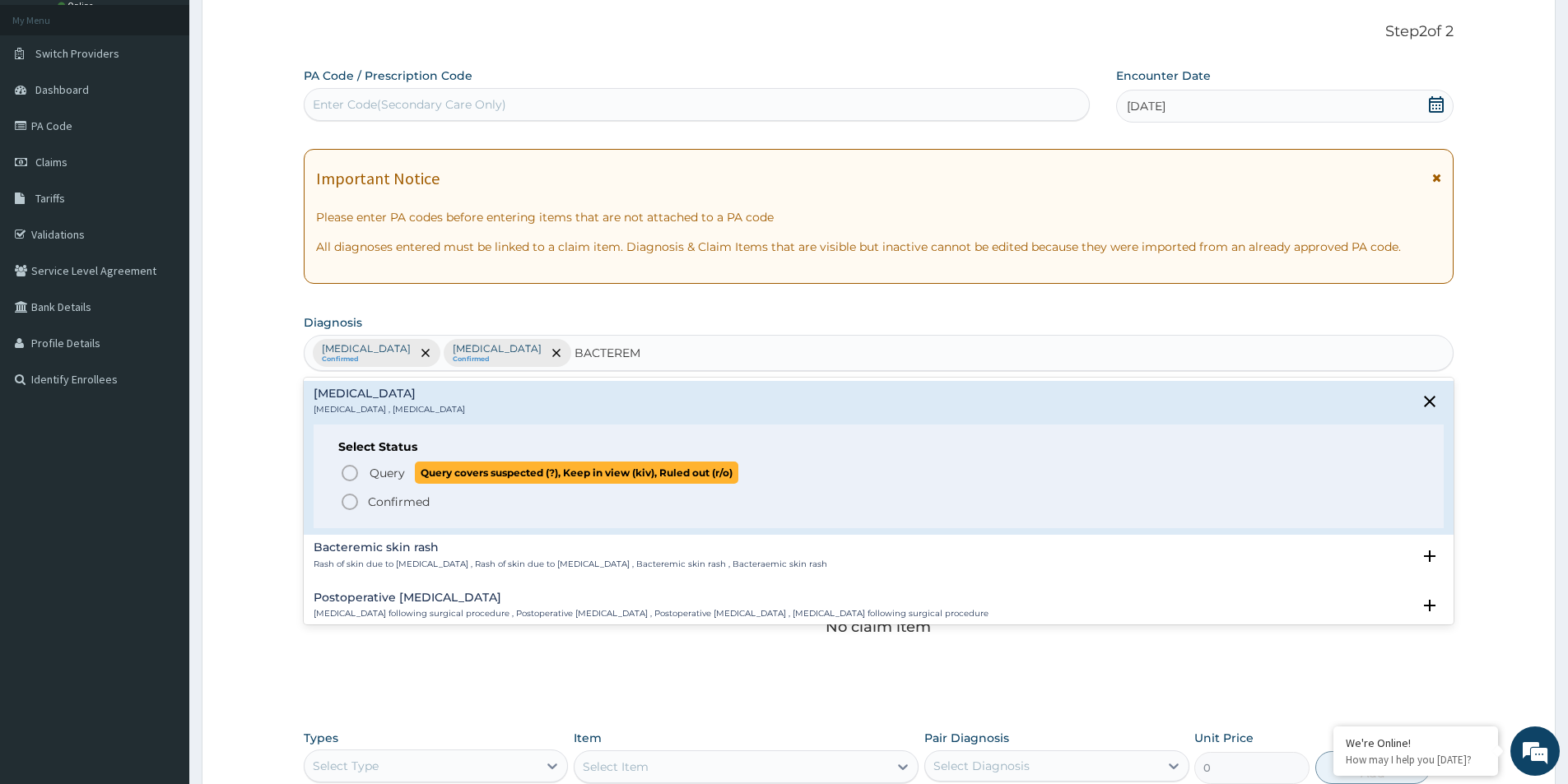
click at [351, 470] on icon "status option query" at bounding box center [350, 473] width 20 height 20
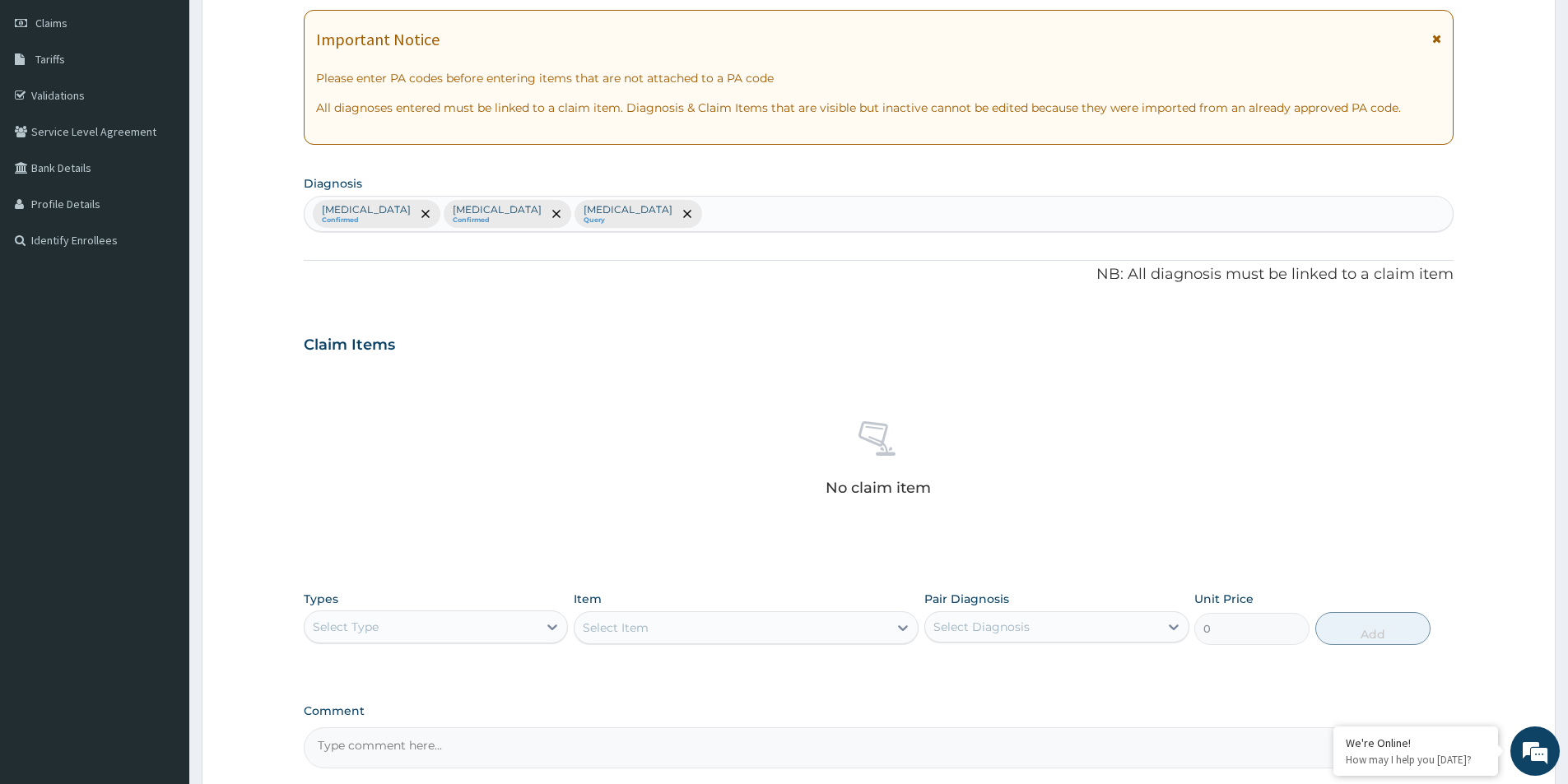
scroll to position [386, 0]
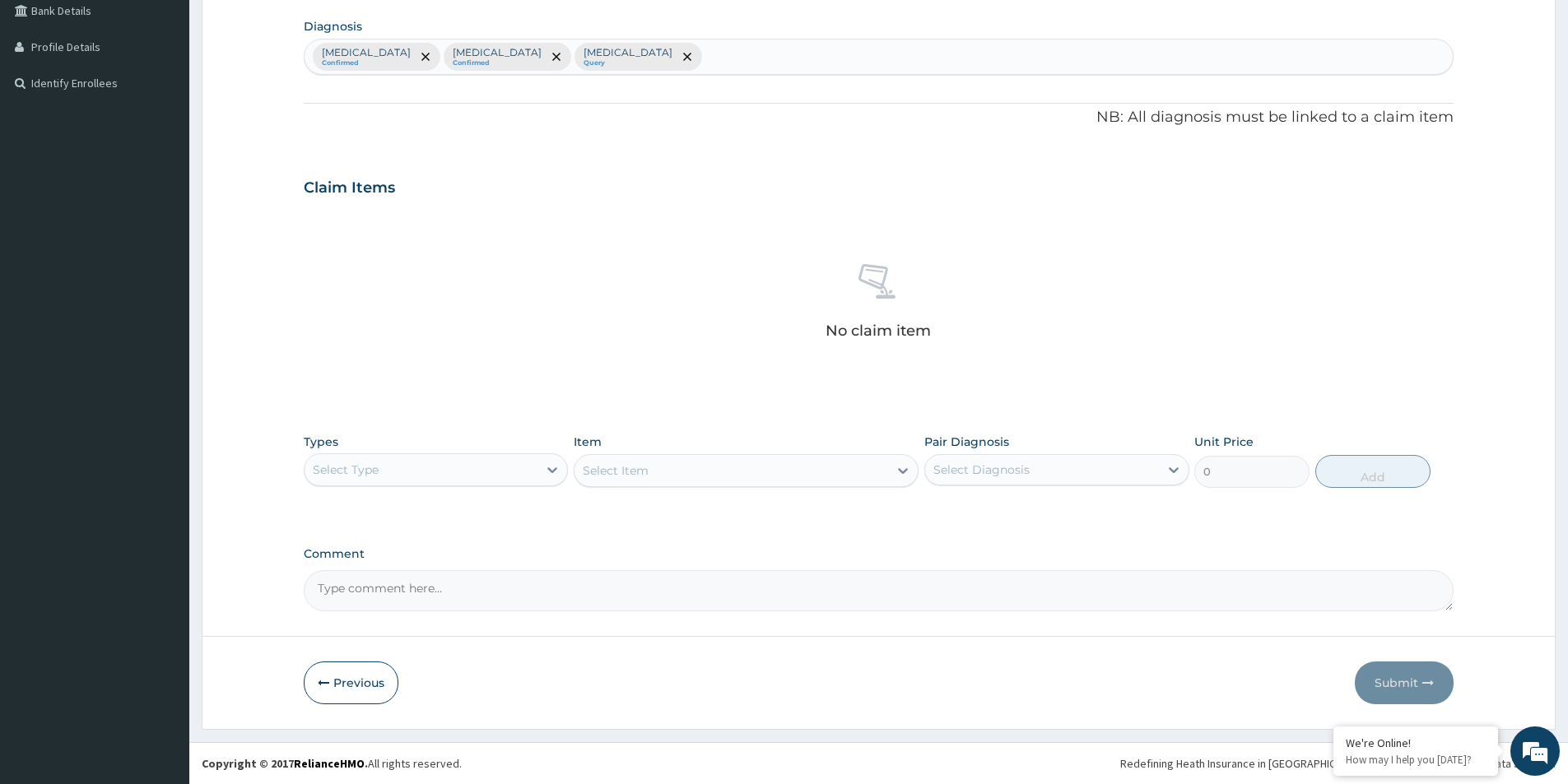
click at [385, 471] on div "Select Type" at bounding box center [421, 470] width 233 height 27
click at [382, 564] on div "Procedures" at bounding box center [436, 570] width 264 height 29
click at [668, 452] on div "Item Select Item" at bounding box center [746, 460] width 345 height 54
click at [675, 496] on div "Types Procedures Item Select Item Pair Diagnosis Select Diagnosis Unit Price 0 …" at bounding box center [879, 473] width 1150 height 95
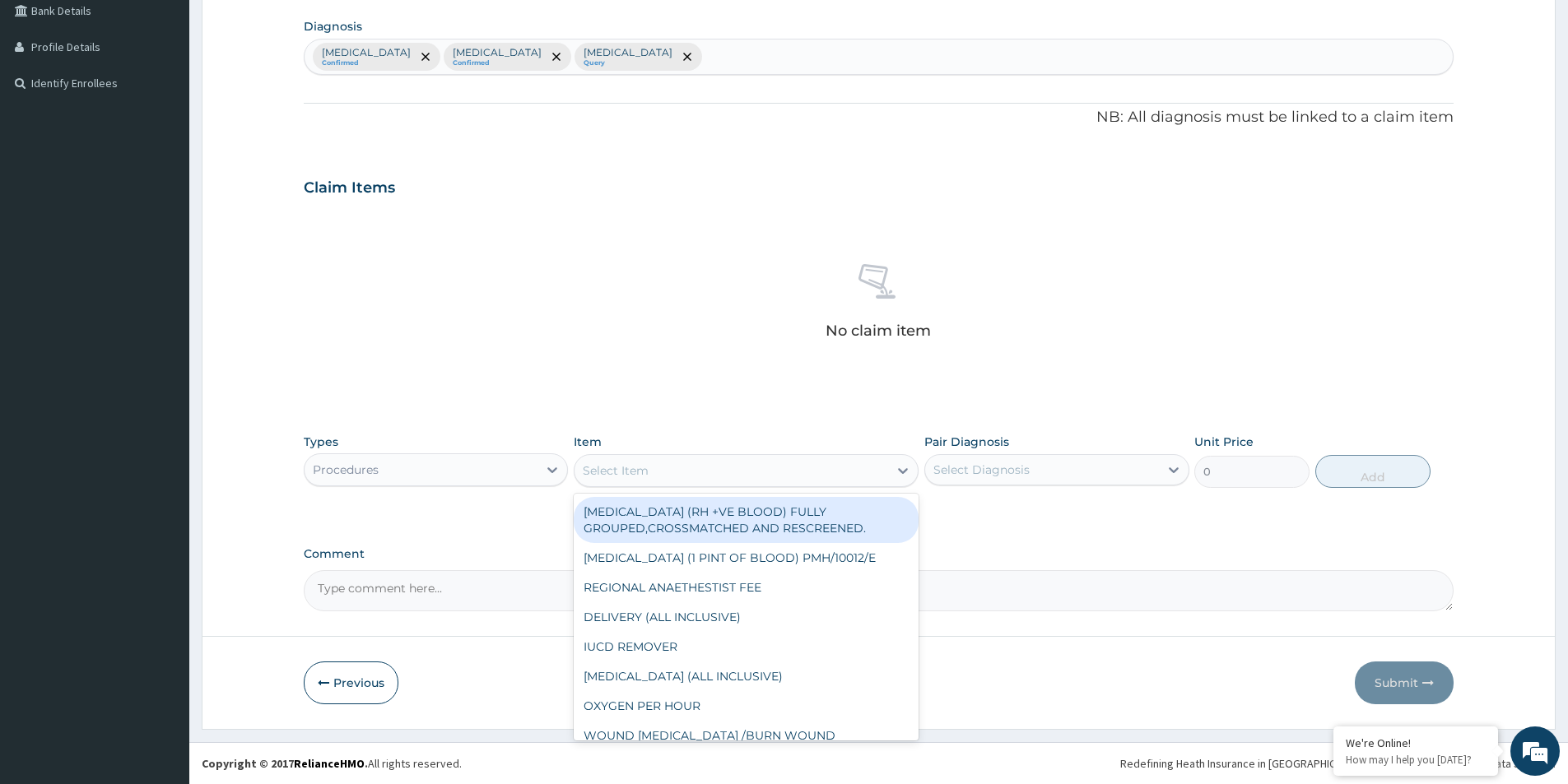
click at [696, 481] on div "Select Item" at bounding box center [731, 471] width 314 height 27
type input "GP"
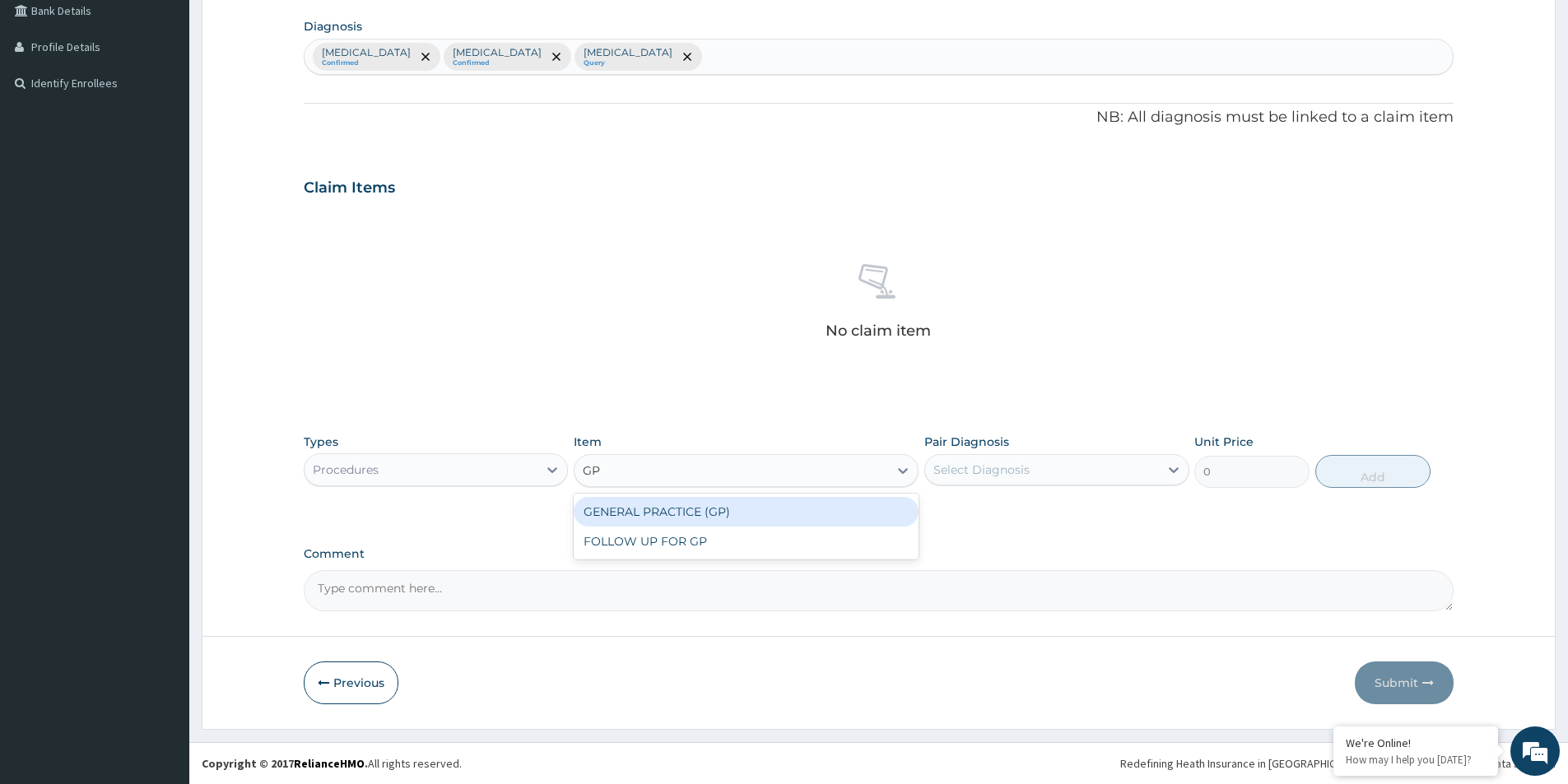
click at [709, 514] on div "GENERAL PRACTICE (GP)" at bounding box center [746, 511] width 345 height 29
type input "4000"
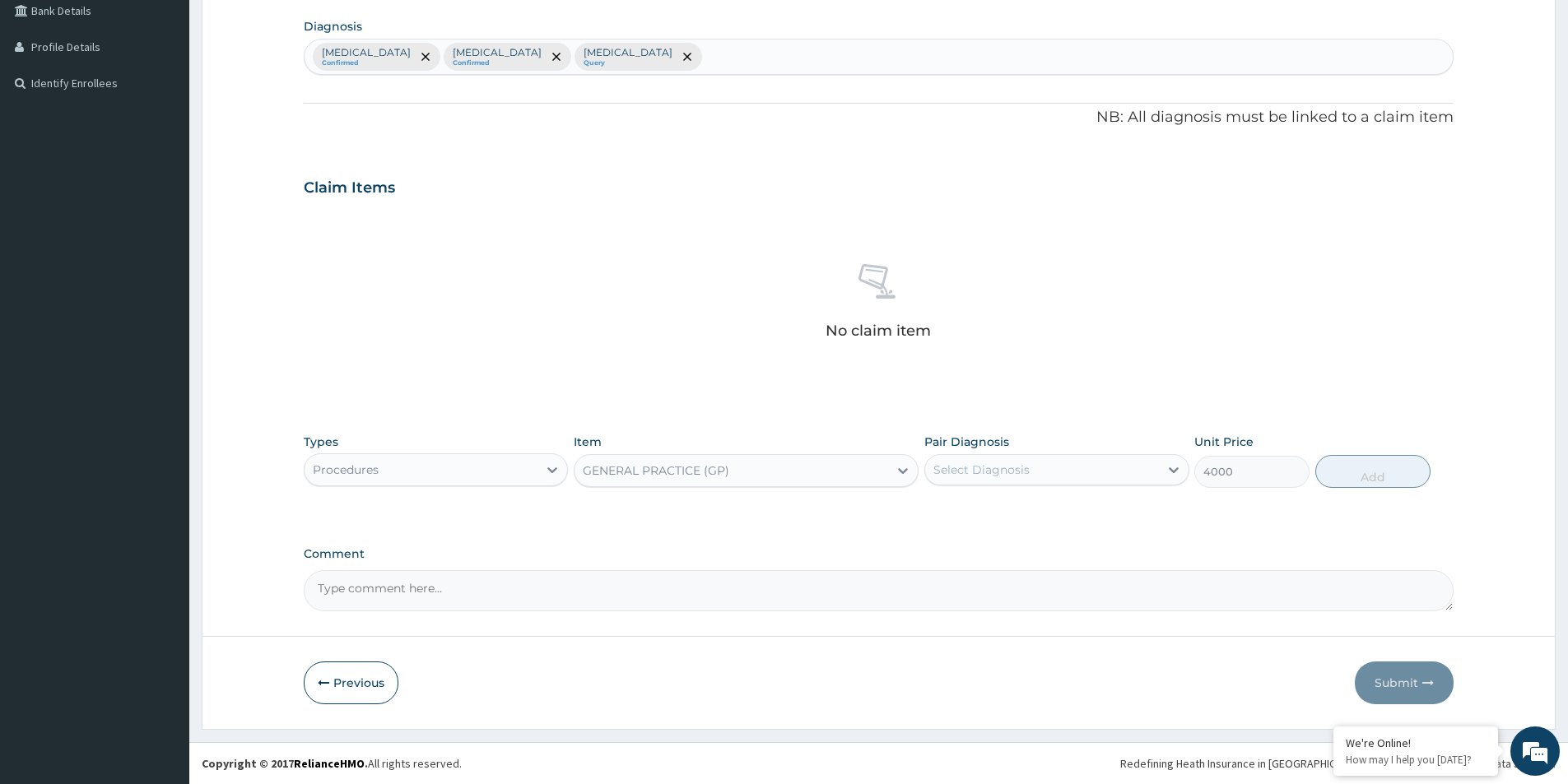
click at [1041, 478] on div "Select Diagnosis" at bounding box center [1041, 470] width 233 height 27
click at [1039, 505] on div "Rhinitis" at bounding box center [1056, 512] width 264 height 34
checkbox input "true"
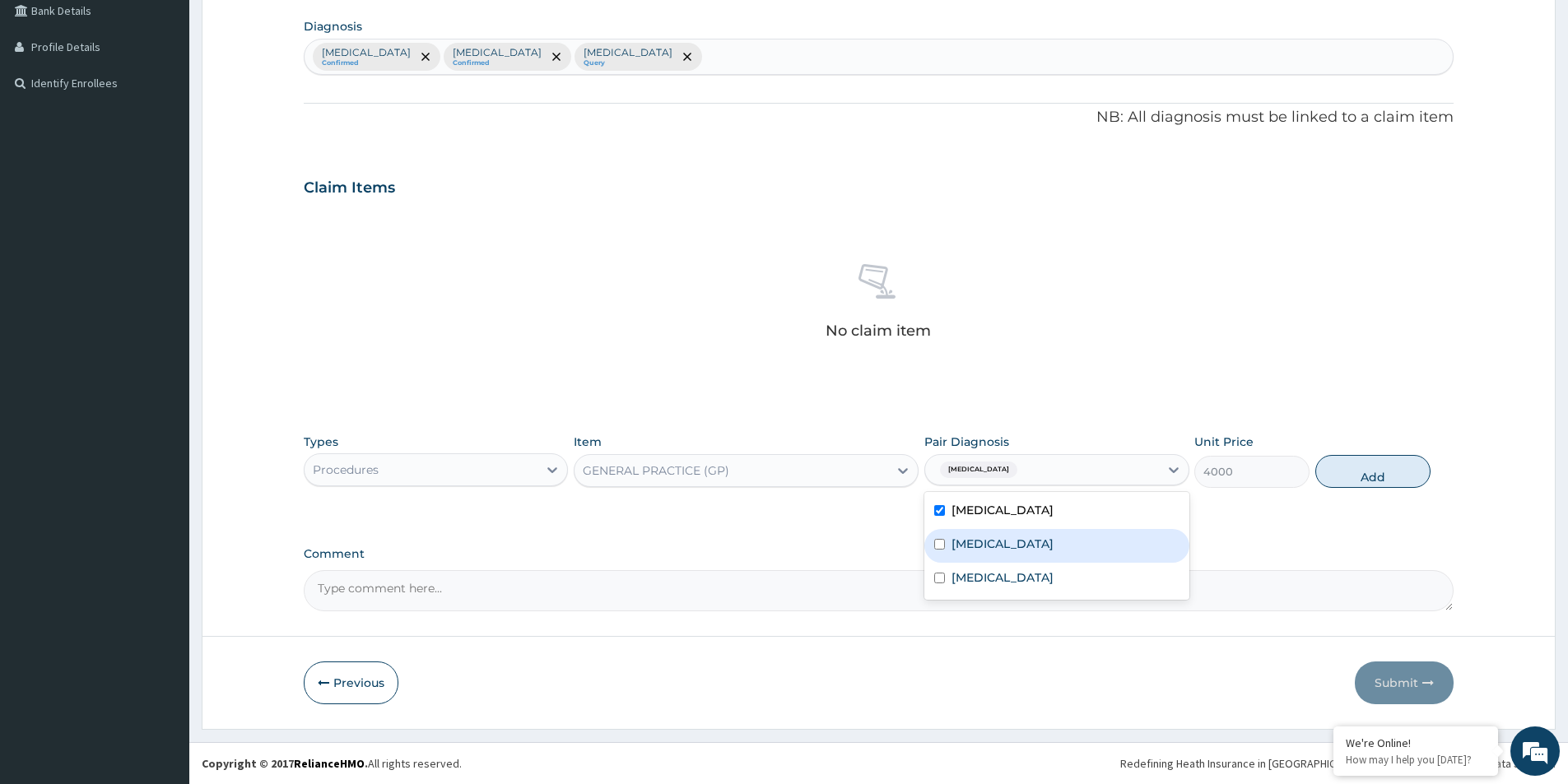
click at [1027, 536] on div "Malaria" at bounding box center [1056, 546] width 264 height 34
checkbox input "true"
drag, startPoint x: 1039, startPoint y: 570, endPoint x: 1200, endPoint y: 543, distance: 163.2
click at [1040, 572] on div "Bacteremia" at bounding box center [1056, 580] width 264 height 34
checkbox input "true"
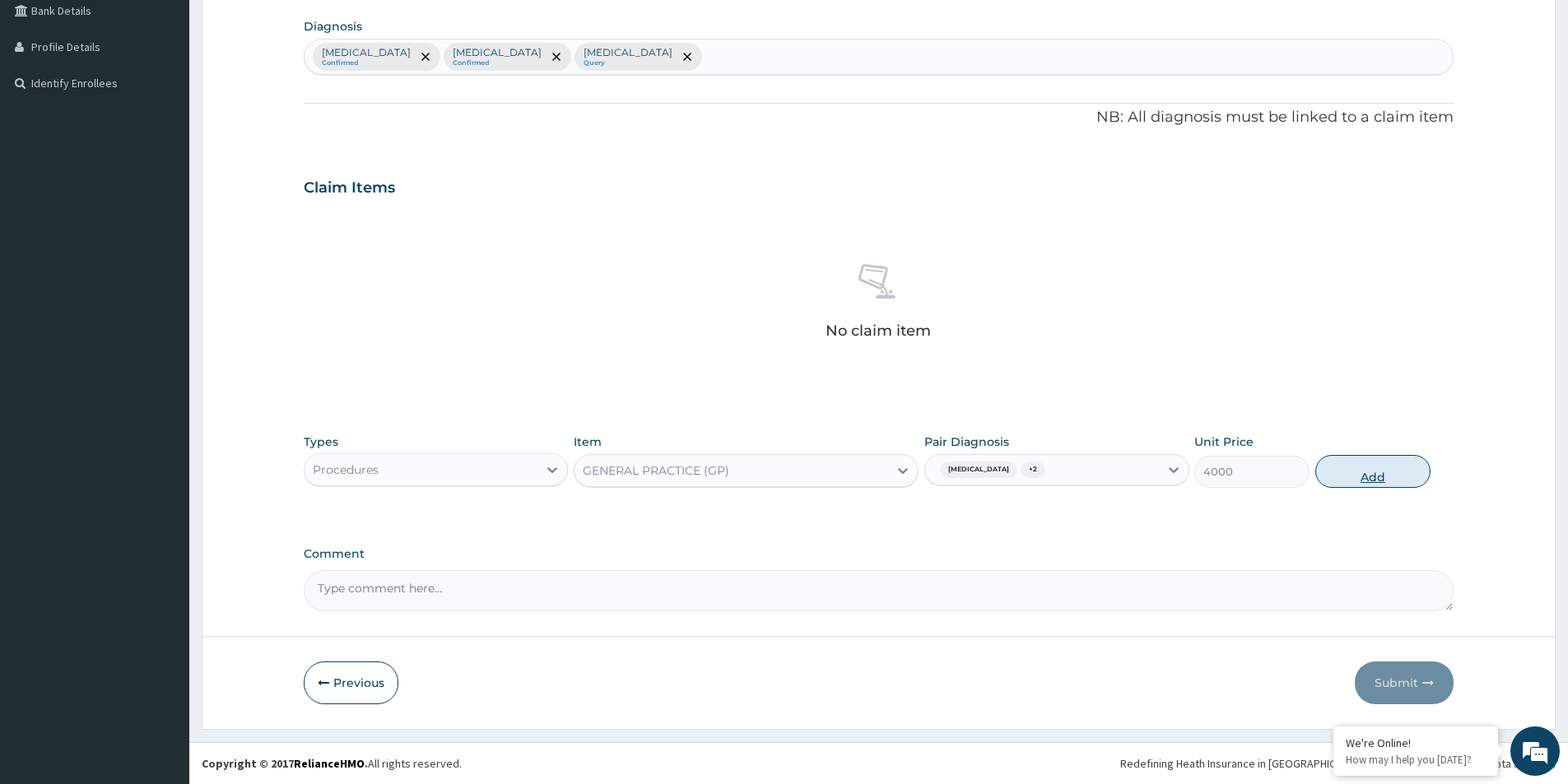
click at [1342, 473] on button "Add" at bounding box center [1373, 471] width 116 height 33
type input "0"
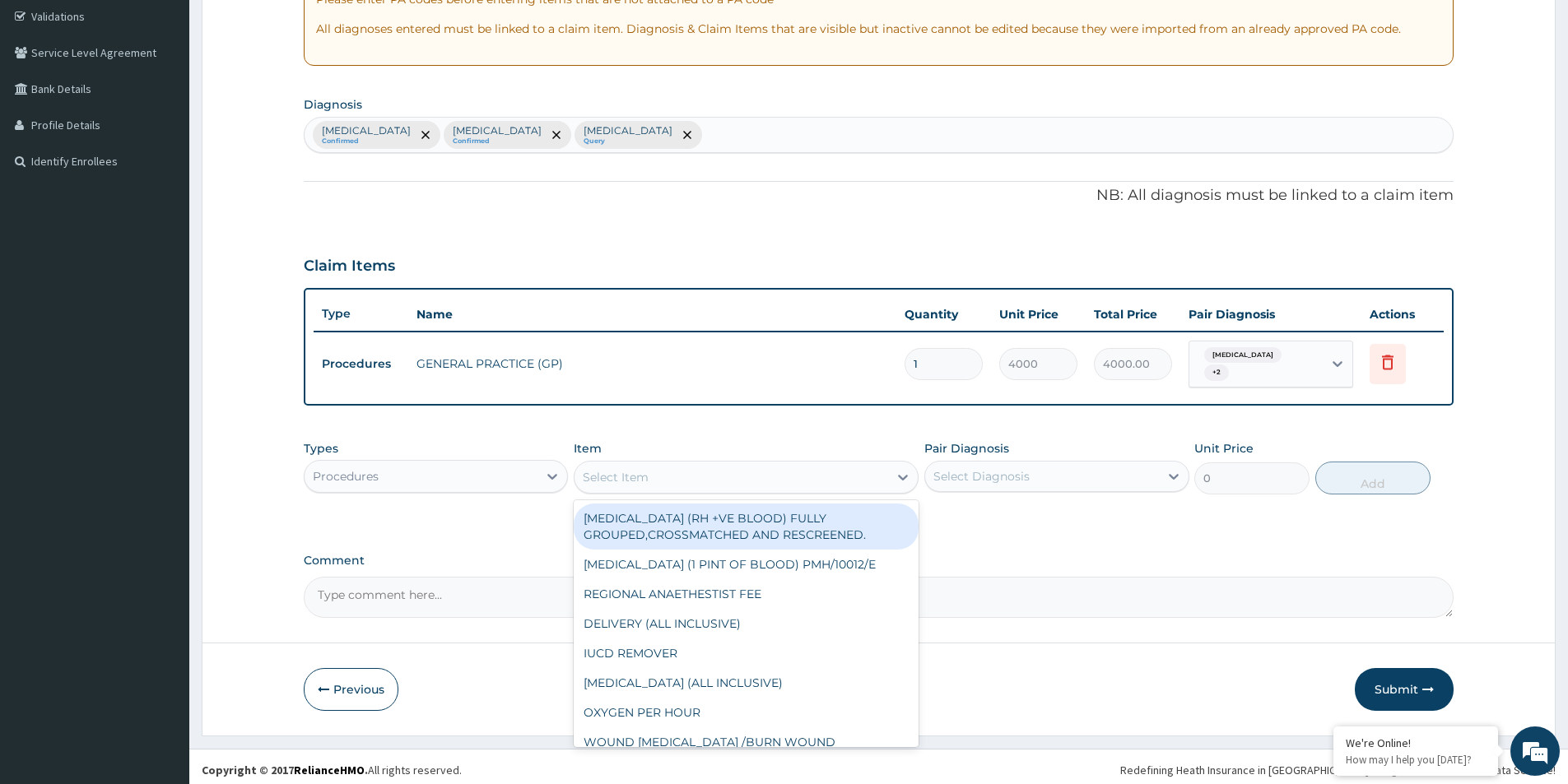
click at [667, 472] on div "Select Item" at bounding box center [731, 477] width 314 height 27
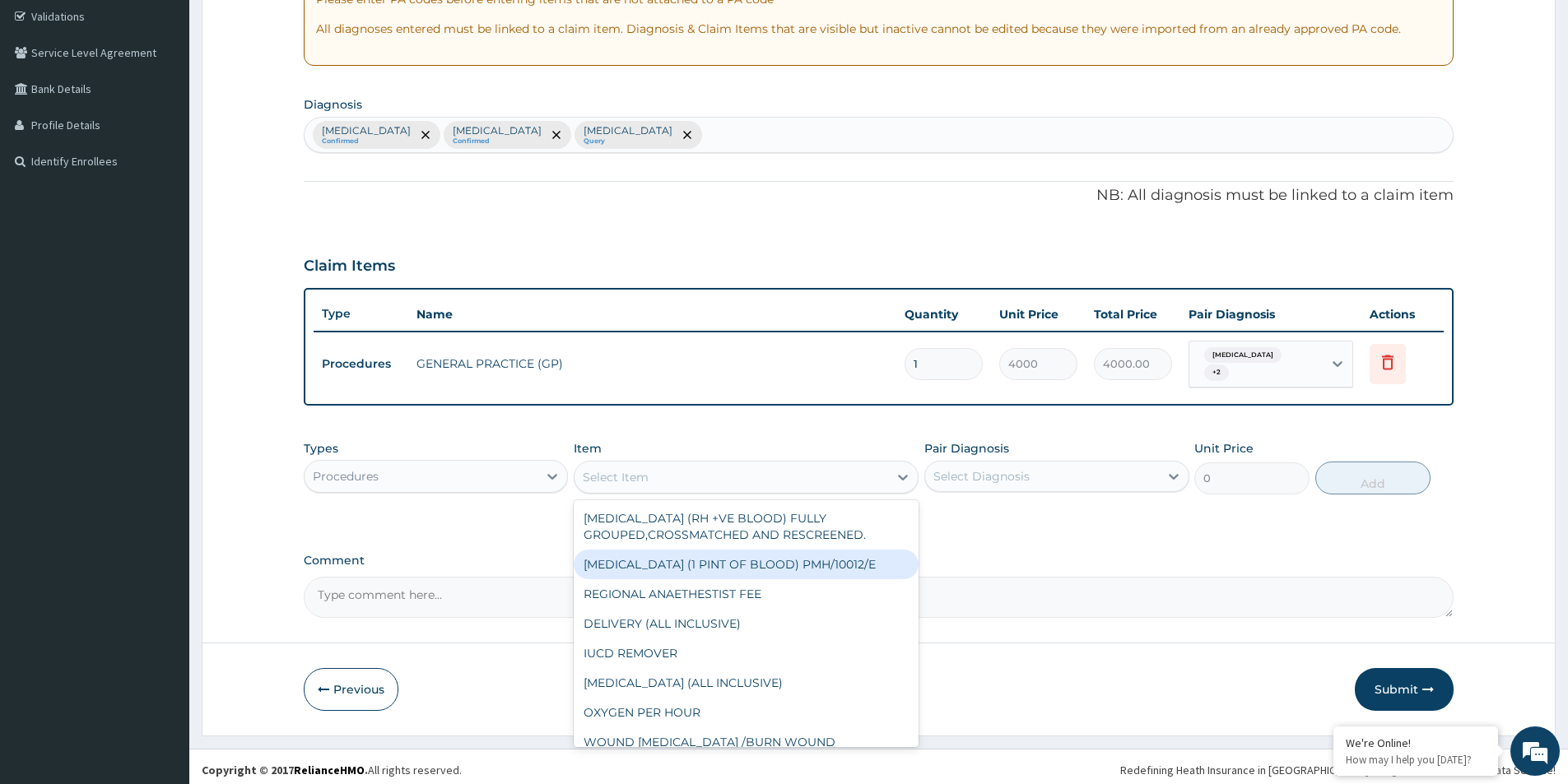
click at [424, 472] on div "Procedures" at bounding box center [421, 476] width 233 height 27
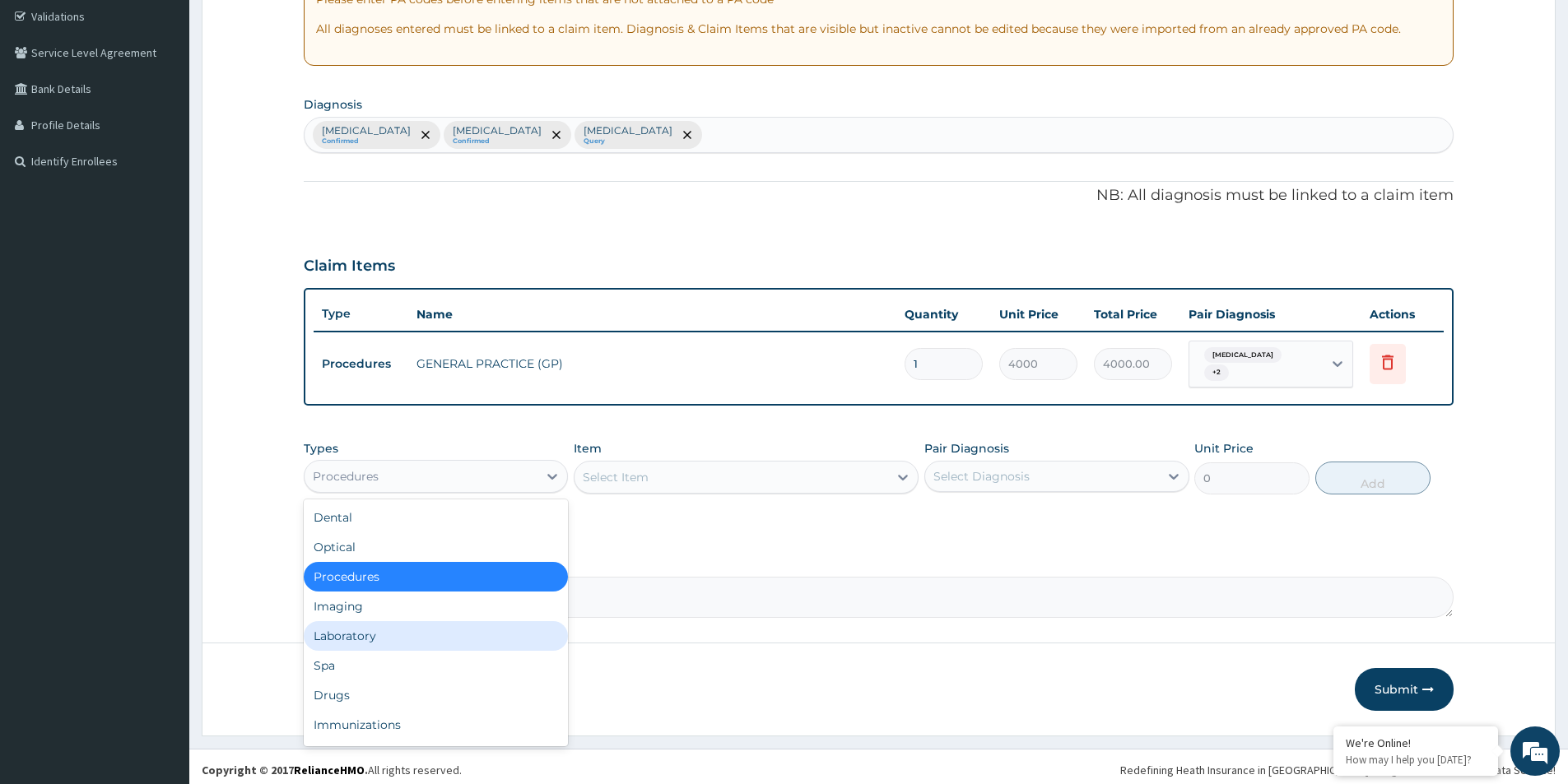
click at [406, 624] on div "Laboratory" at bounding box center [436, 636] width 264 height 29
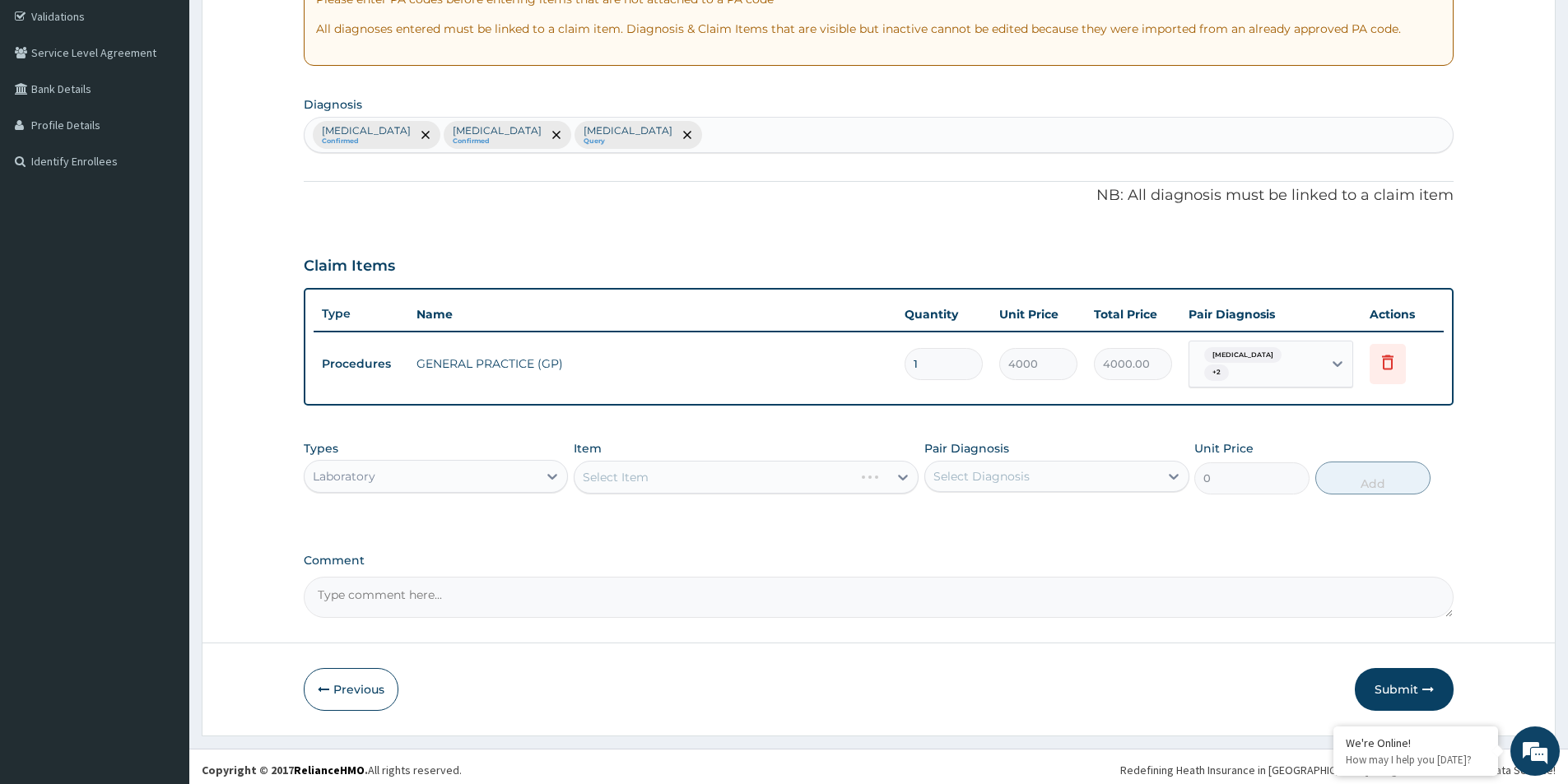
click at [704, 469] on div "Select Item" at bounding box center [746, 476] width 345 height 33
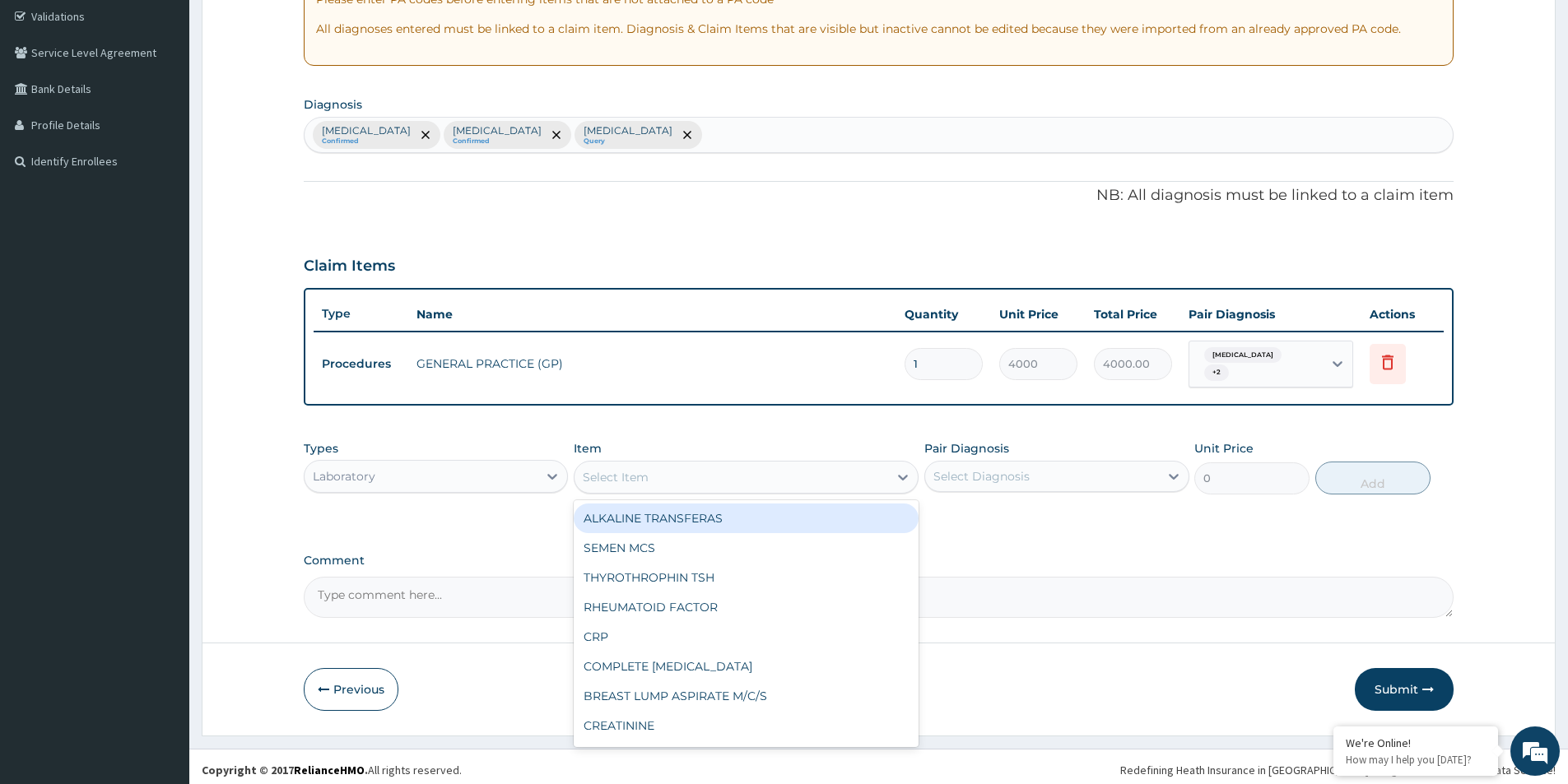
click at [704, 469] on div "Select Item" at bounding box center [731, 477] width 314 height 27
type input "MP"
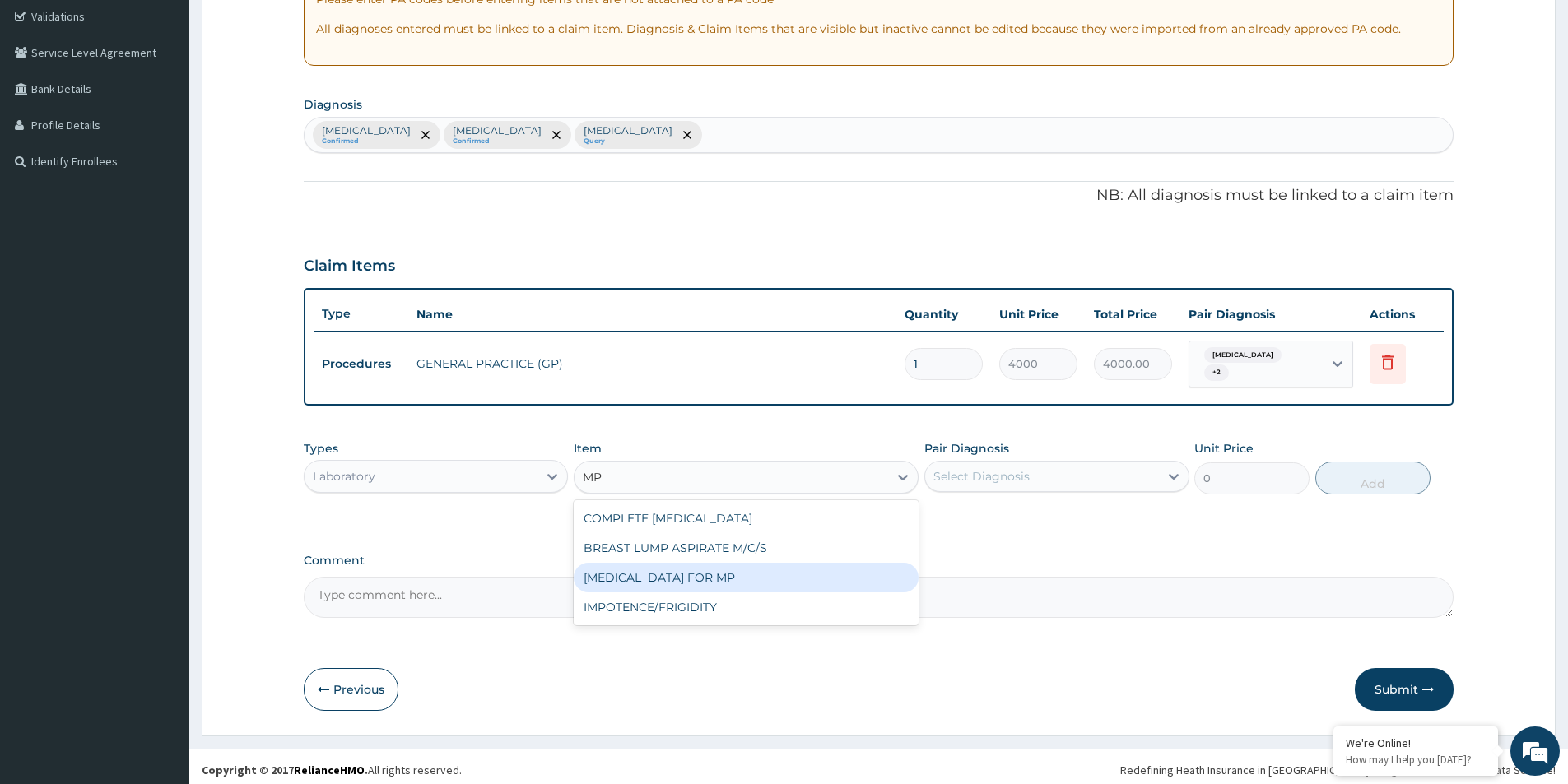
click at [703, 563] on div "BLOOD FILM FOR MP" at bounding box center [746, 577] width 345 height 29
type input "1200"
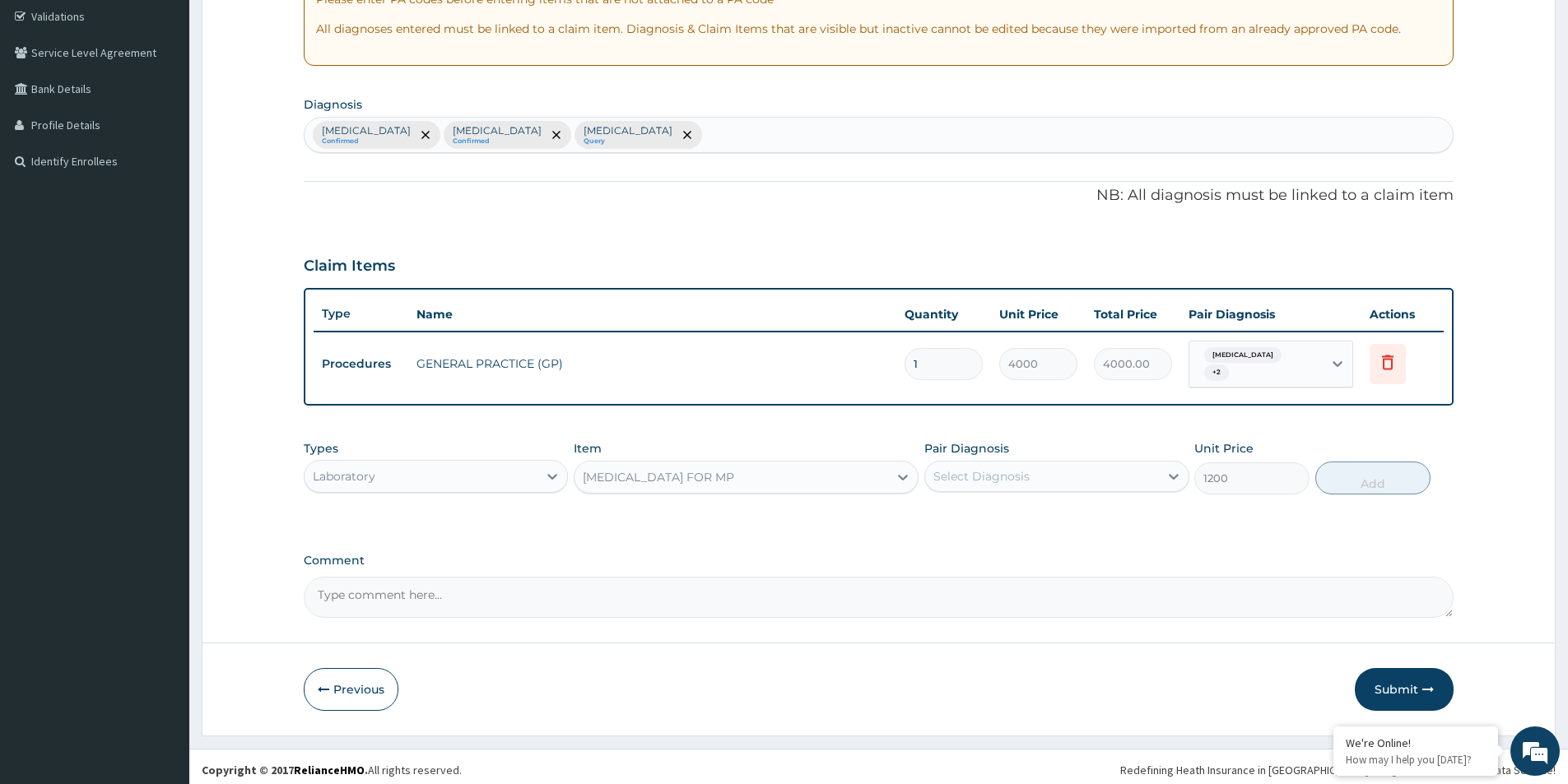
click at [986, 481] on div "Select Diagnosis" at bounding box center [1041, 476] width 233 height 27
click at [991, 542] on label "Malaria" at bounding box center [1002, 550] width 102 height 17
checkbox input "true"
click at [1406, 472] on button "Add" at bounding box center [1373, 477] width 116 height 33
type input "0"
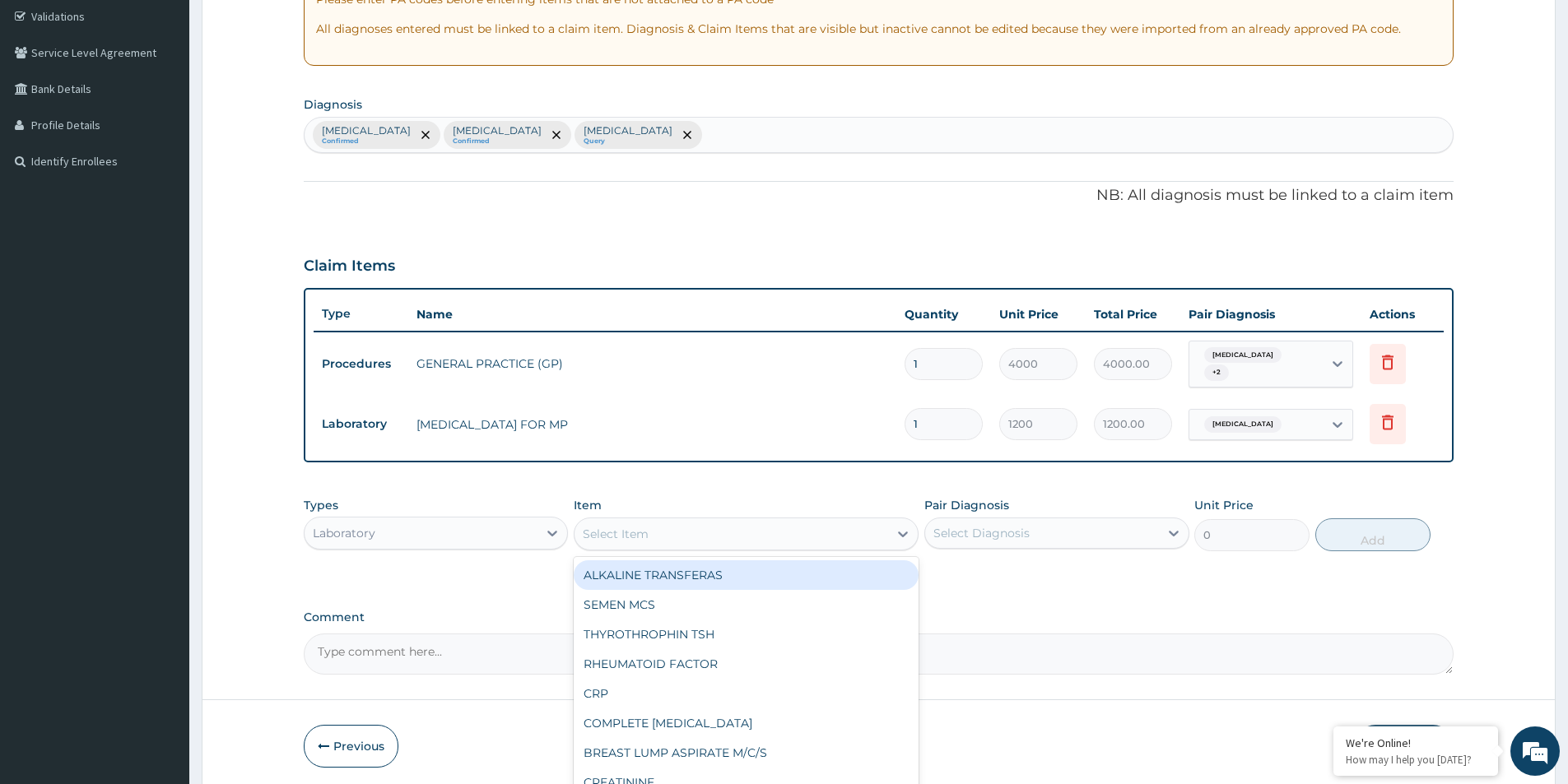
click at [745, 531] on div "Select Item" at bounding box center [731, 534] width 314 height 27
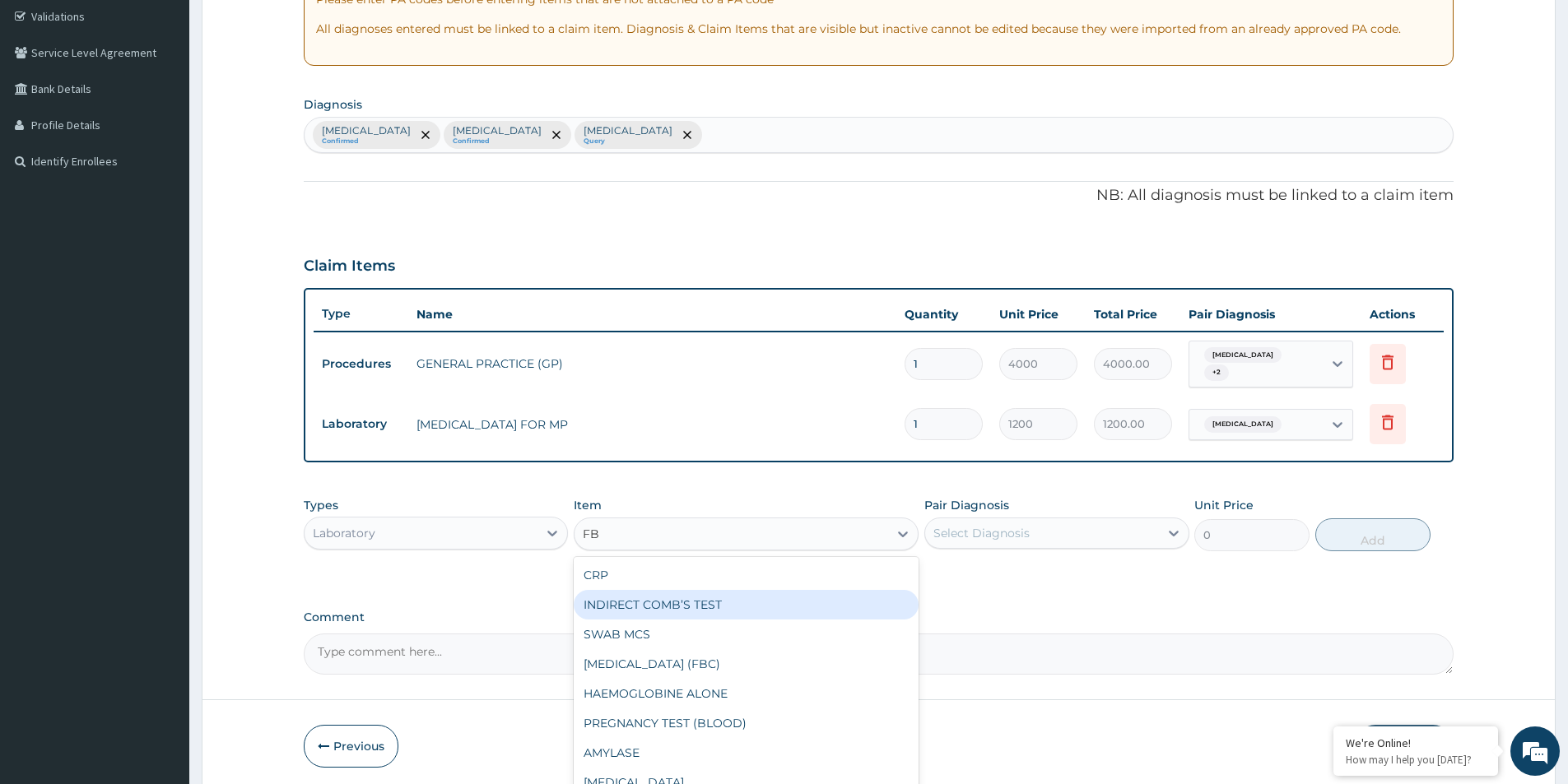
type input "FBC"
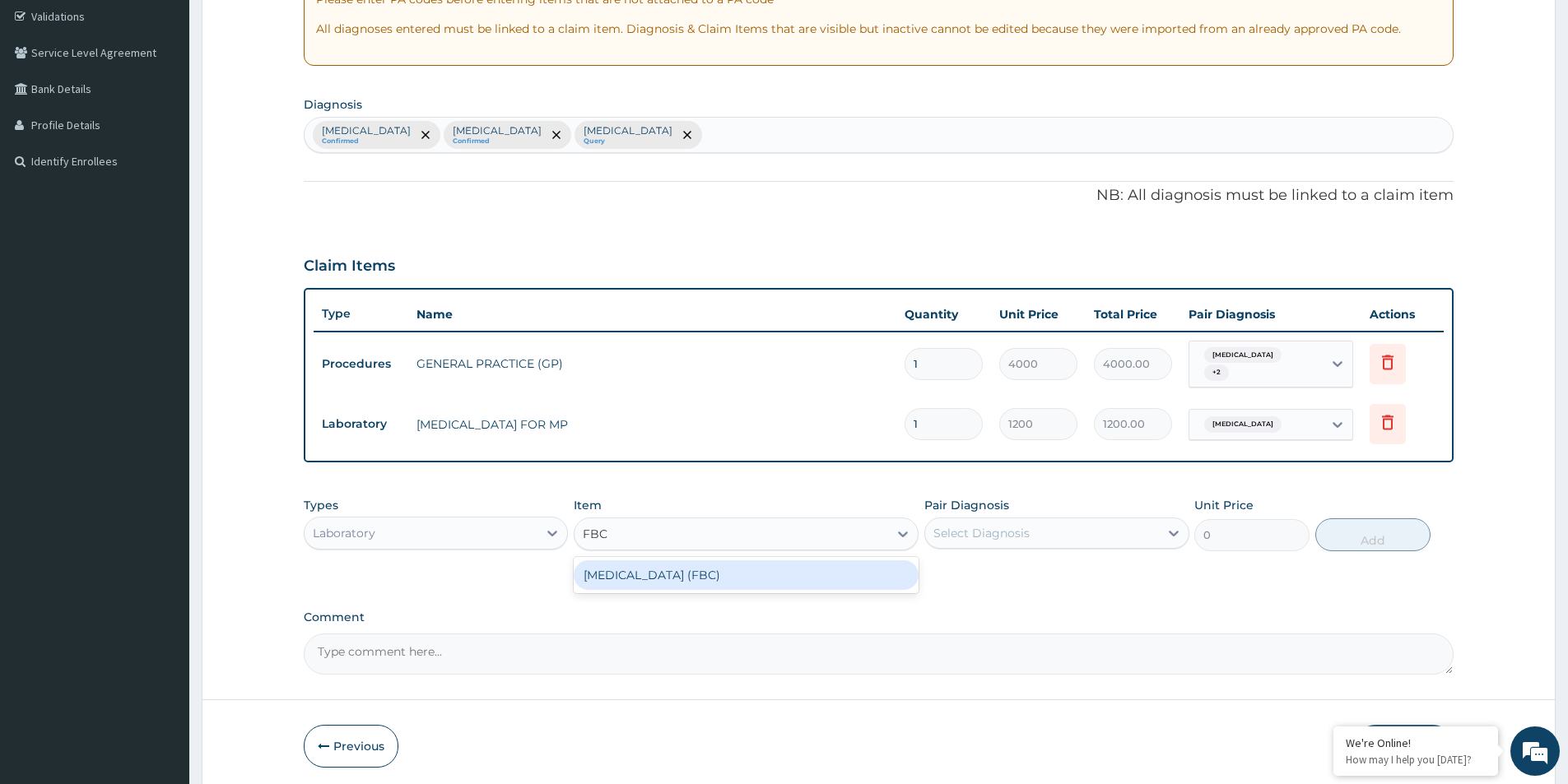
click at [668, 572] on div "FULL BLOOD COUNT (FBC)" at bounding box center [746, 574] width 345 height 29
type input "2400"
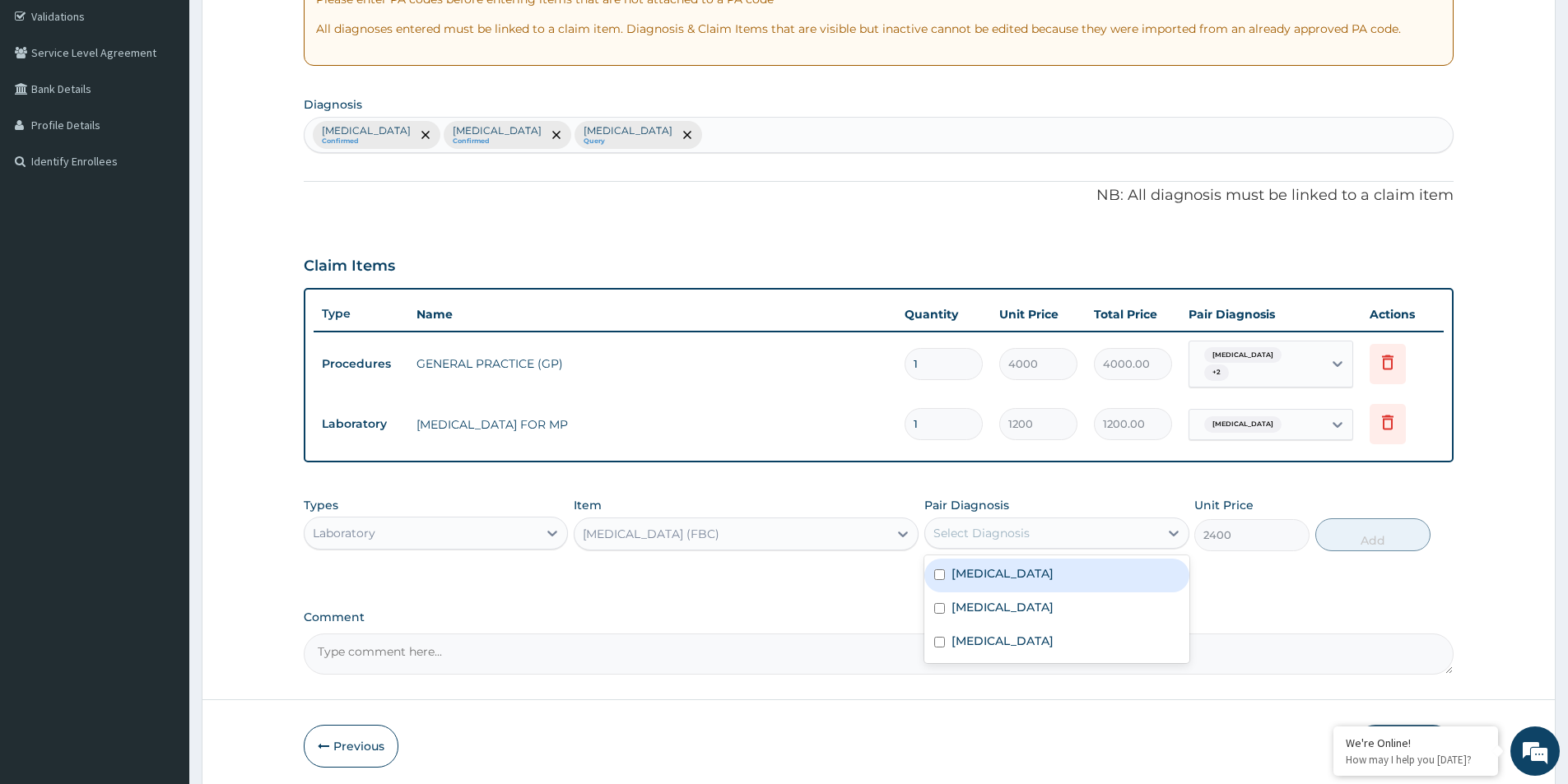
click at [960, 525] on div "Select Diagnosis" at bounding box center [982, 533] width 96 height 17
click at [976, 565] on label "Rhinitis" at bounding box center [1002, 573] width 102 height 17
checkbox input "true"
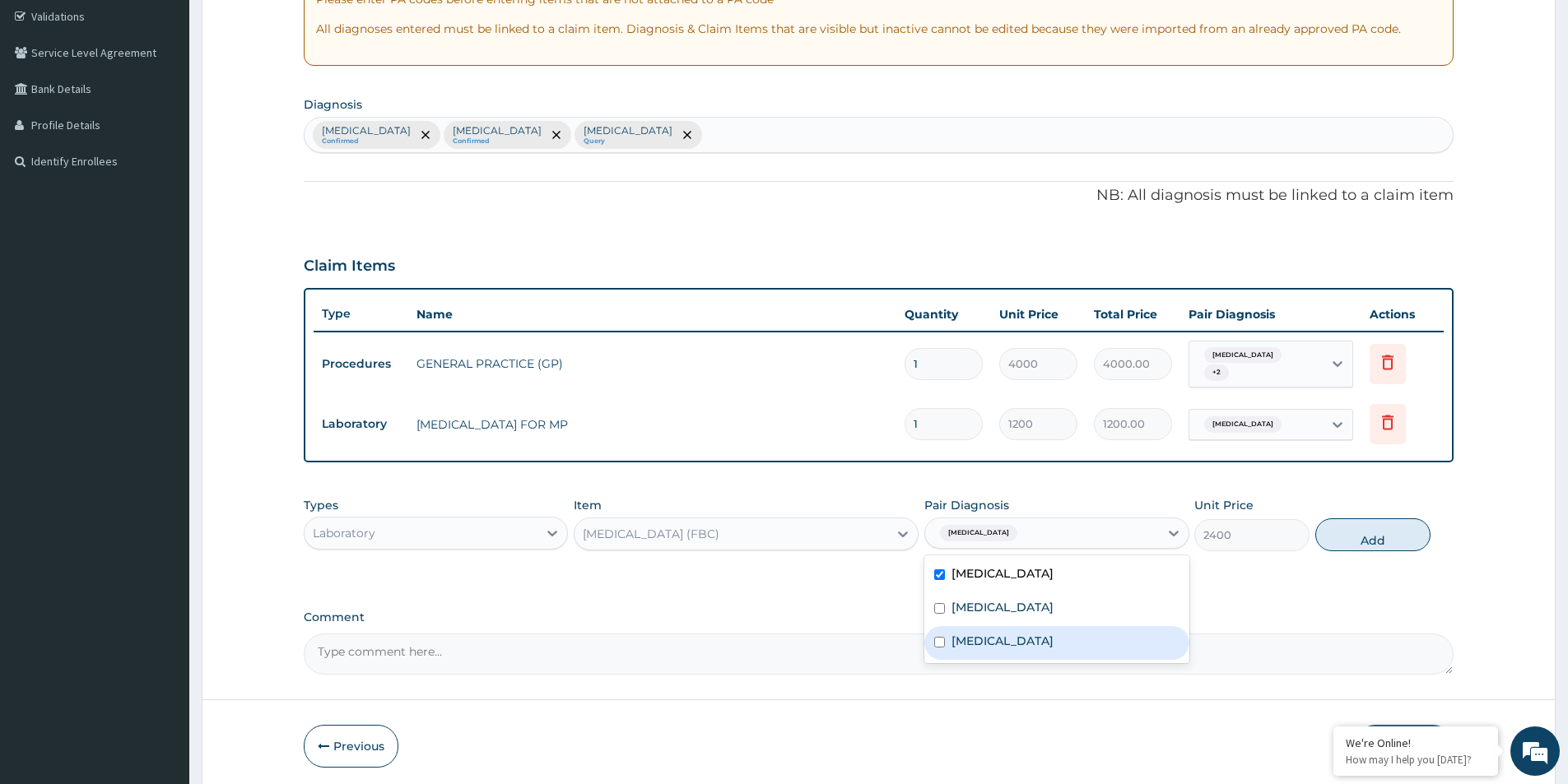
click at [986, 626] on div "Bacteremia" at bounding box center [1056, 643] width 264 height 34
checkbox input "true"
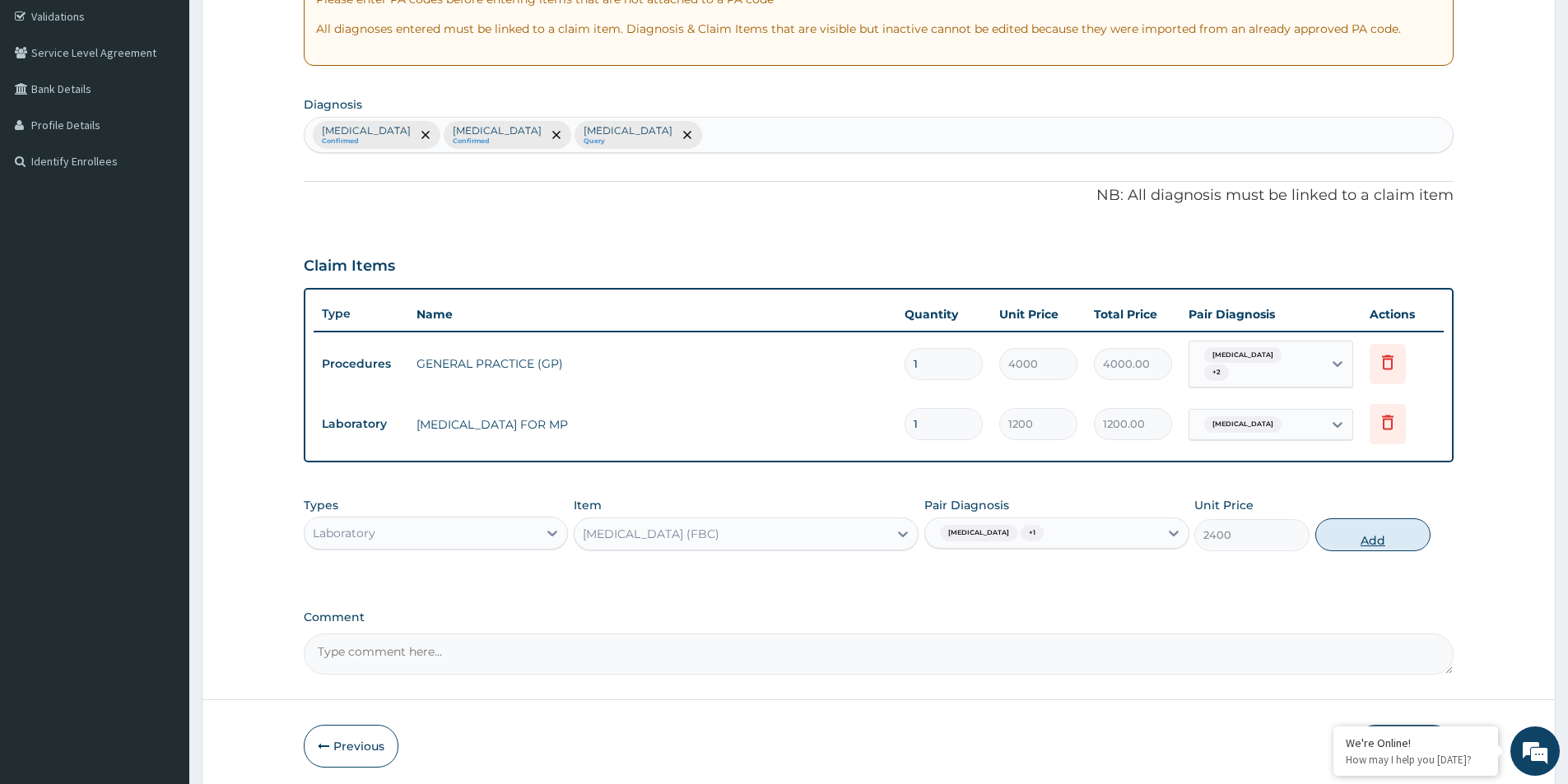
click at [1400, 531] on button "Add" at bounding box center [1373, 534] width 116 height 33
type input "0"
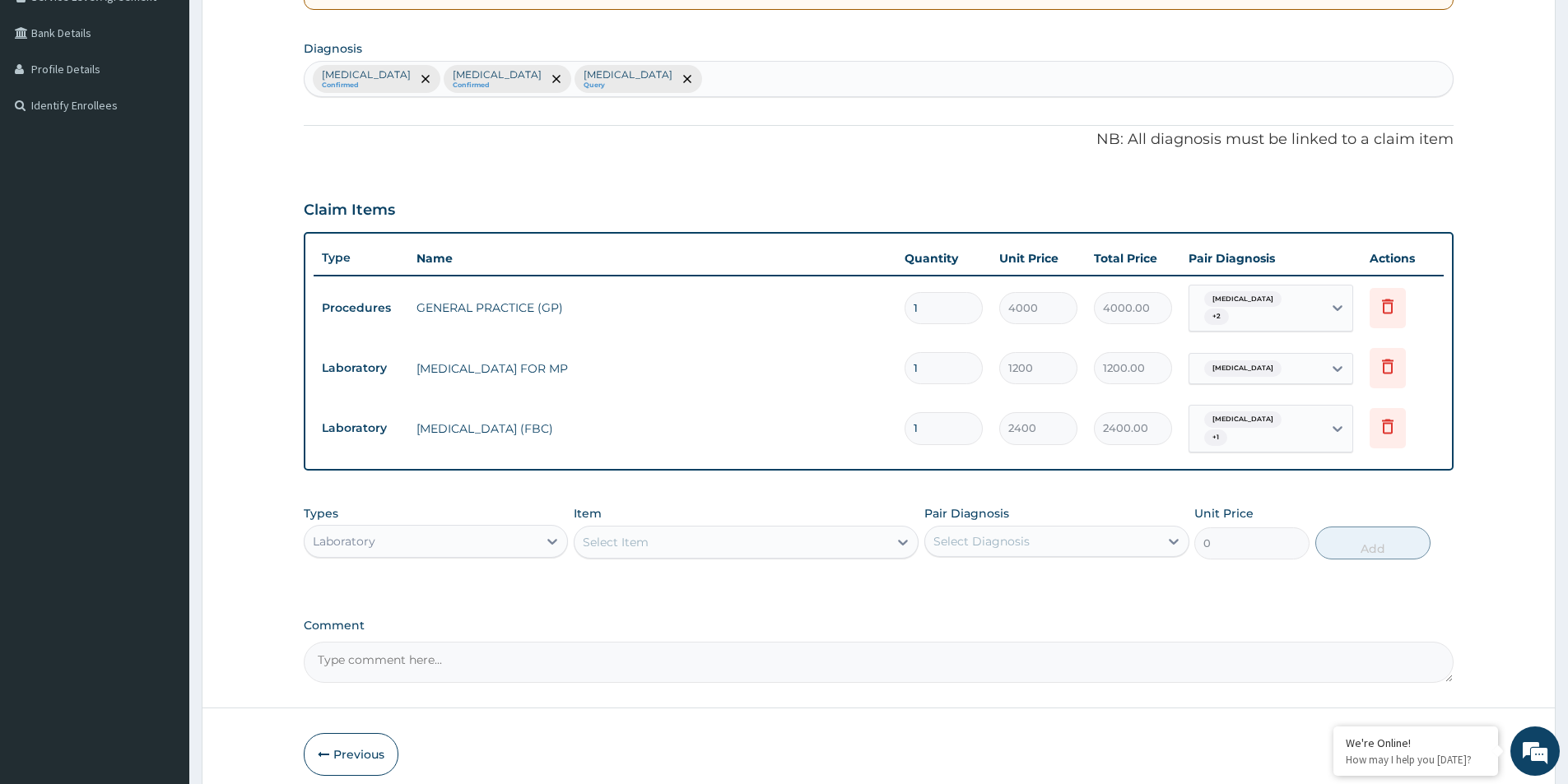
scroll to position [421, 0]
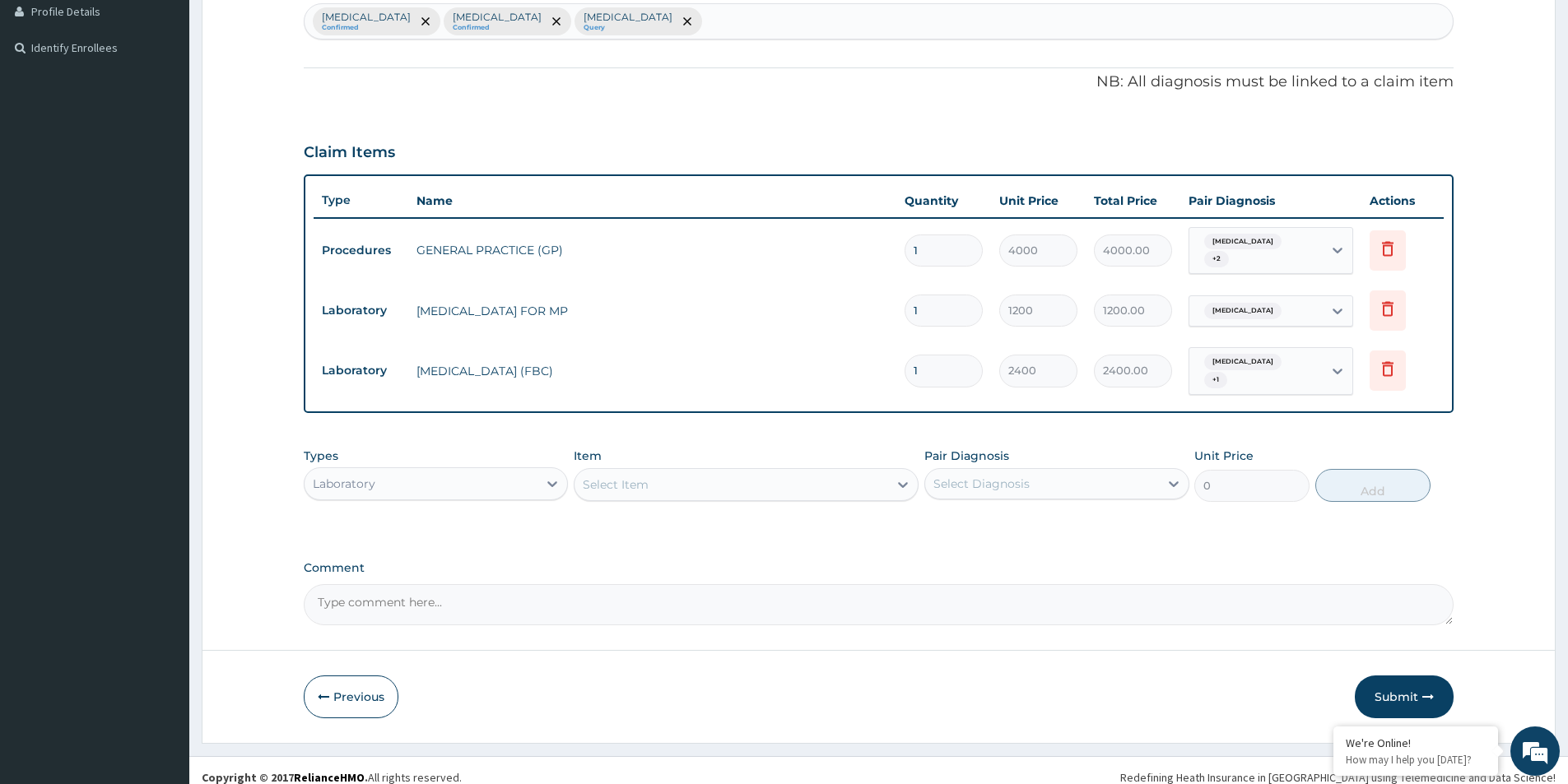
click at [429, 470] on div "Laboratory" at bounding box center [421, 484] width 233 height 27
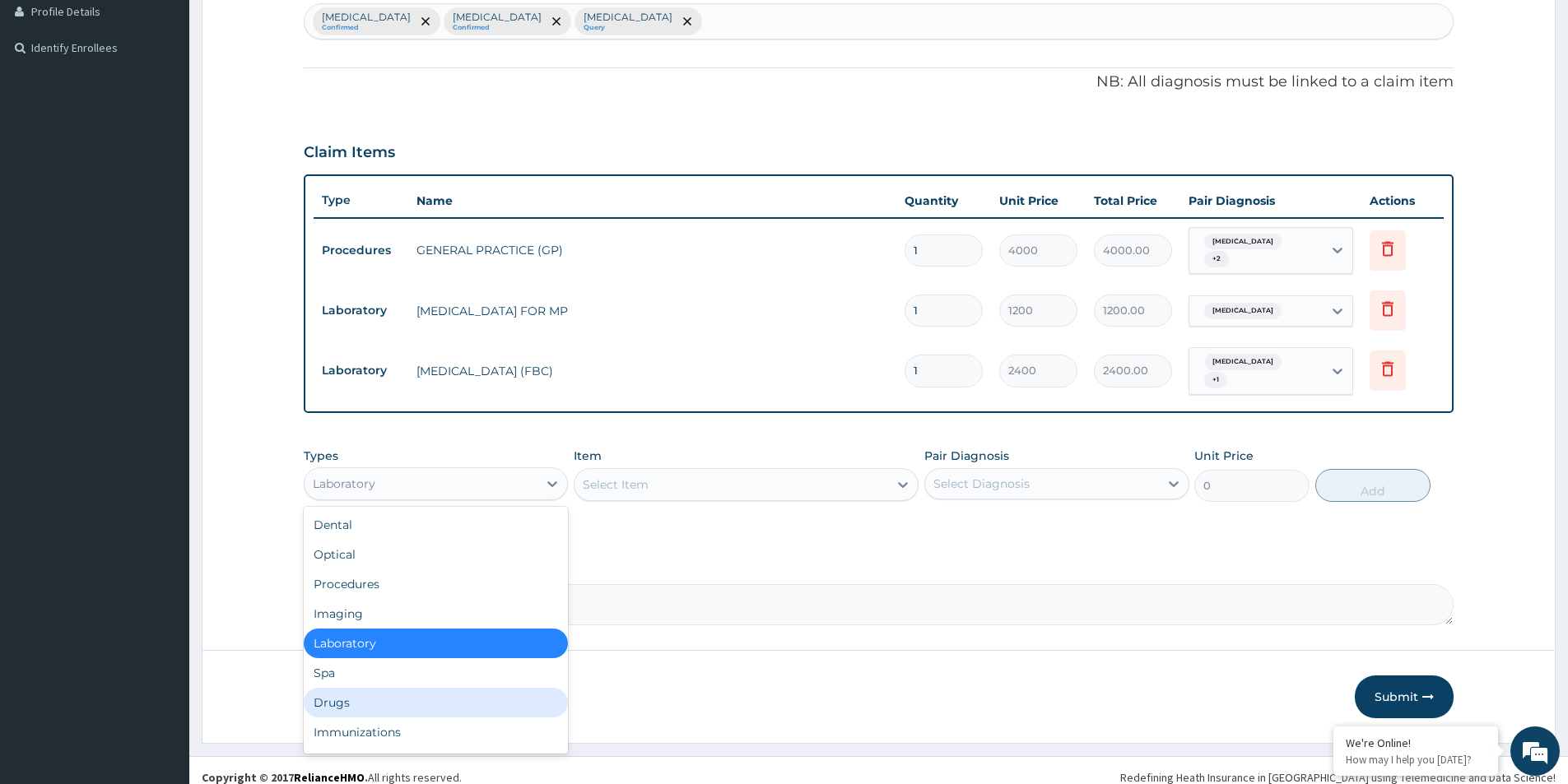
click at [382, 688] on div "Drugs" at bounding box center [436, 702] width 264 height 29
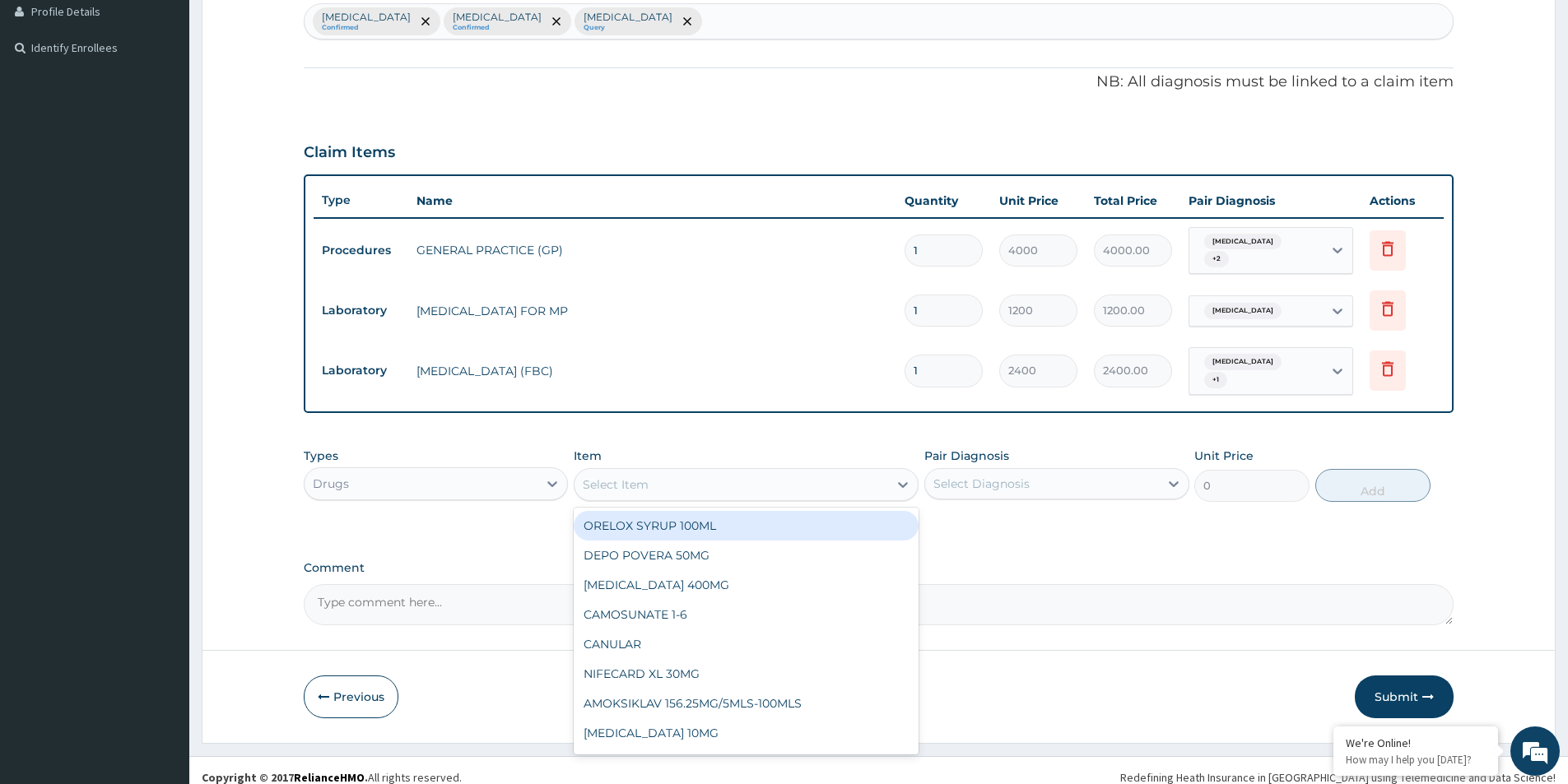
click at [735, 471] on div "Select Item" at bounding box center [731, 484] width 314 height 27
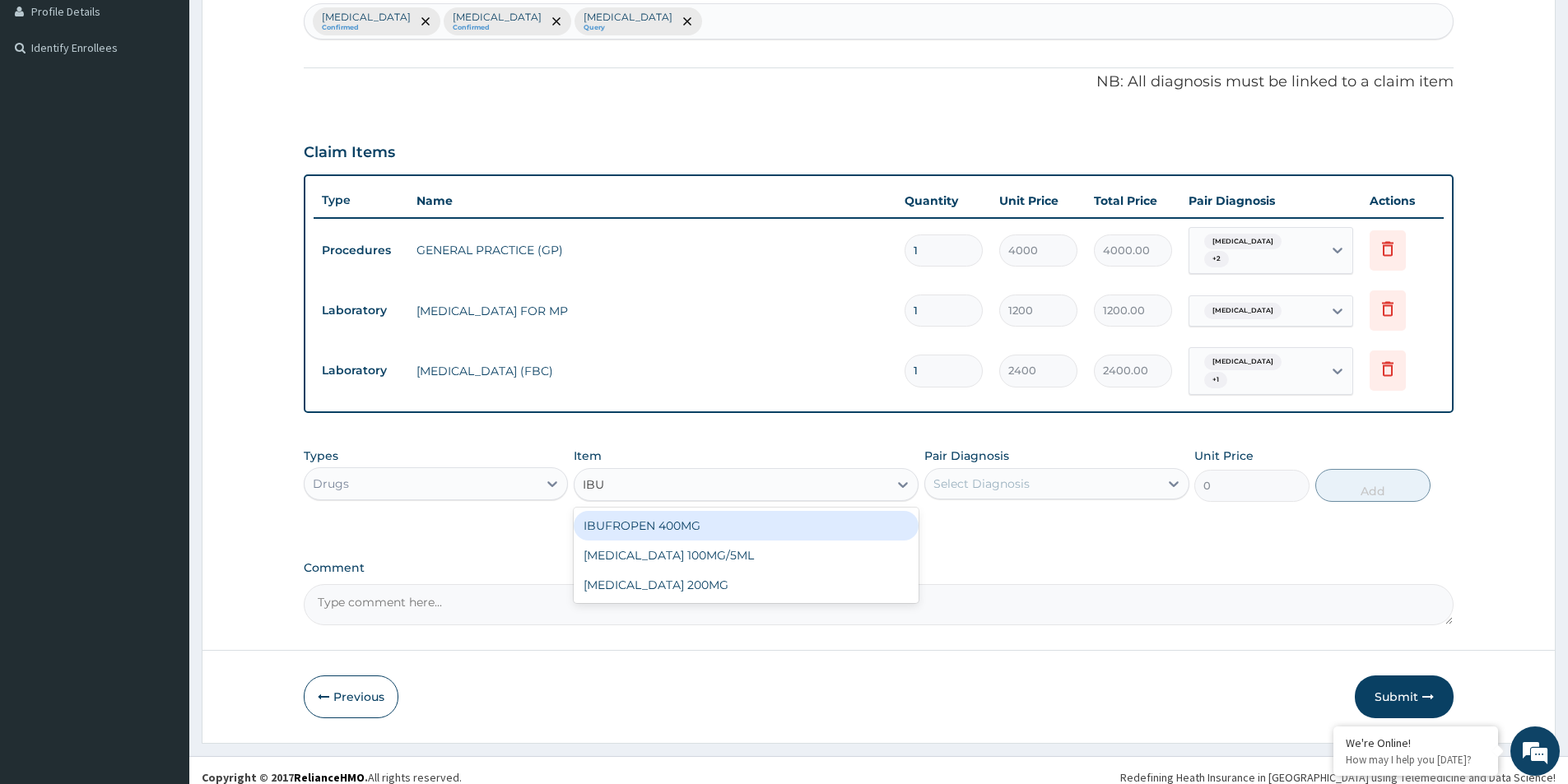
type input "IBUP"
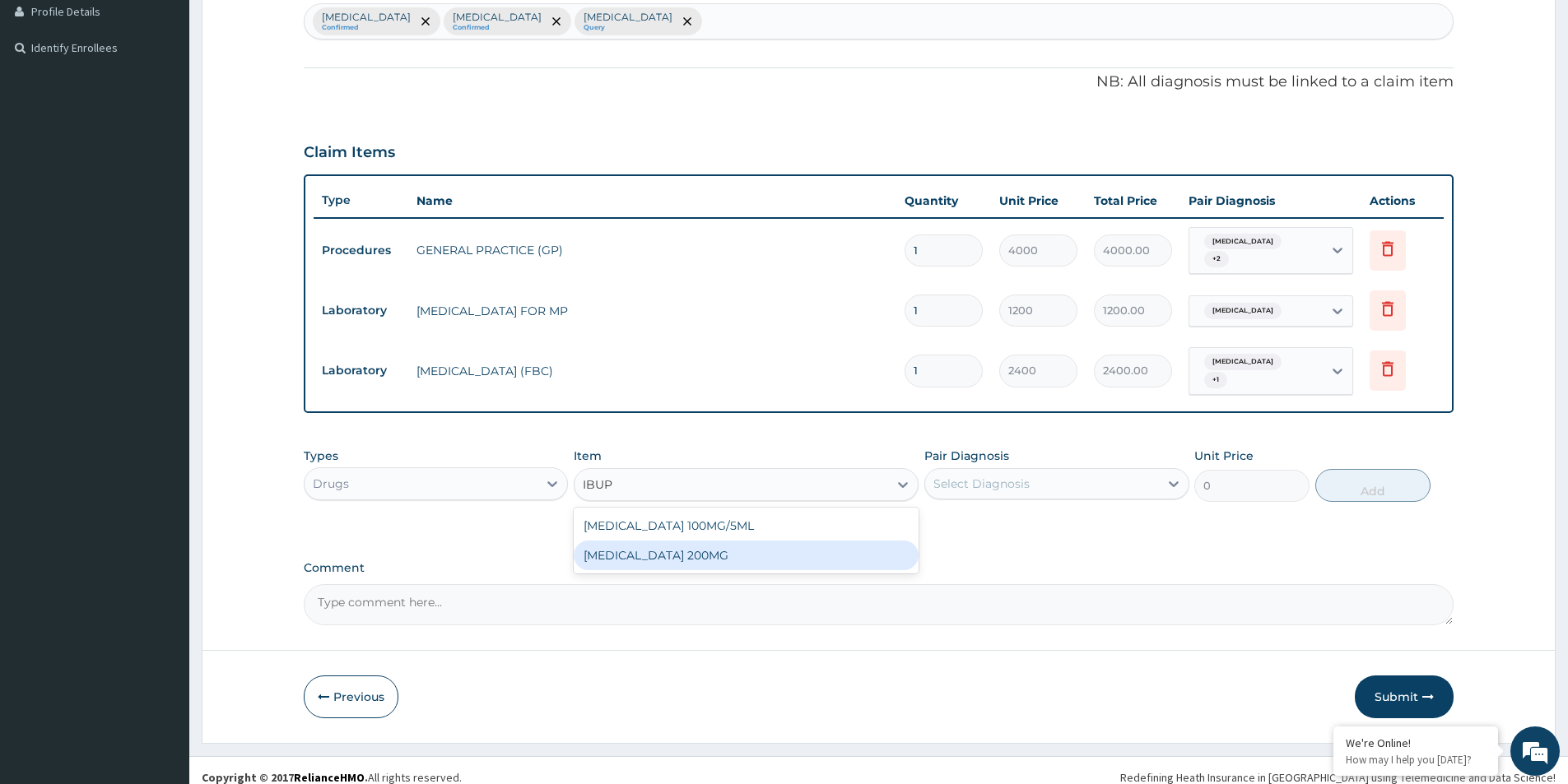
click at [738, 541] on div "IBUPROFEN 200MG" at bounding box center [746, 555] width 345 height 29
type input "40"
click at [1016, 478] on div "Select Diagnosis" at bounding box center [1041, 484] width 233 height 27
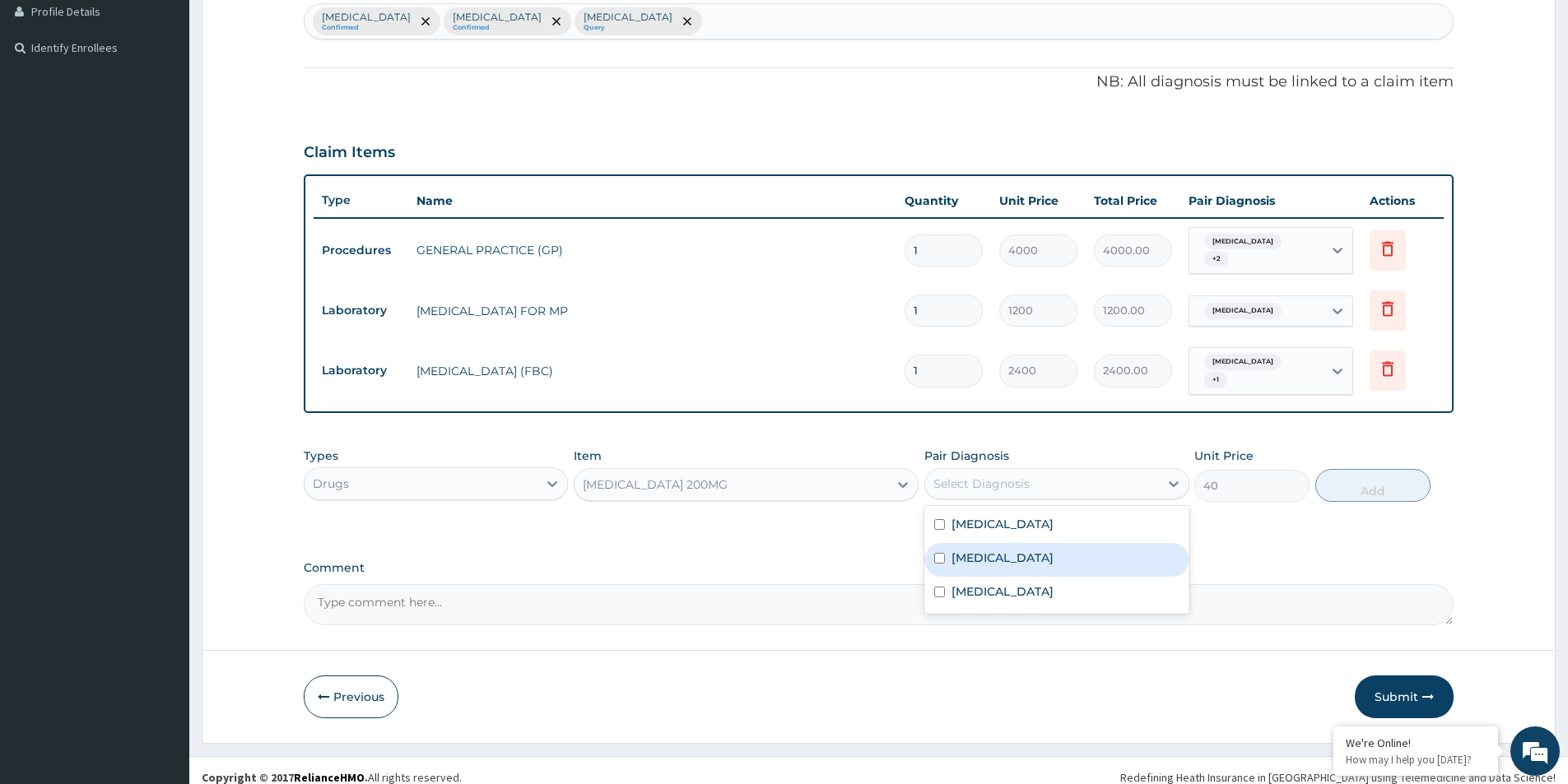
click at [1002, 543] on div "Malaria" at bounding box center [1056, 560] width 264 height 34
checkbox input "true"
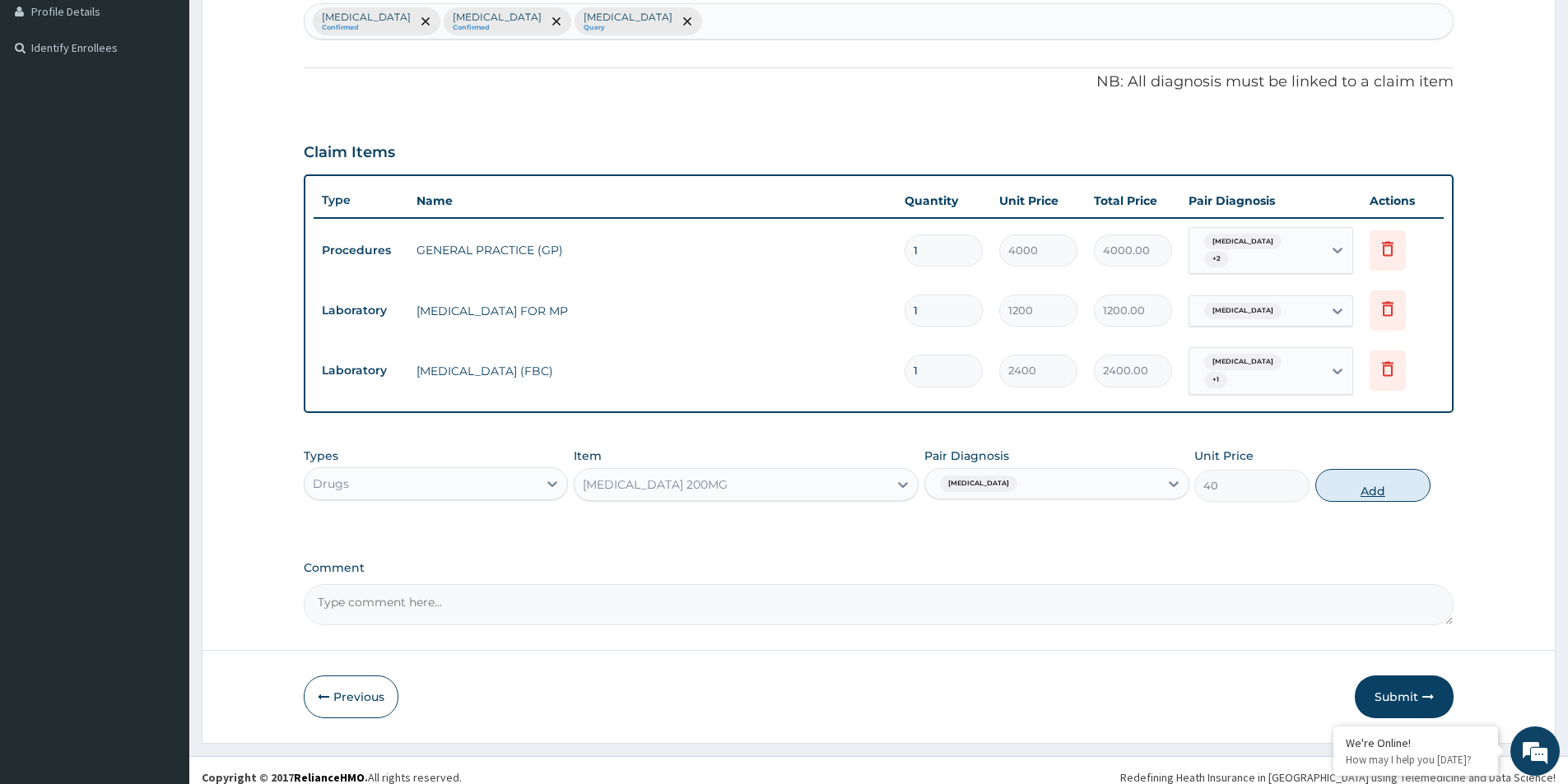
click at [1355, 476] on button "Add" at bounding box center [1373, 485] width 116 height 33
type input "0"
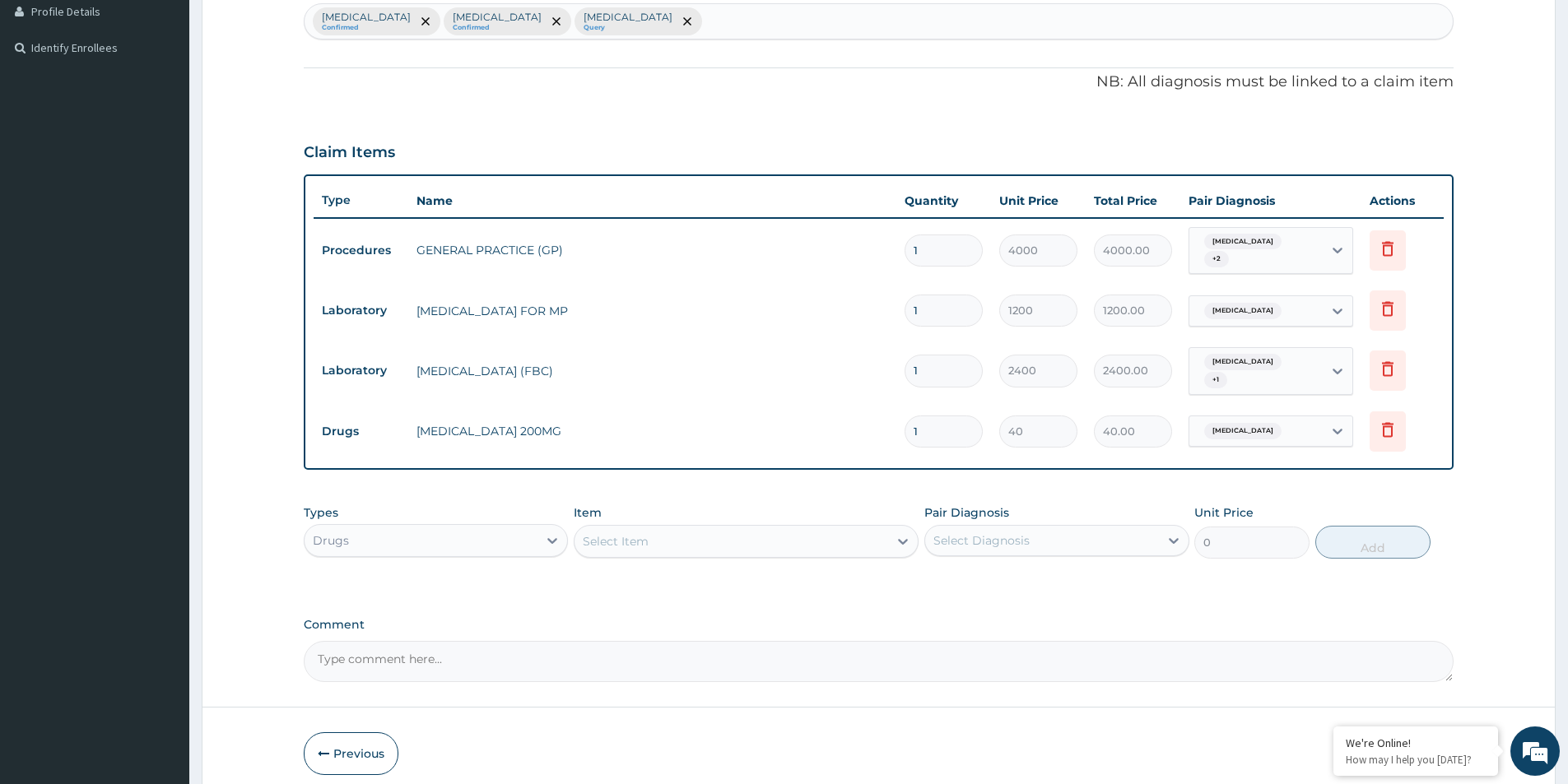
type input "12"
type input "480.00"
type input "12"
click at [758, 531] on div "Select Item" at bounding box center [731, 541] width 314 height 27
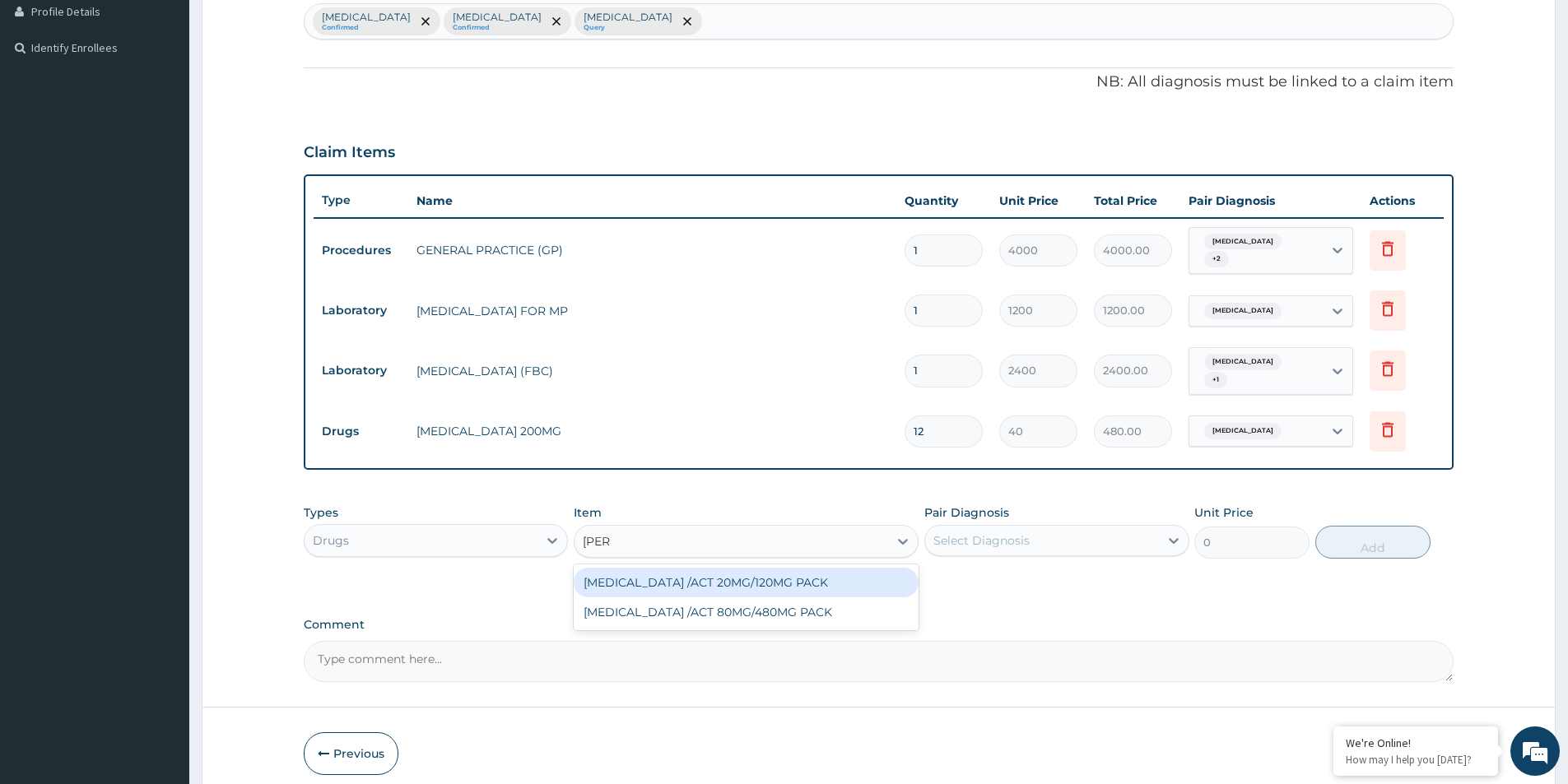
type input "COART"
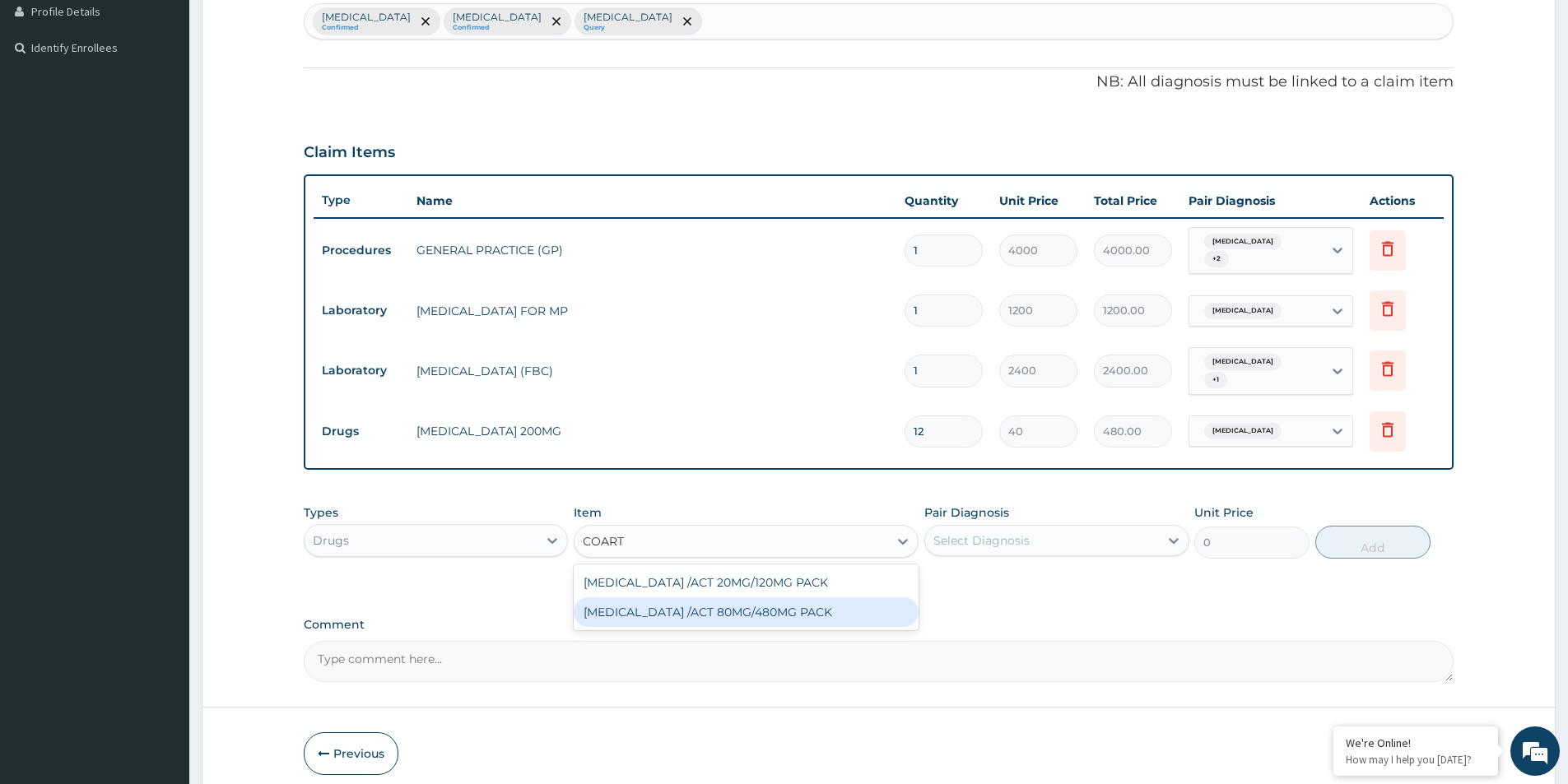
click at [723, 601] on div "COARTEM /ACT 80MG/480MG PACK" at bounding box center [746, 612] width 345 height 29
type input "2000"
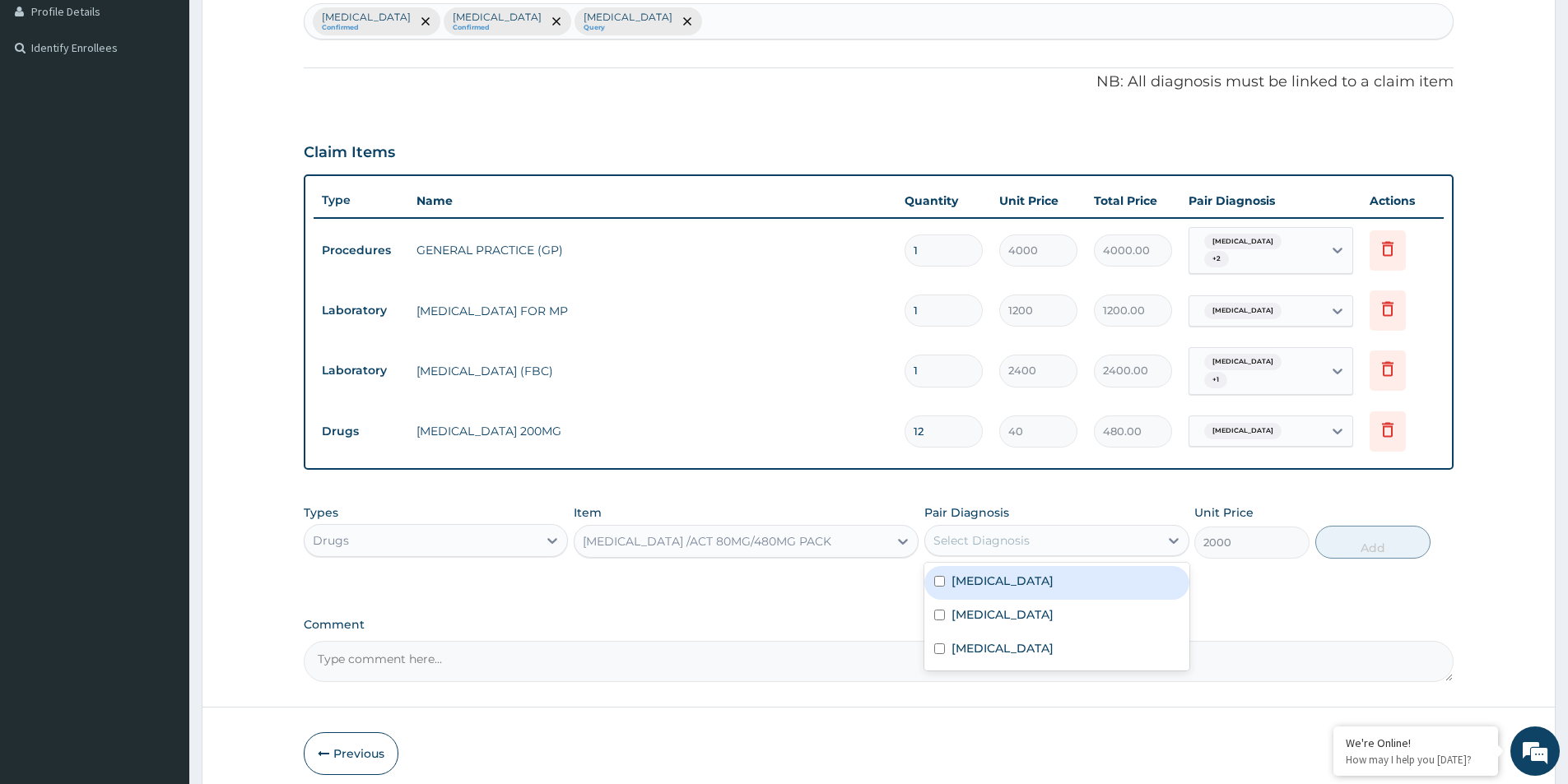
click at [1060, 527] on div "Select Diagnosis" at bounding box center [1041, 540] width 233 height 27
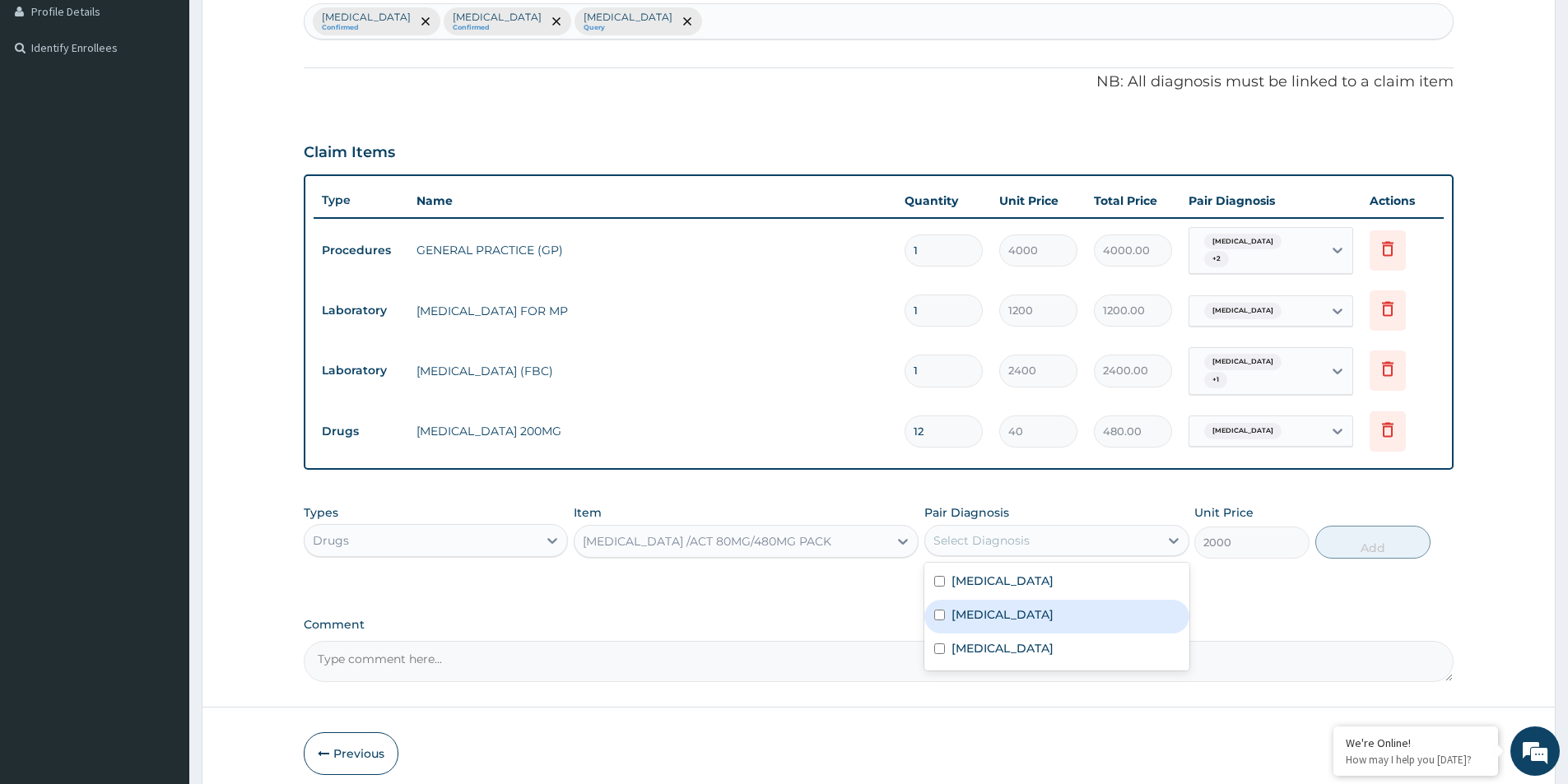
click at [1012, 600] on div "Malaria" at bounding box center [1056, 617] width 264 height 34
checkbox input "true"
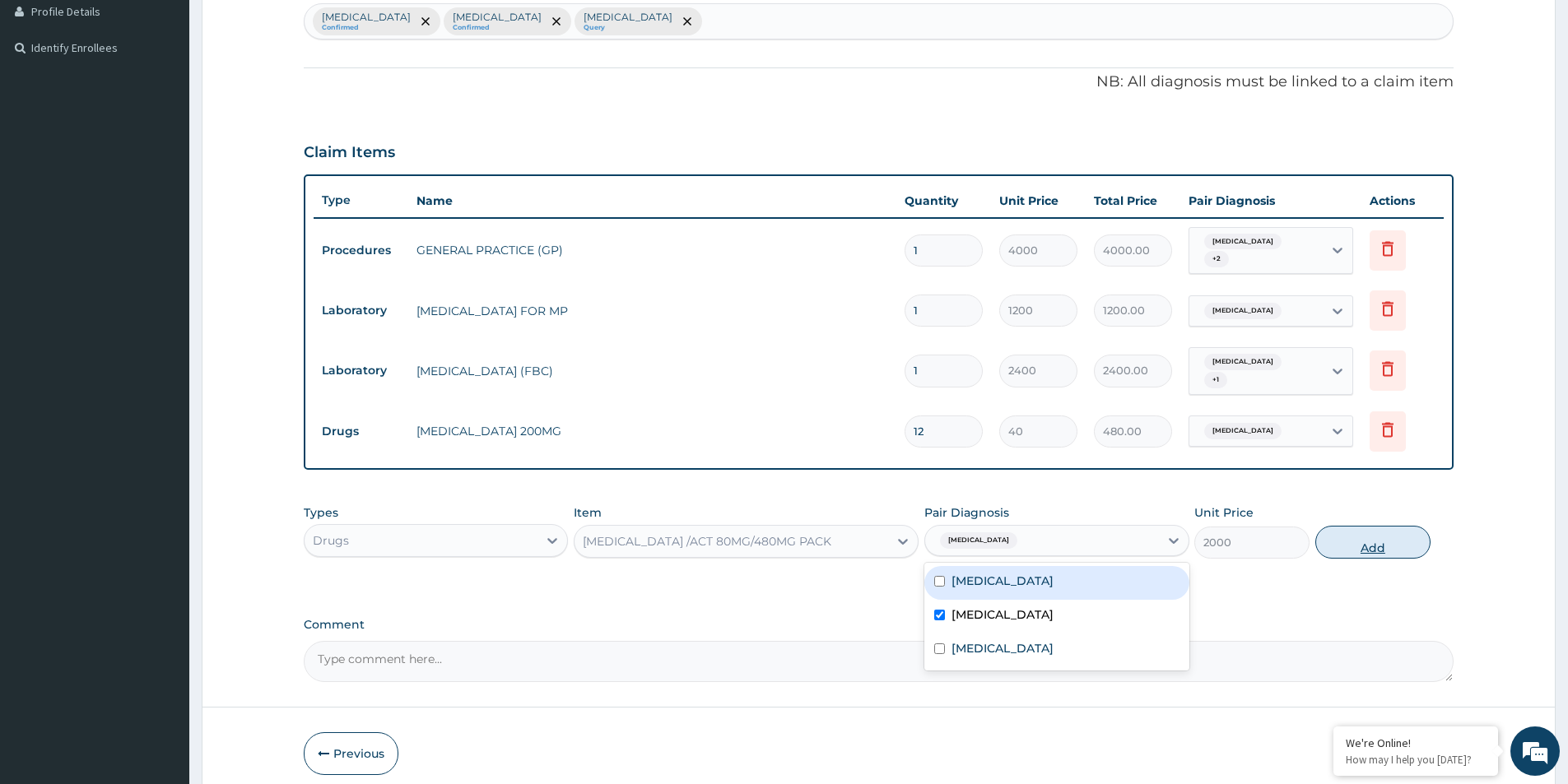
click at [1412, 525] on button "Add" at bounding box center [1373, 541] width 116 height 33
type input "0"
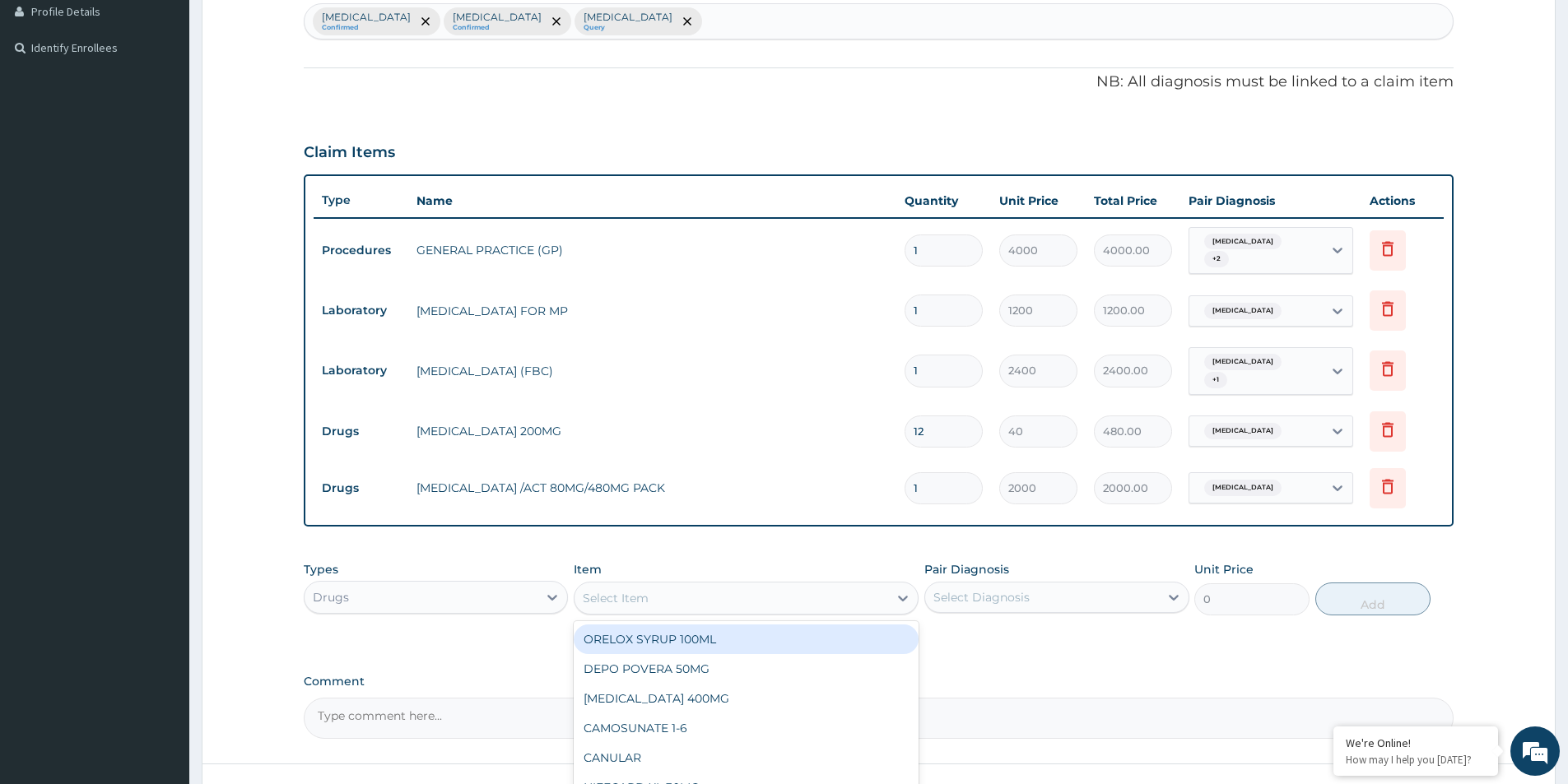
click at [718, 600] on div "Select Item" at bounding box center [746, 597] width 345 height 33
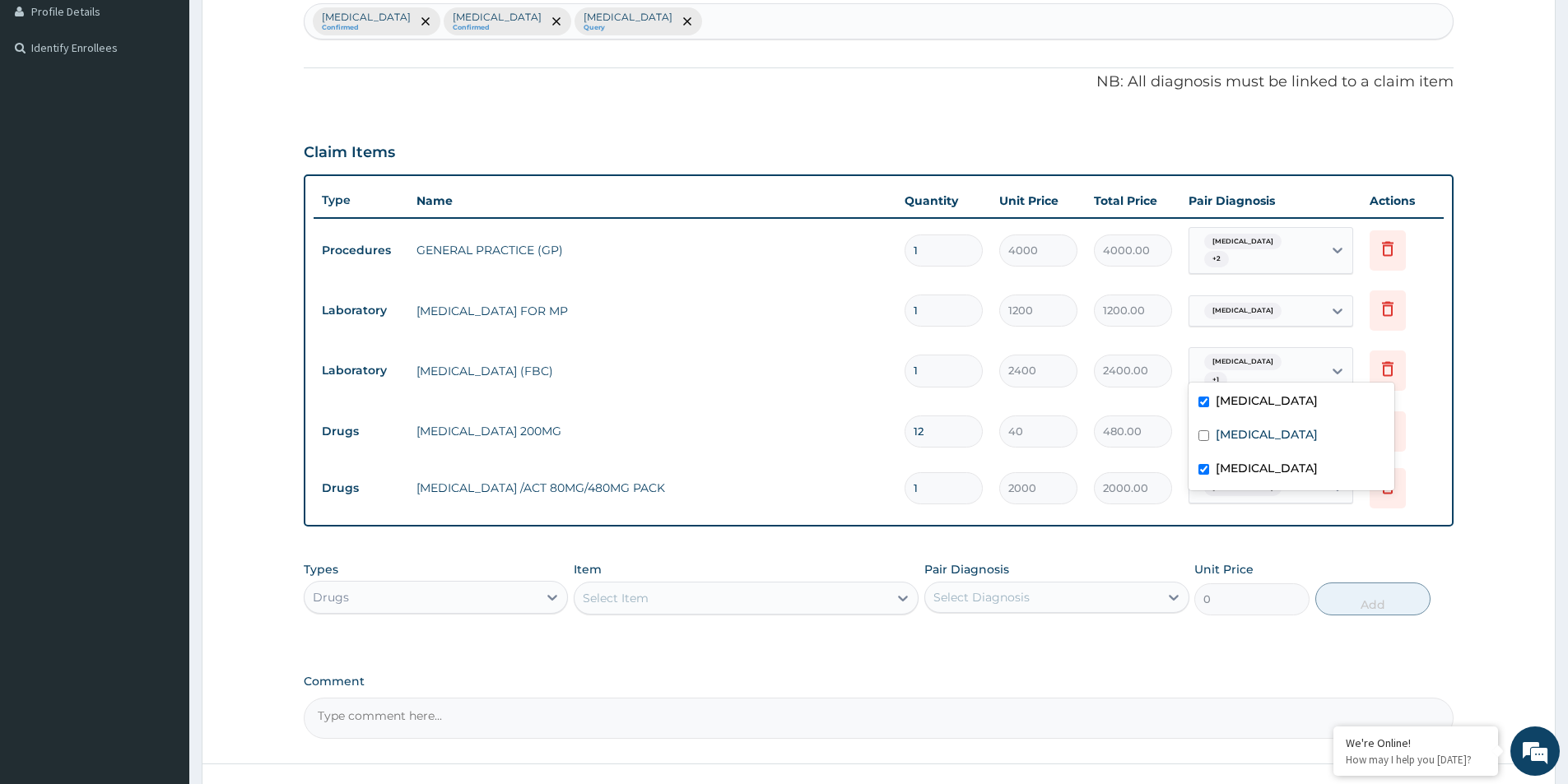
click at [1227, 372] on span "+ 1" at bounding box center [1216, 380] width 23 height 17
click at [606, 590] on div "Select Item" at bounding box center [615, 598] width 66 height 17
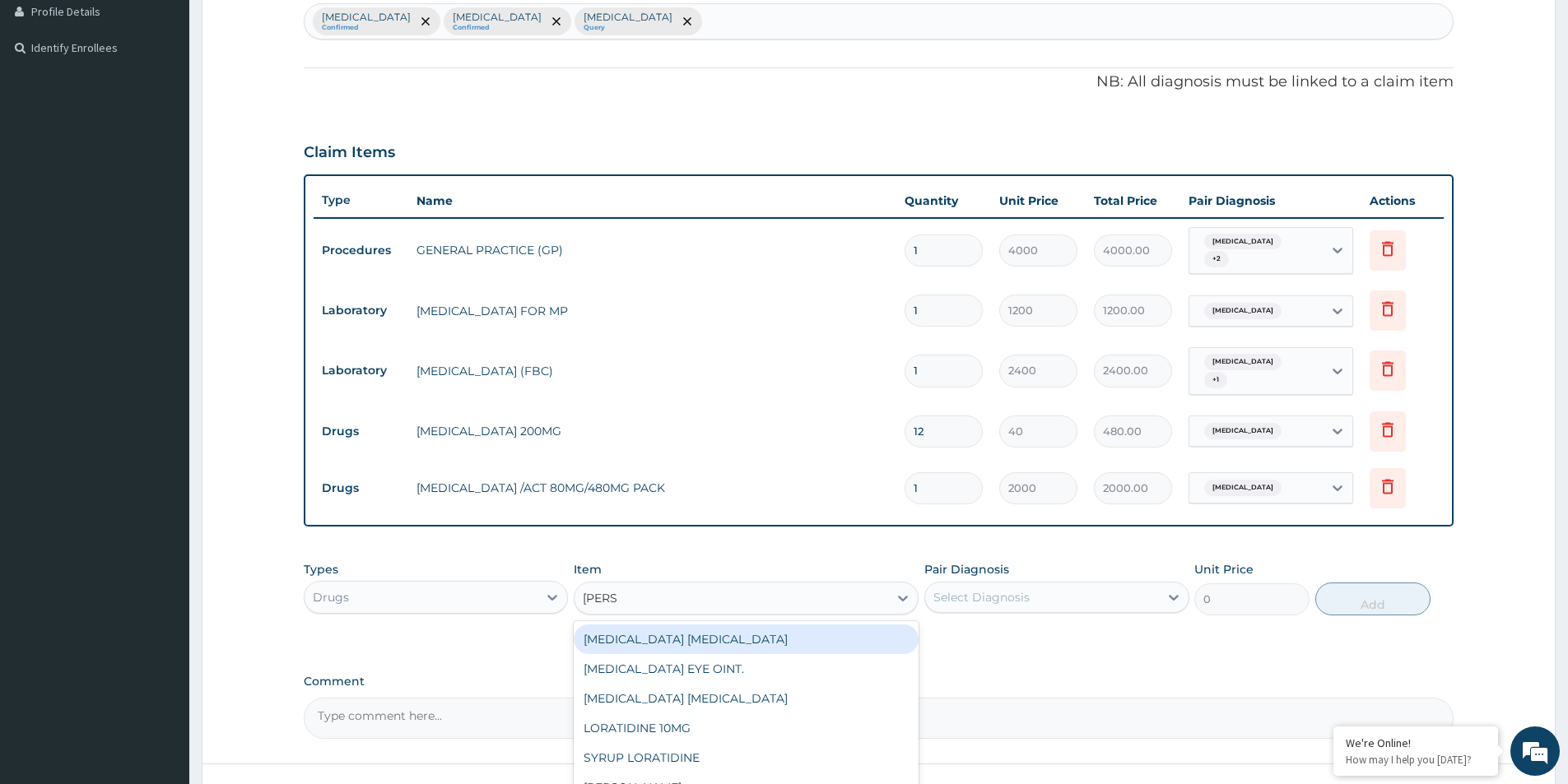
type input "LORAT"
click at [669, 625] on div "LORATIDINE 10MG" at bounding box center [746, 639] width 345 height 29
type input "48"
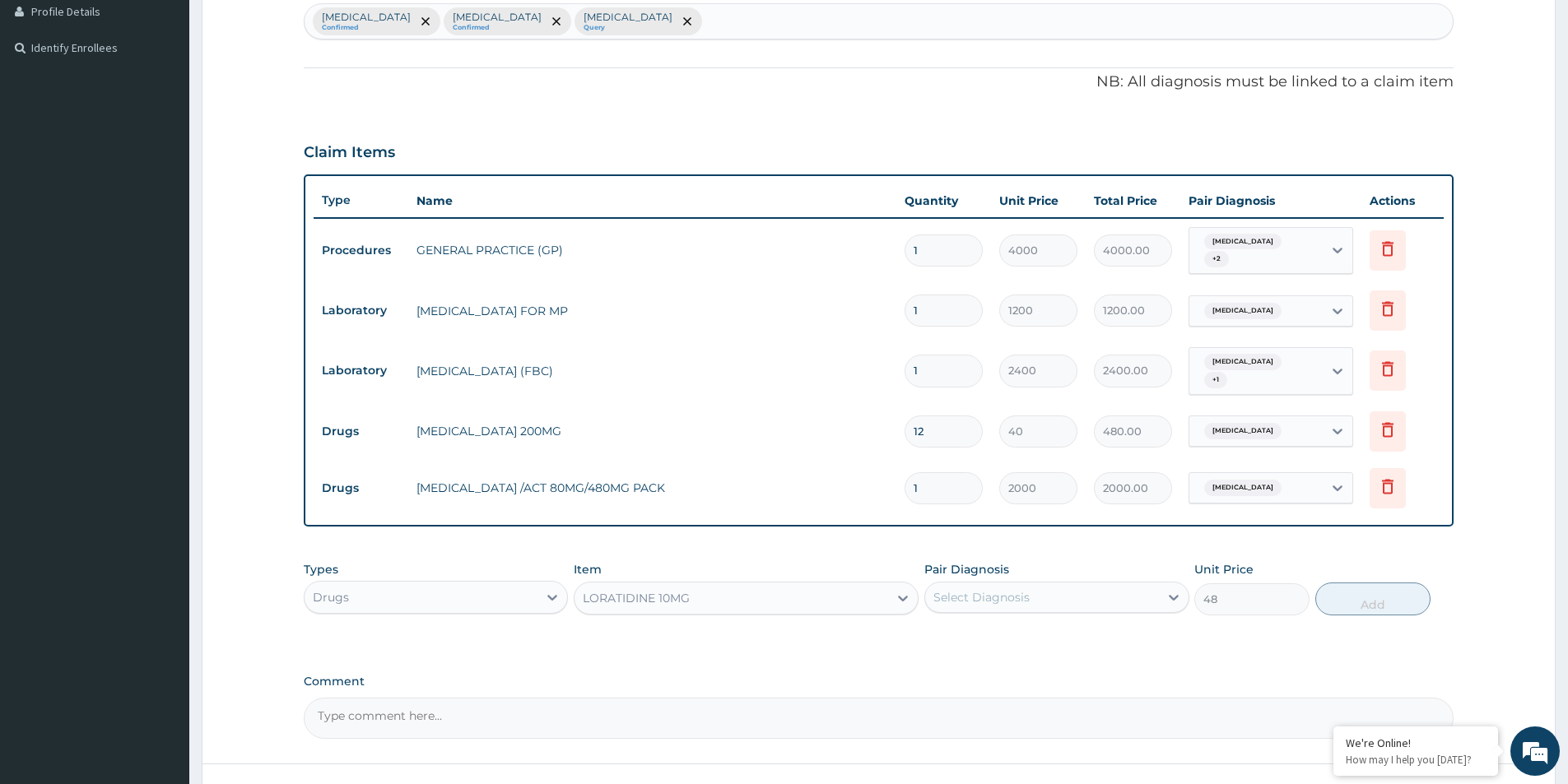
click at [1024, 589] on div "Select Diagnosis" at bounding box center [982, 597] width 96 height 17
click at [1000, 631] on div "Rhinitis" at bounding box center [1056, 640] width 264 height 34
checkbox input "true"
click at [1378, 588] on button "Add" at bounding box center [1373, 598] width 116 height 33
type input "0"
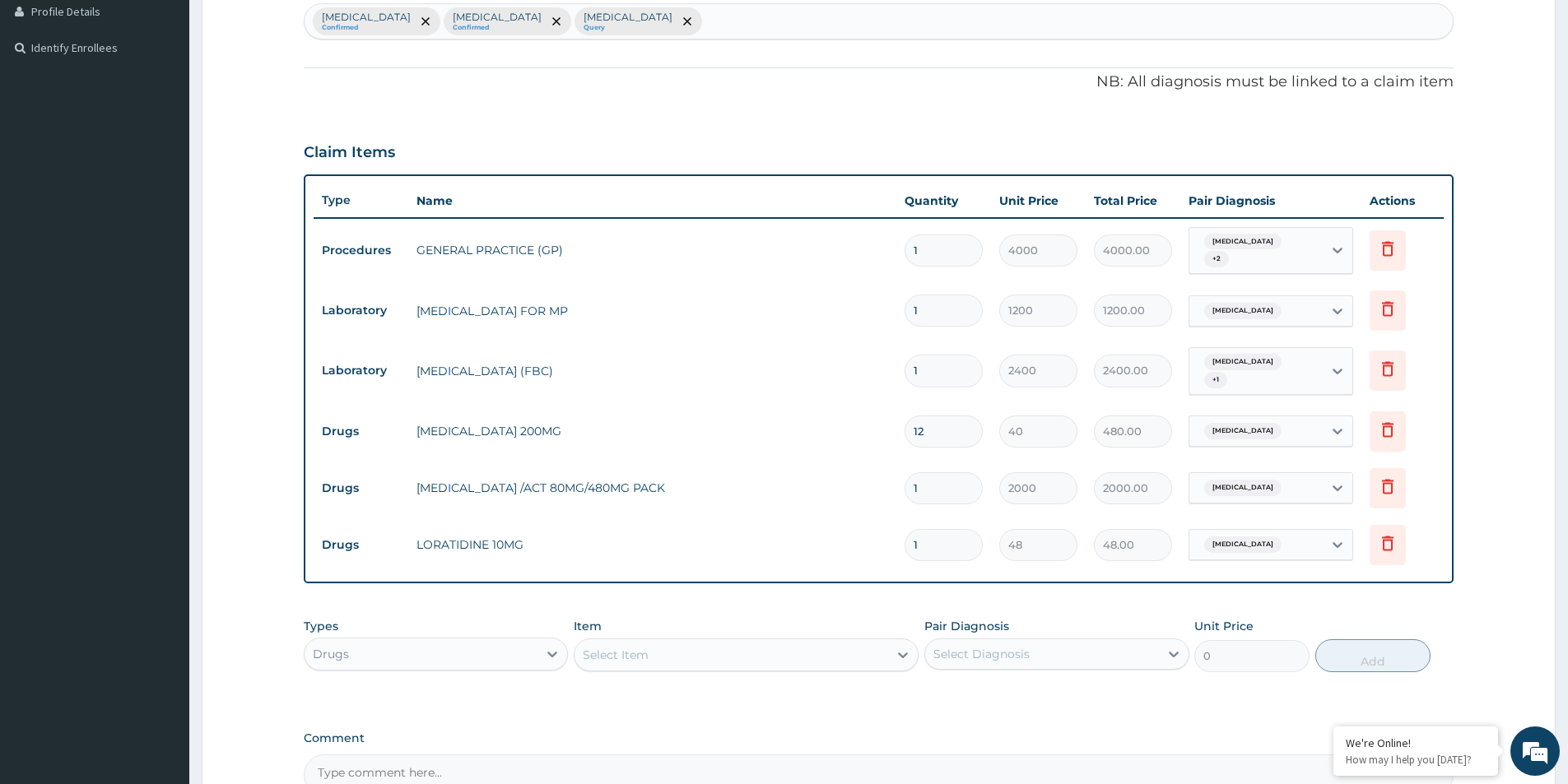
type input "0.00"
type input "5"
type input "240.00"
type input "5"
click at [732, 516] on tr "Drugs LORATIDINE 10MG 5 48 240.00 Rhinitis Delete" at bounding box center [879, 545] width 1130 height 57
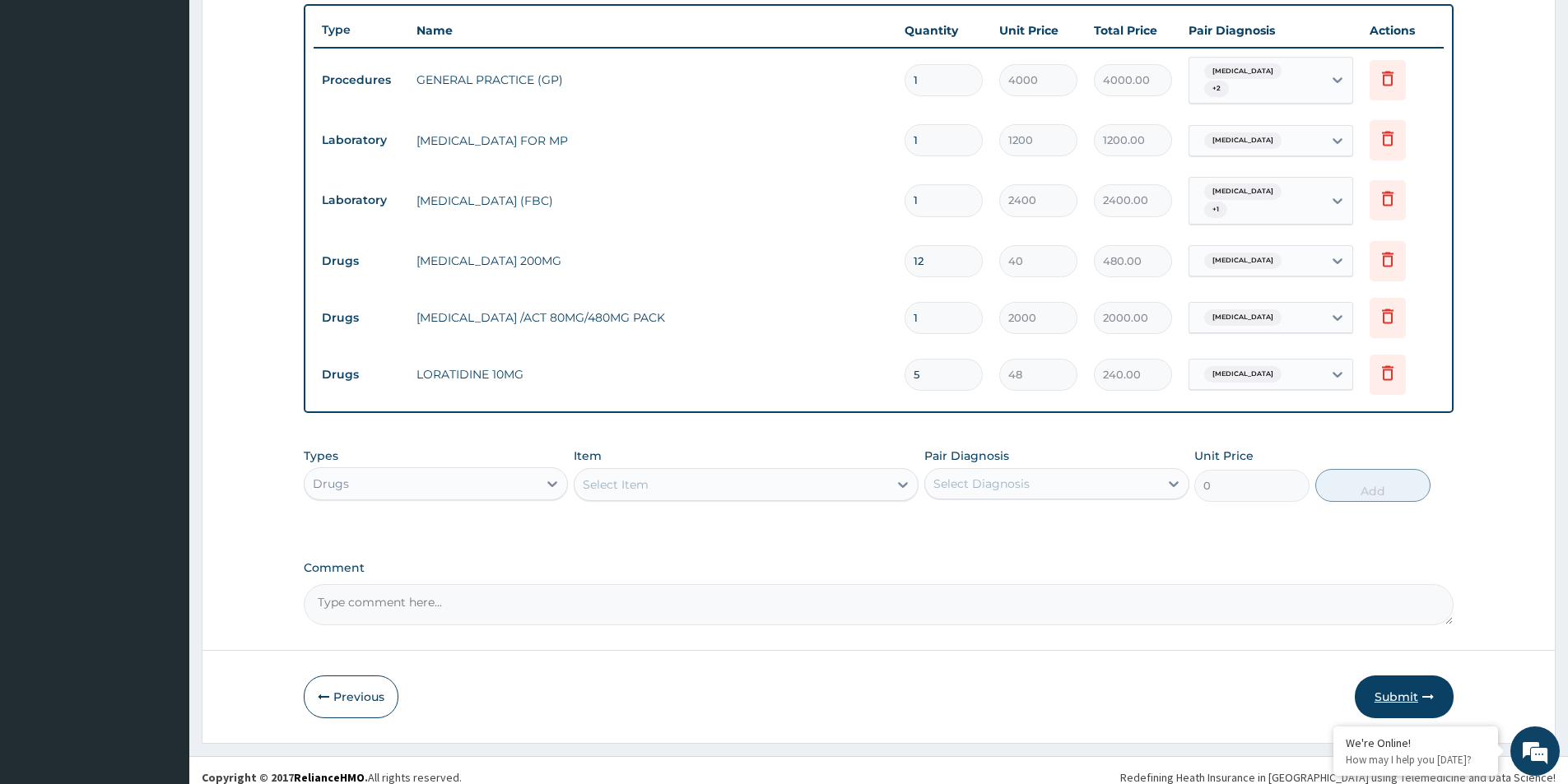
click at [1416, 678] on button "Submit" at bounding box center [1404, 697] width 99 height 43
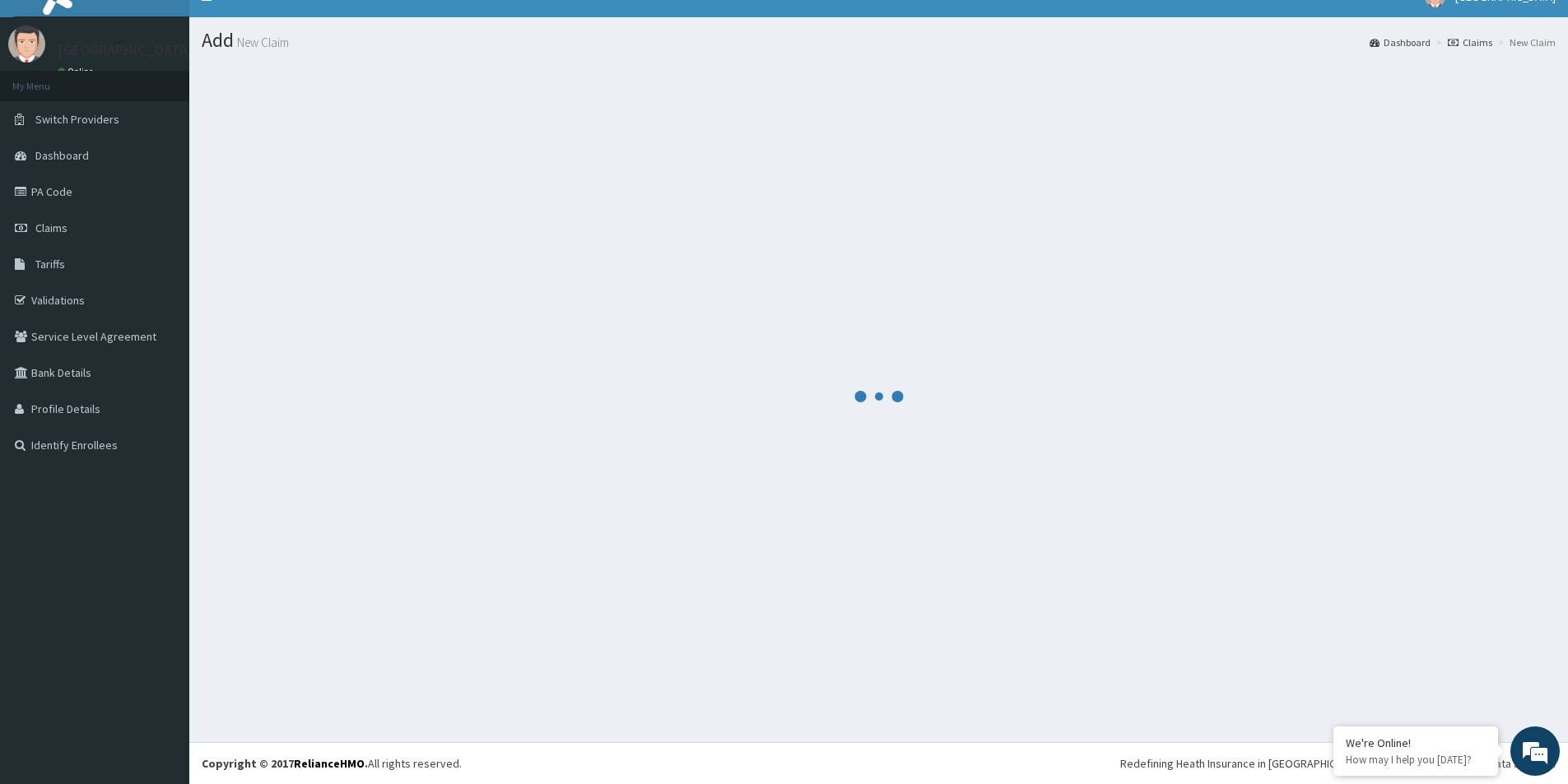
scroll to position [592, 0]
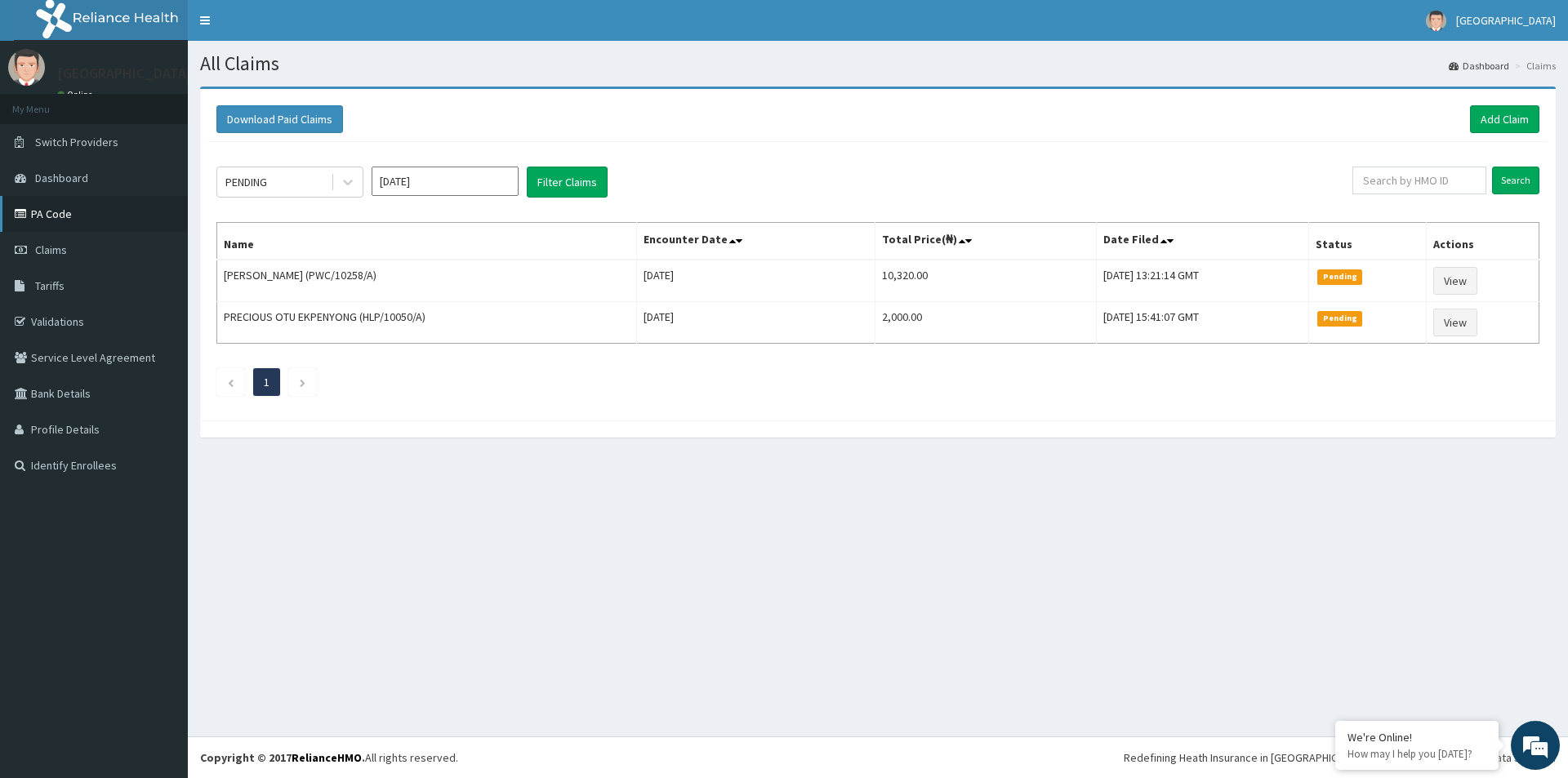
click at [53, 220] on link "PA Code" at bounding box center [94, 213] width 188 height 36
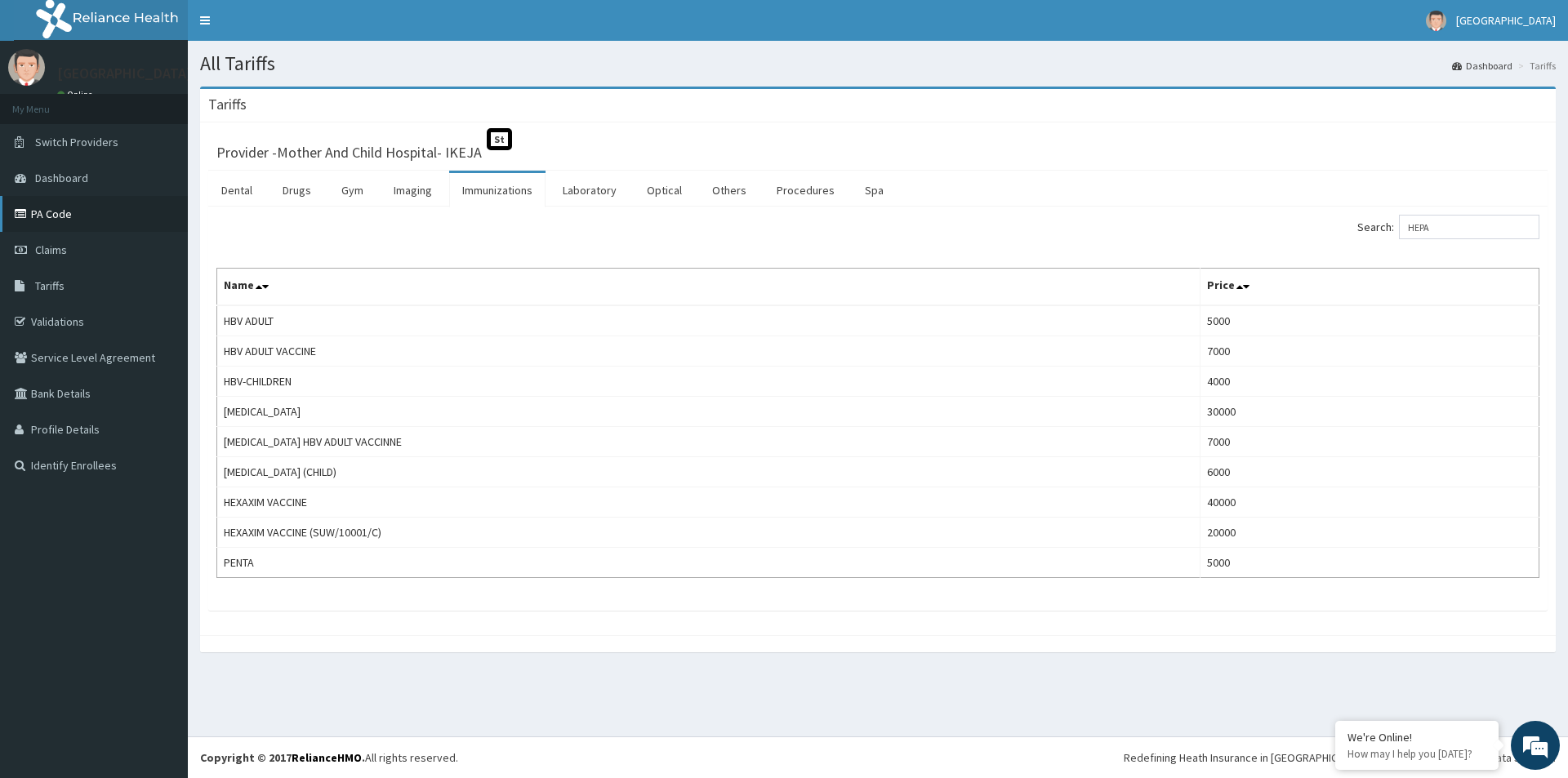
click at [41, 221] on link "PA Code" at bounding box center [94, 213] width 188 height 36
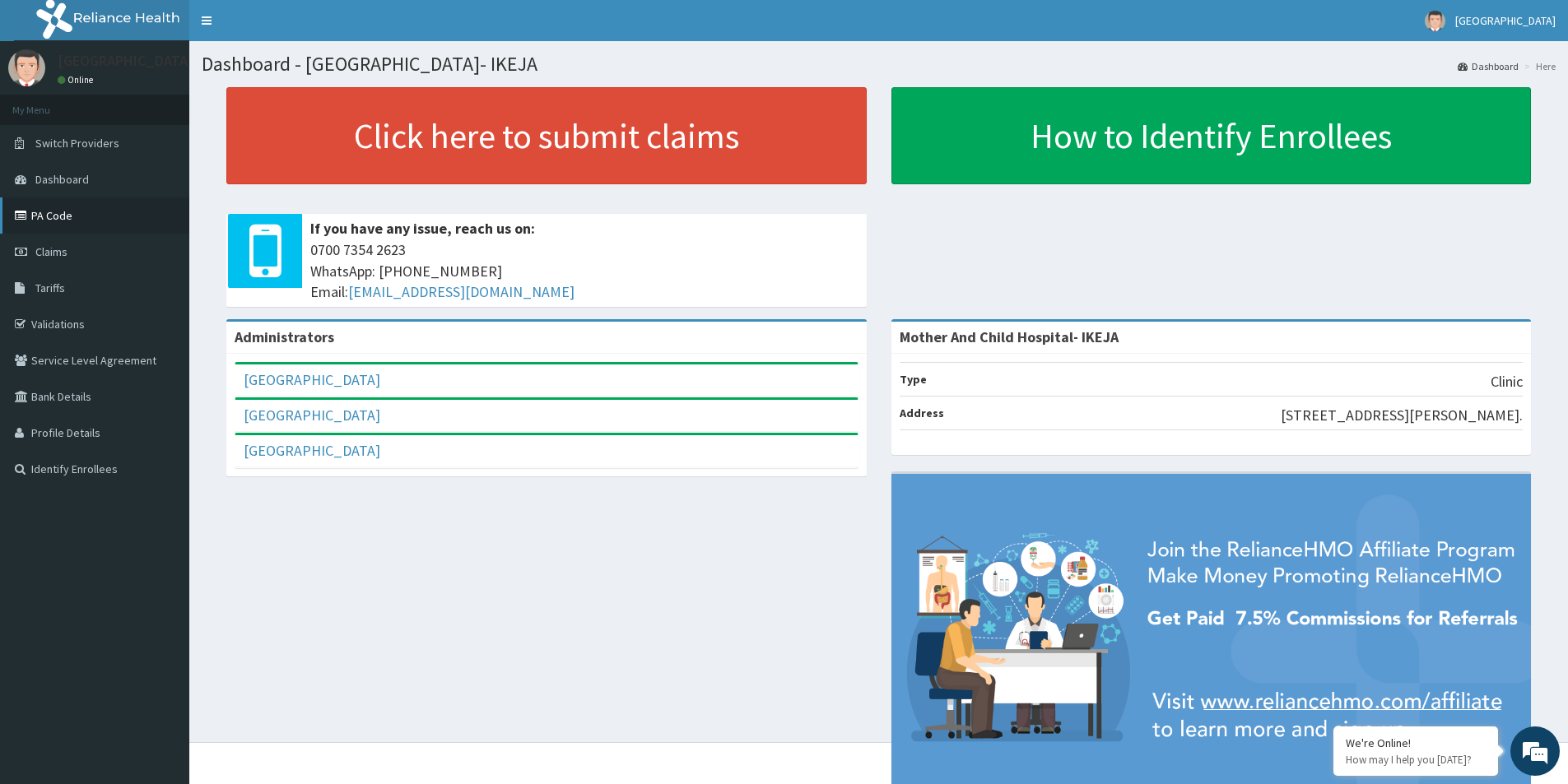
click at [63, 228] on link "PA Code" at bounding box center [94, 215] width 189 height 36
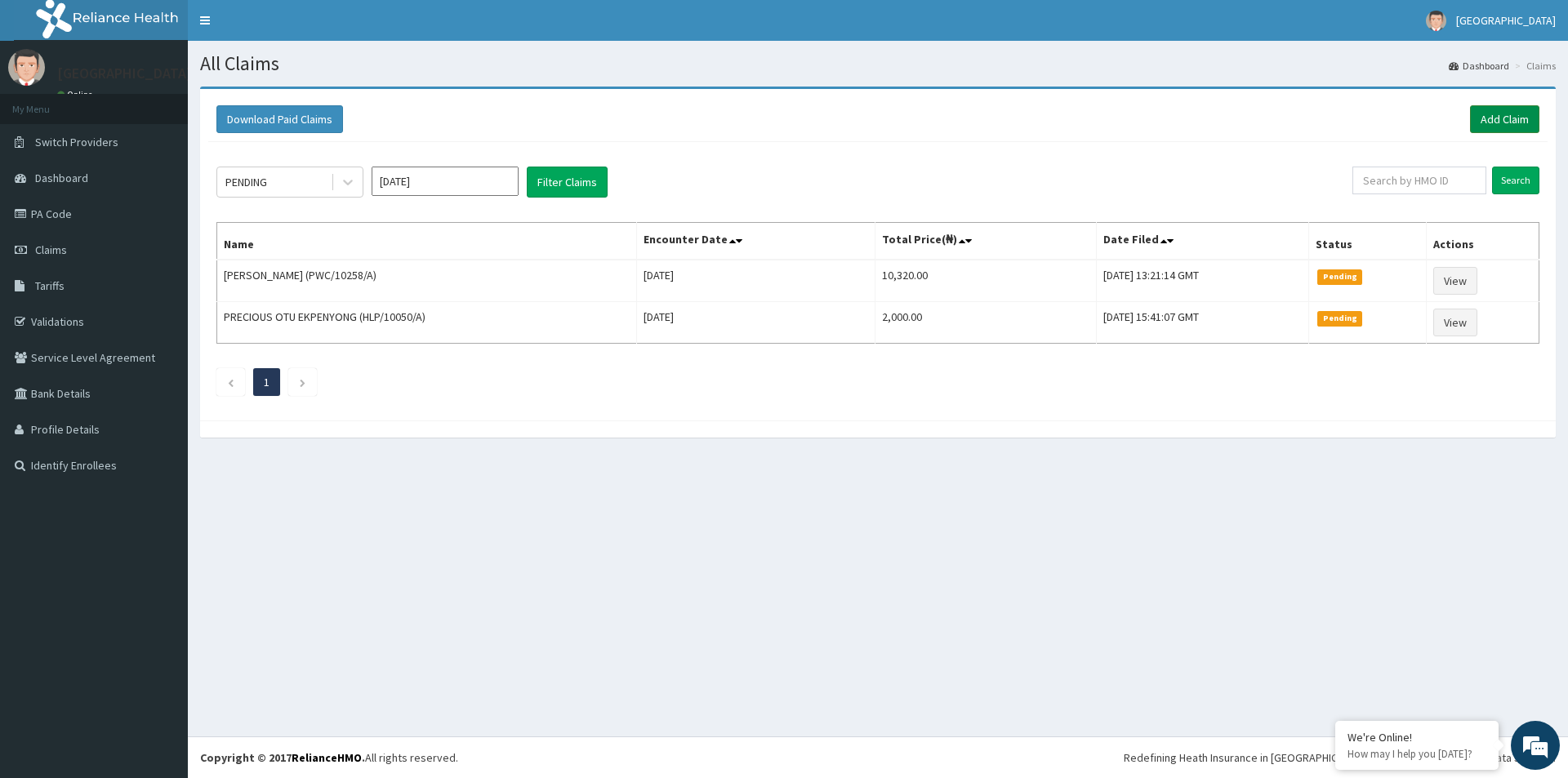
click at [1515, 122] on link "Add Claim" at bounding box center [1504, 118] width 70 height 27
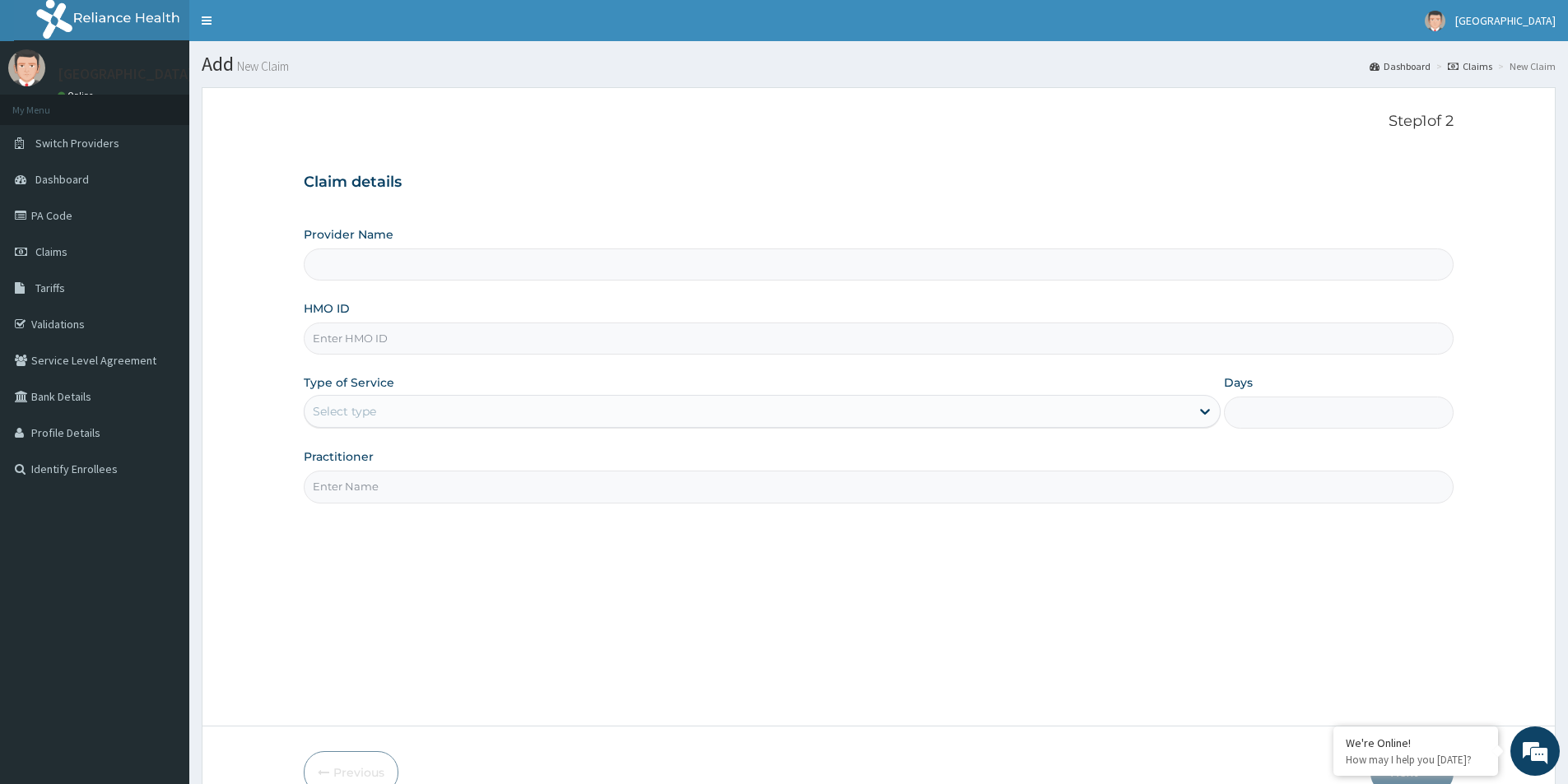
type input "Mother And Child Hospital- IKEJA"
click at [428, 348] on input "HMO ID" at bounding box center [879, 339] width 1150 height 32
type input "DCC/10178/C"
click at [421, 405] on div "Select type" at bounding box center [747, 412] width 886 height 27
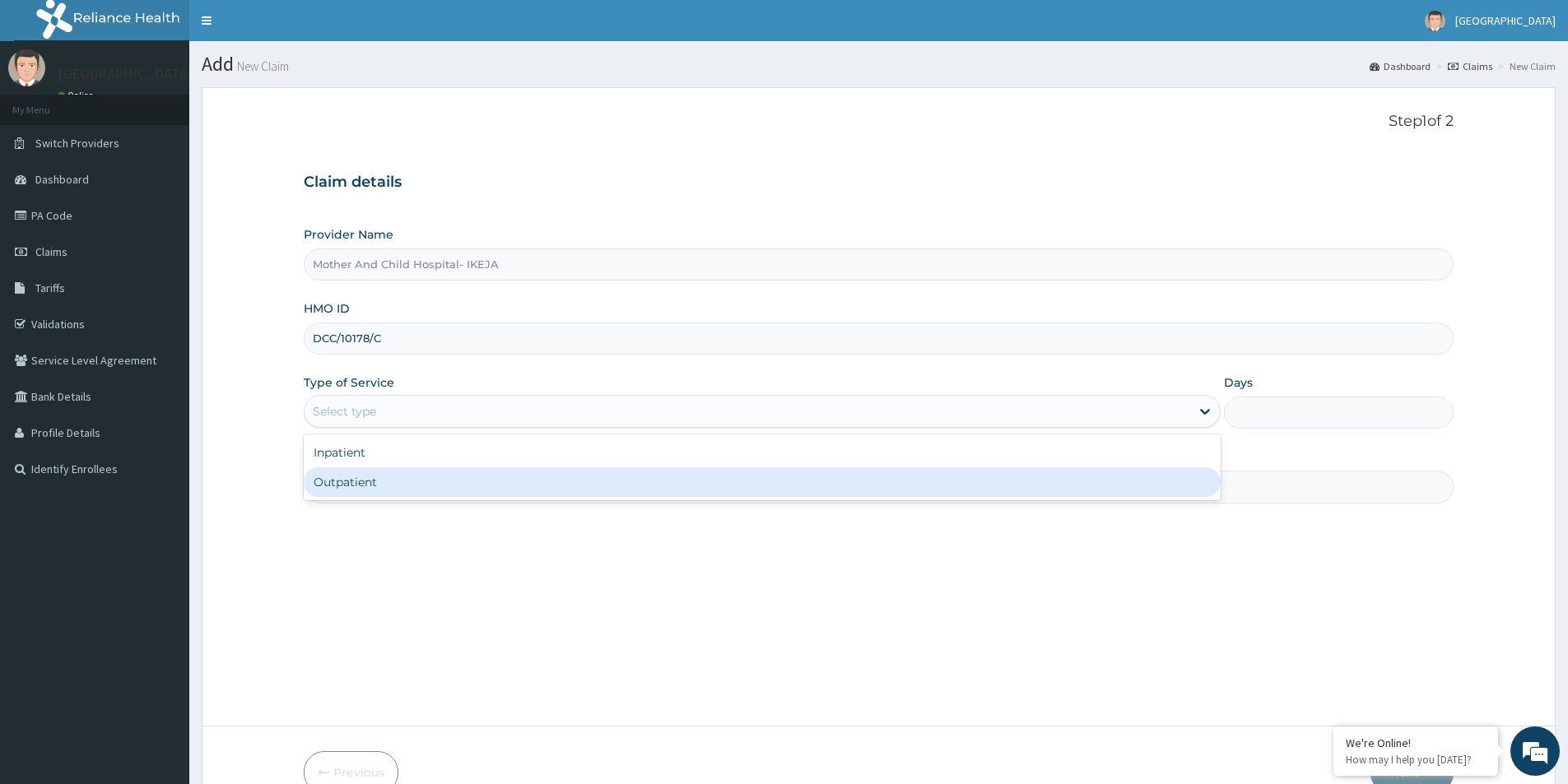
click at [436, 477] on div "Outpatient" at bounding box center [762, 482] width 917 height 29
type input "1"
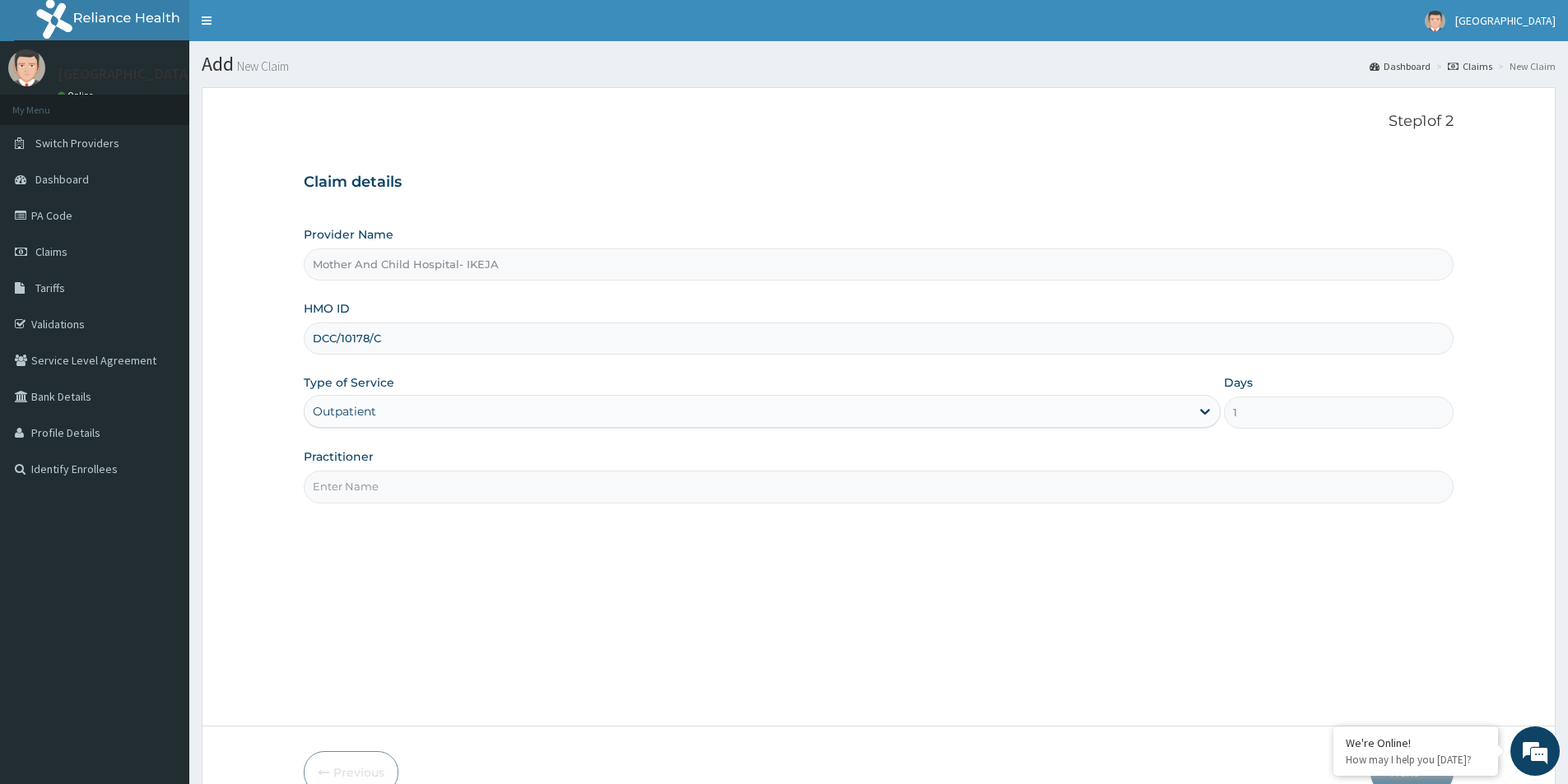
click at [694, 492] on input "Practitioner" at bounding box center [879, 486] width 1150 height 32
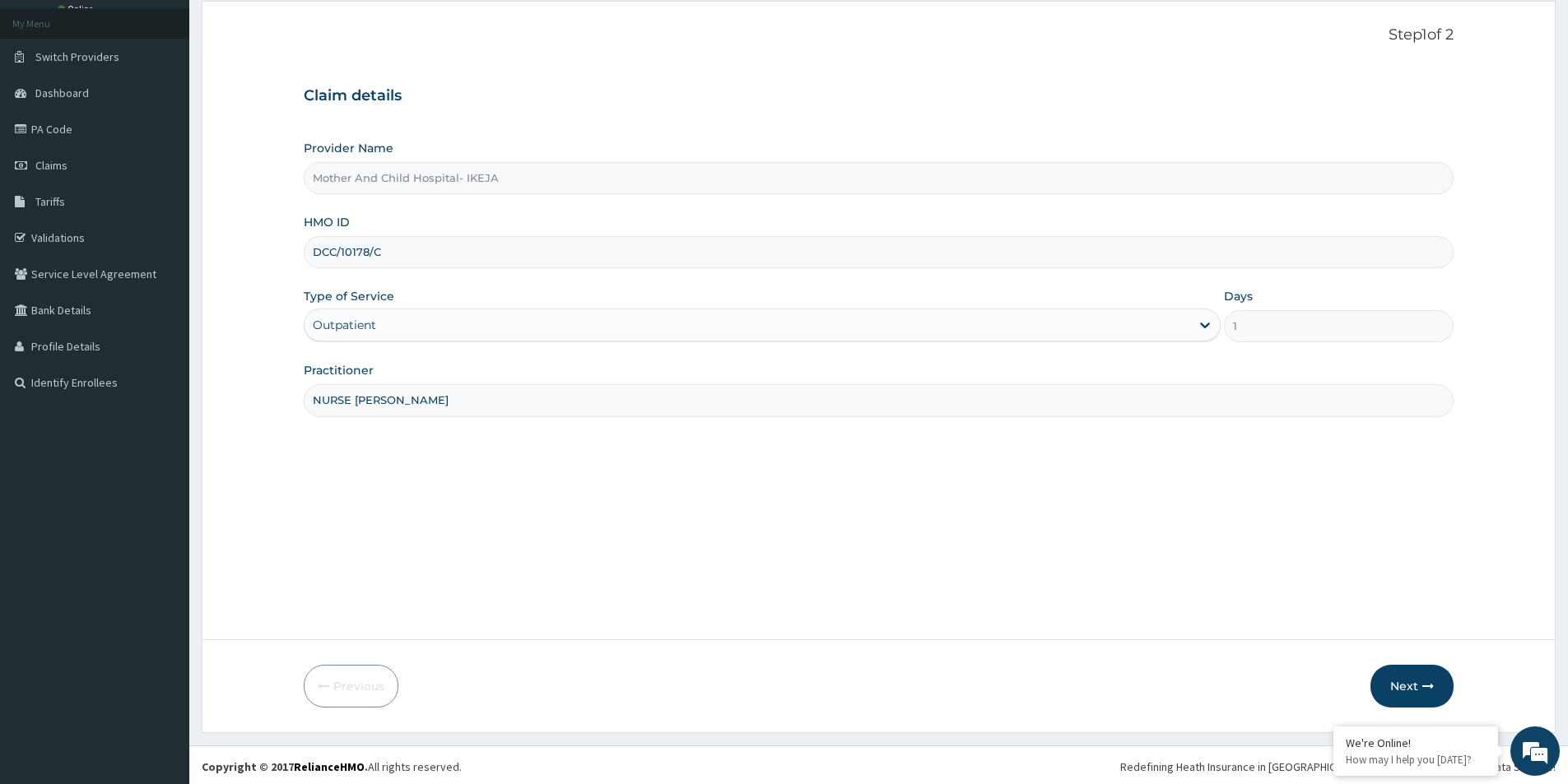
scroll to position [90, 0]
type input "NURSE [PERSON_NAME]"
click at [1423, 674] on button "Next" at bounding box center [1411, 683] width 83 height 43
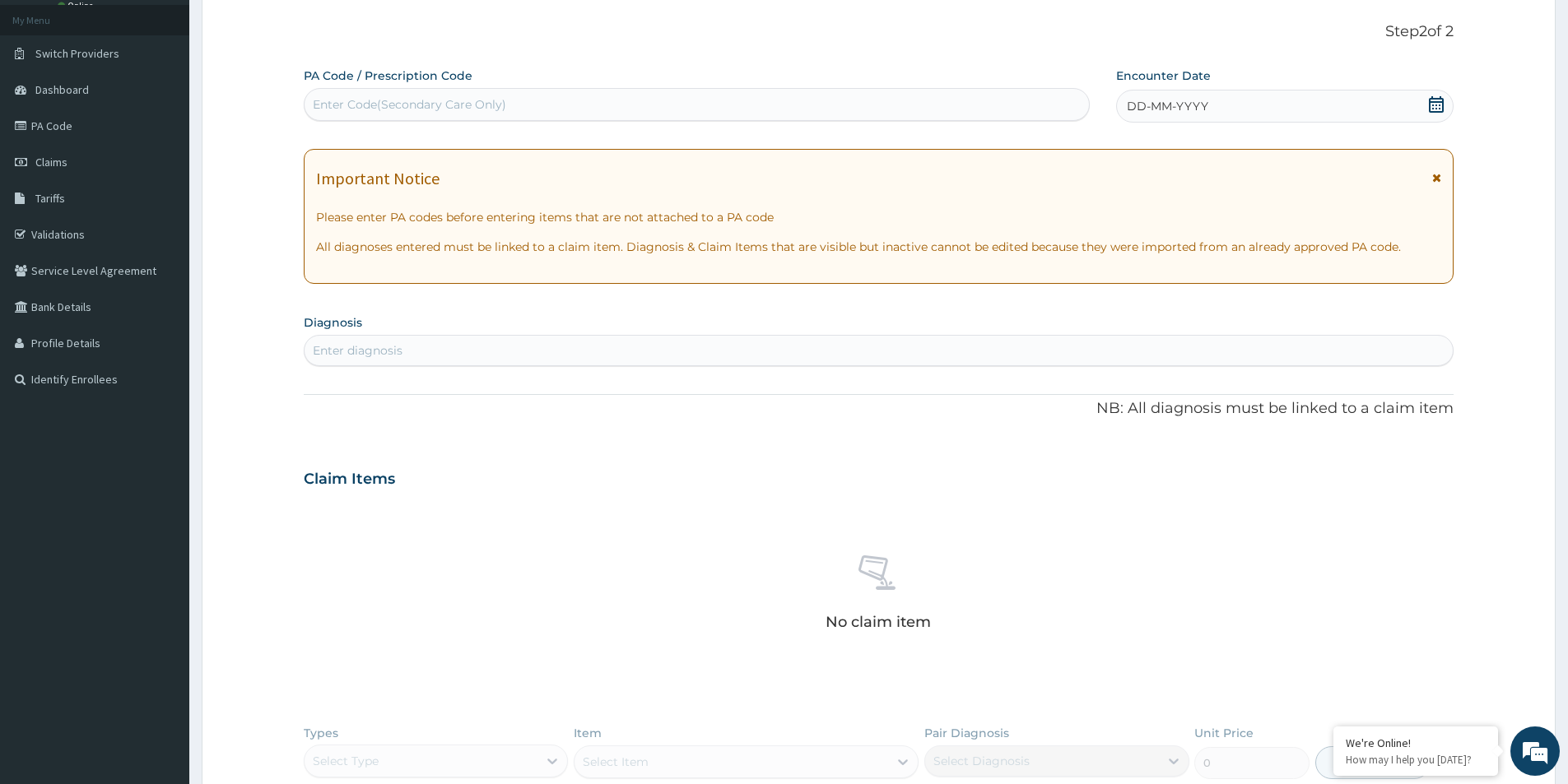
drag, startPoint x: 871, startPoint y: 124, endPoint x: 868, endPoint y: 114, distance: 10.4
click at [870, 124] on div "PA Code / Prescription Code Enter Code(Secondary Care Only) Encounter Date DD-M…" at bounding box center [879, 484] width 1150 height 835
click at [866, 111] on div "Enter Code(Secondary Care Only)" at bounding box center [696, 105] width 784 height 27
paste input "PA/FA414D"
type input "PA/FA414D"
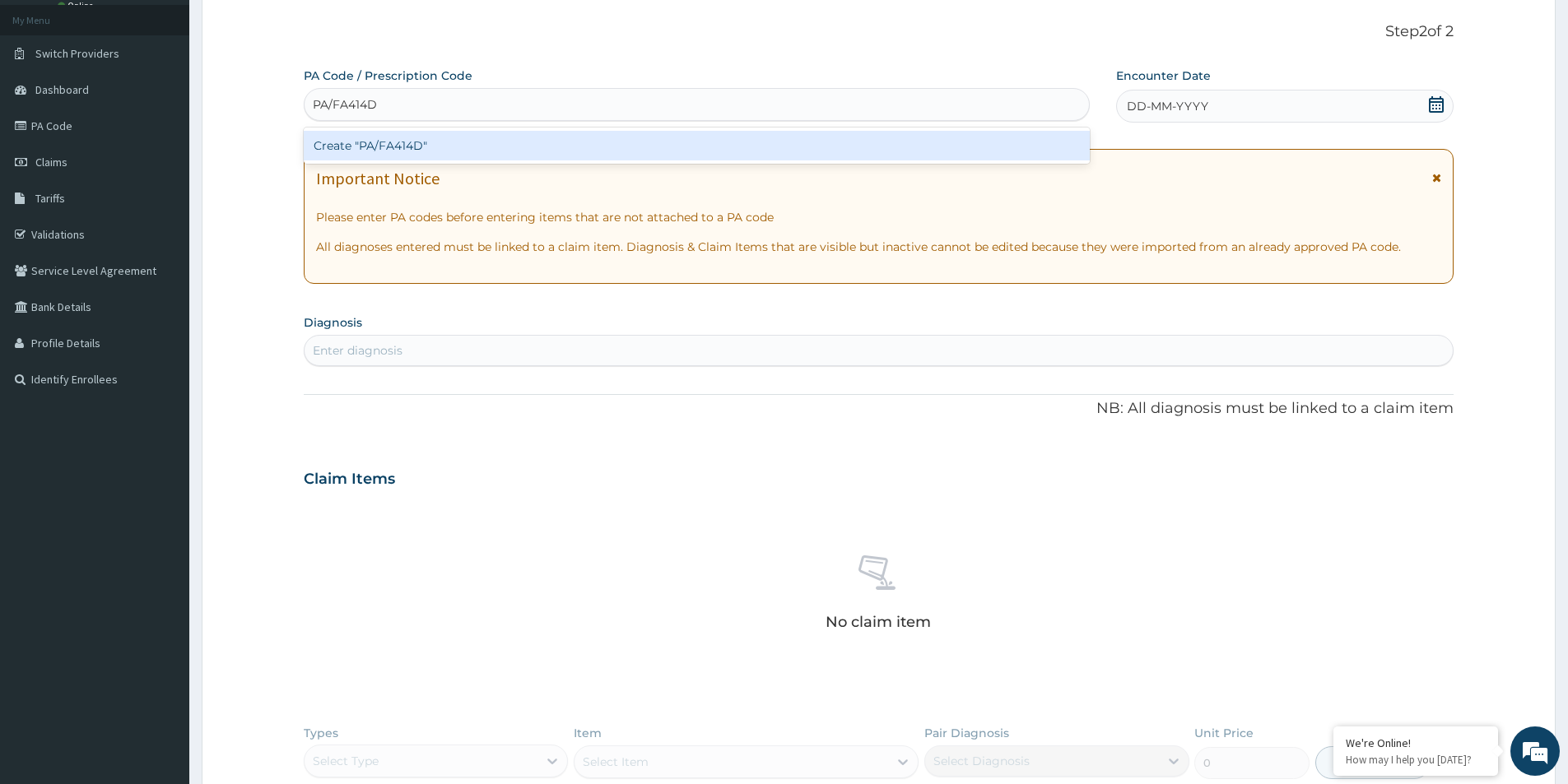
click at [822, 134] on div "Create "PA/FA414D"" at bounding box center [697, 145] width 786 height 29
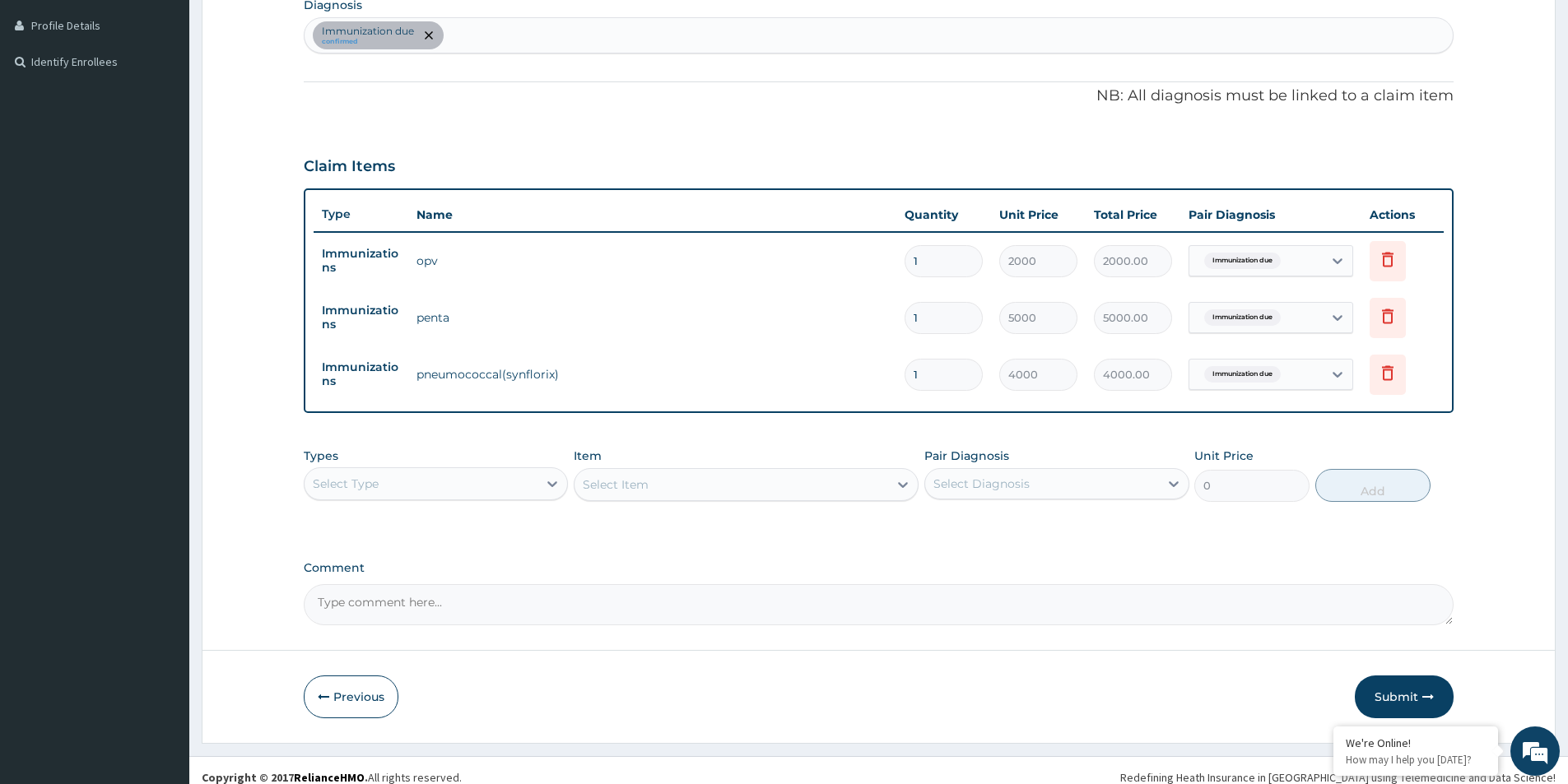
scroll to position [421, 0]
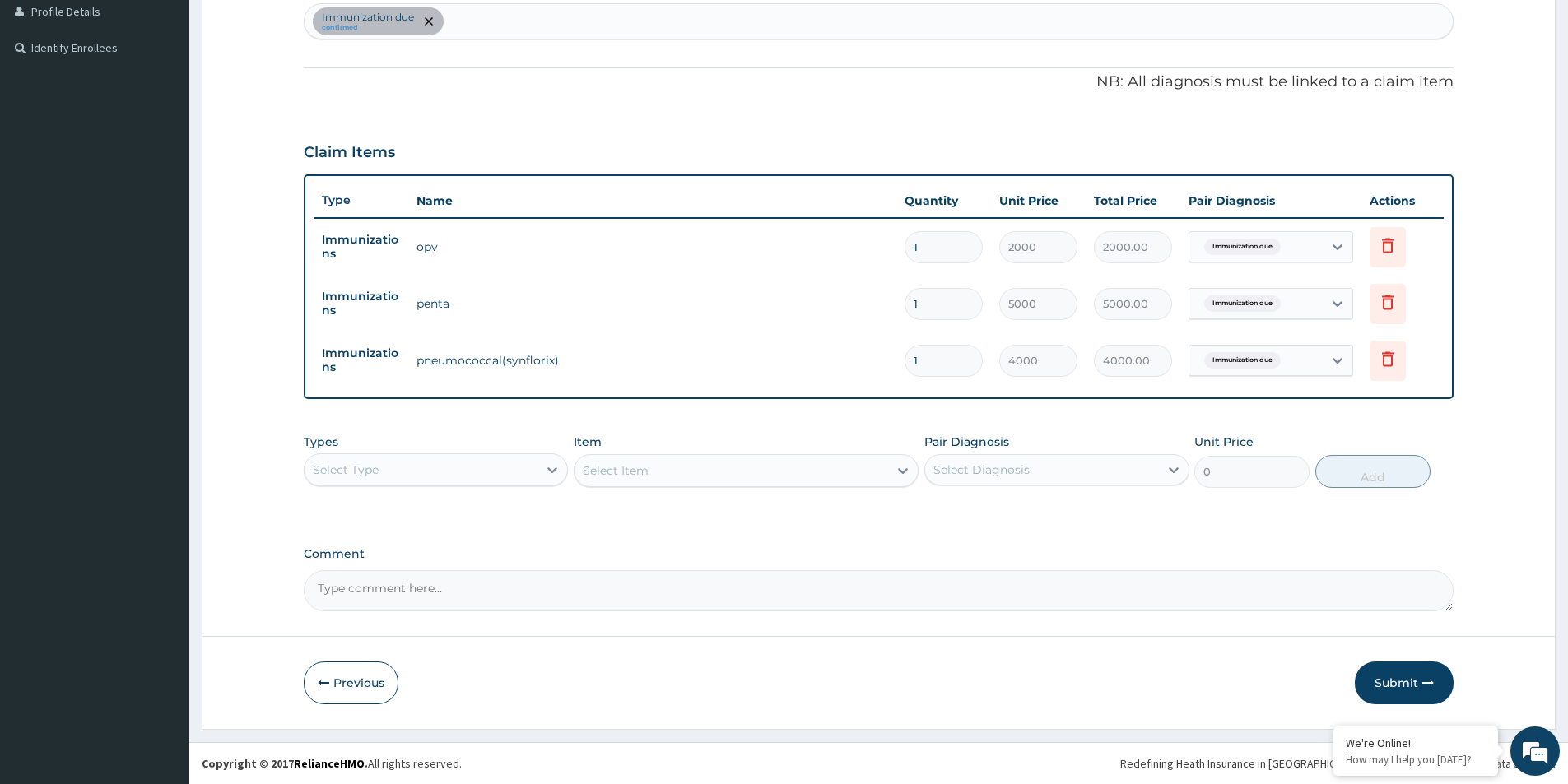
drag, startPoint x: 1419, startPoint y: 686, endPoint x: 1411, endPoint y: 684, distance: 8.2
click at [1419, 686] on button "Submit" at bounding box center [1404, 683] width 99 height 43
